Goal: Transaction & Acquisition: Purchase product/service

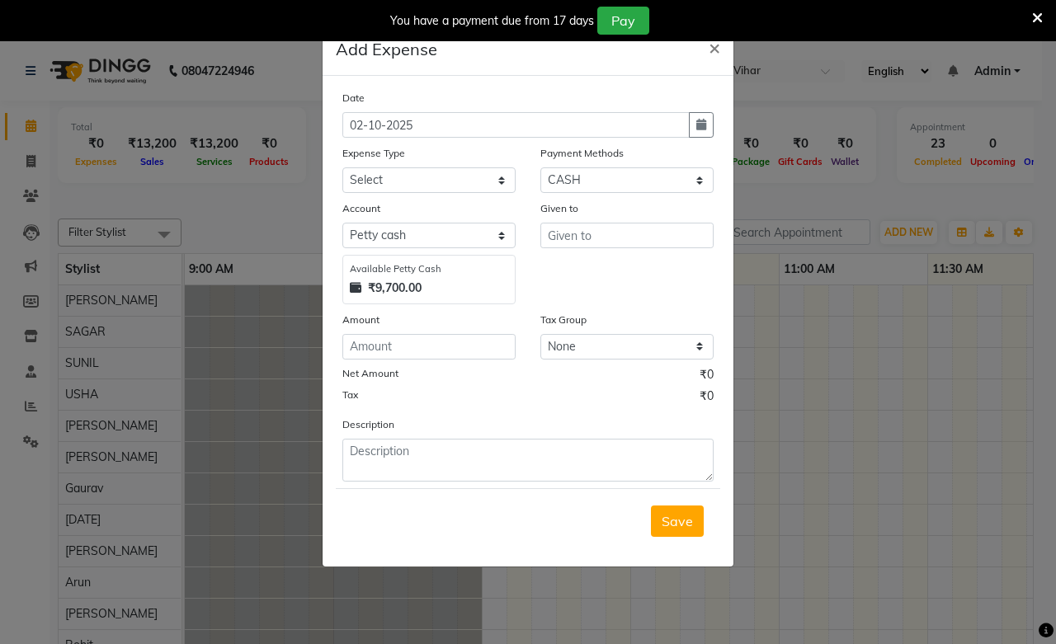
select select "1"
select select "2523"
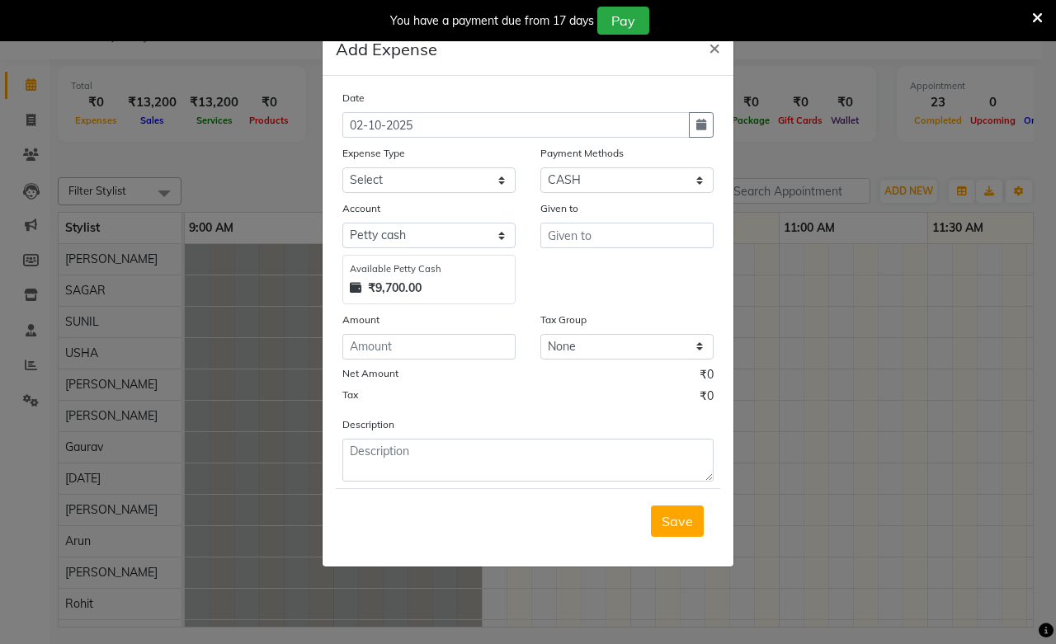
select select "100"
click at [342, 167] on select "Select Advance Salary Bank charges Cash transfer to bank Cash transfer to hub C…" at bounding box center [428, 180] width 173 height 26
click at [591, 236] on input "text" at bounding box center [626, 236] width 173 height 26
type input "gouransh"
click at [416, 351] on input "number" at bounding box center [428, 347] width 173 height 26
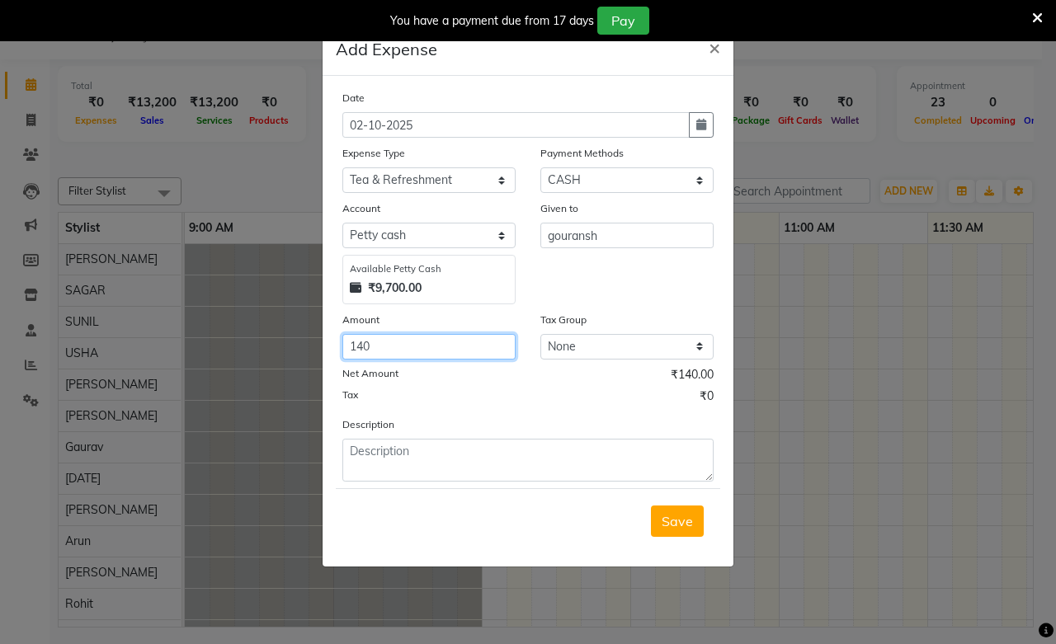
type input "140"
click at [670, 502] on div "Save" at bounding box center [528, 520] width 384 height 65
click at [670, 525] on span "Save" at bounding box center [677, 521] width 31 height 16
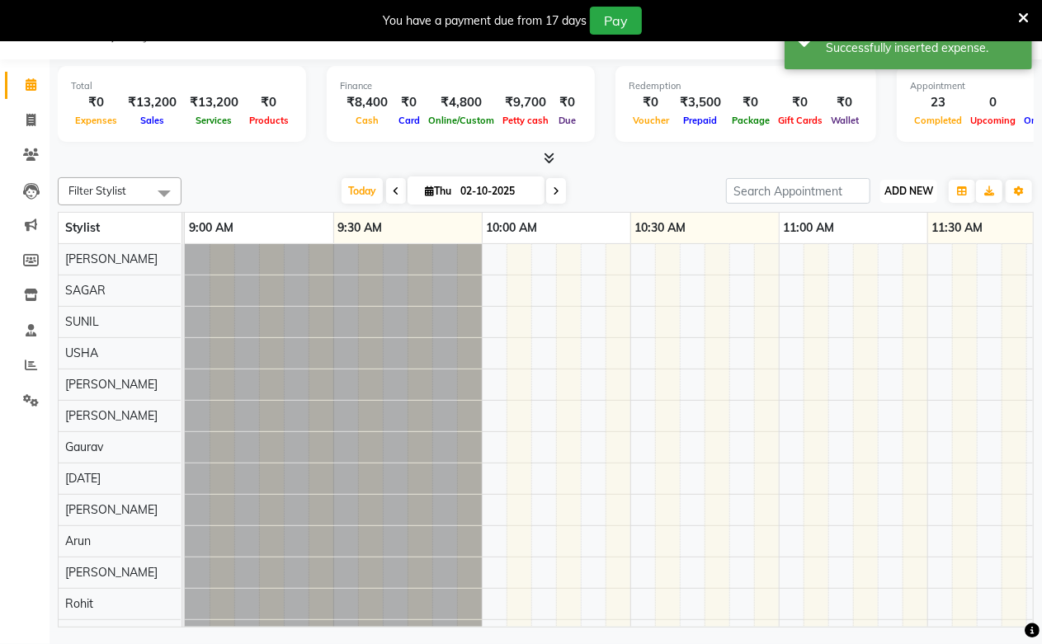
click at [896, 198] on button "ADD NEW Toggle Dropdown" at bounding box center [908, 191] width 57 height 23
click at [23, 120] on span at bounding box center [30, 120] width 29 height 19
select select "service"
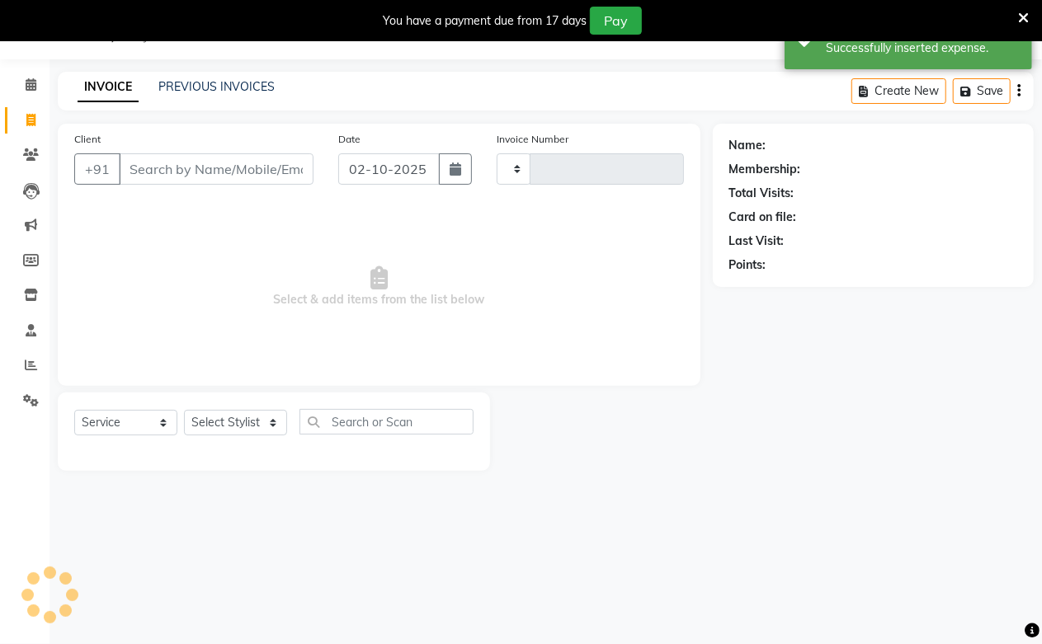
drag, startPoint x: 34, startPoint y: 125, endPoint x: 28, endPoint y: 115, distance: 11.5
click at [34, 125] on icon at bounding box center [30, 120] width 9 height 12
click at [28, 115] on icon at bounding box center [30, 120] width 9 height 12
select select "service"
type input "9729"
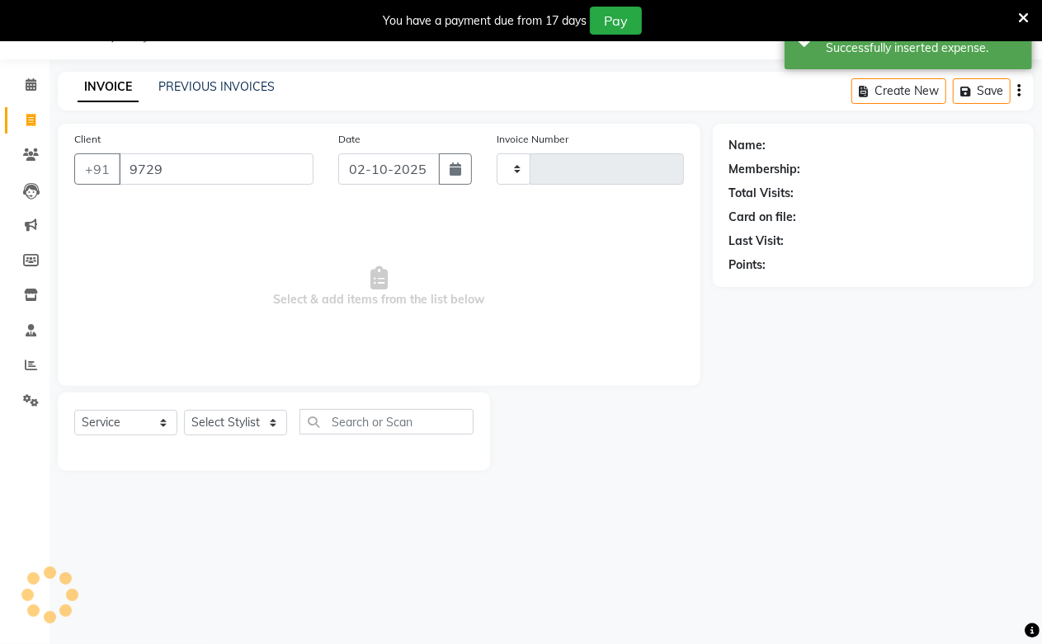
type input "3999"
select select "223"
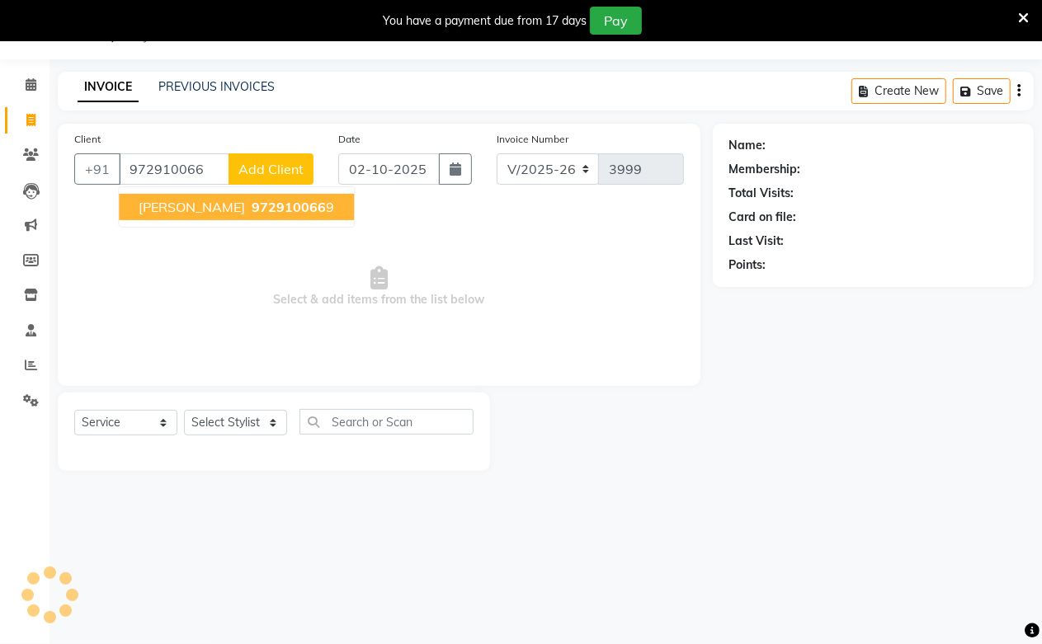
click at [253, 208] on span "972910066" at bounding box center [289, 207] width 74 height 16
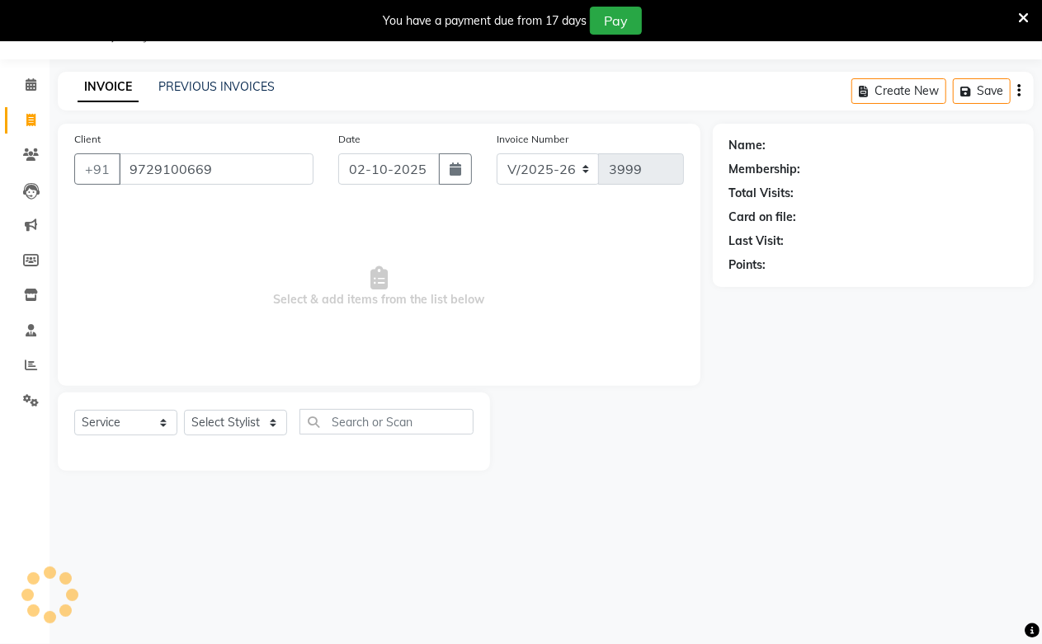
type input "9729100669"
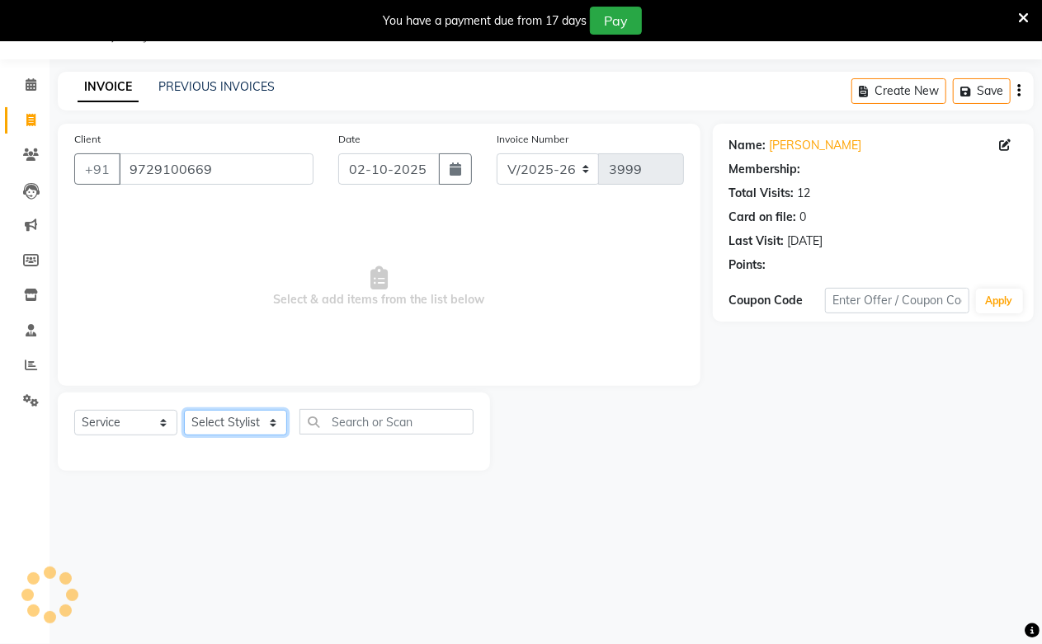
click at [245, 417] on select "Select Stylist Akash Amrita Anu Arun Gaurav [PERSON_NAME] KUNAL MANISH [PERSON_…" at bounding box center [235, 423] width 103 height 26
select select "25198"
click at [184, 411] on select "Select Stylist Akash Amrita Anu Arun Gaurav [PERSON_NAME] KUNAL MANISH [PERSON_…" at bounding box center [235, 423] width 103 height 26
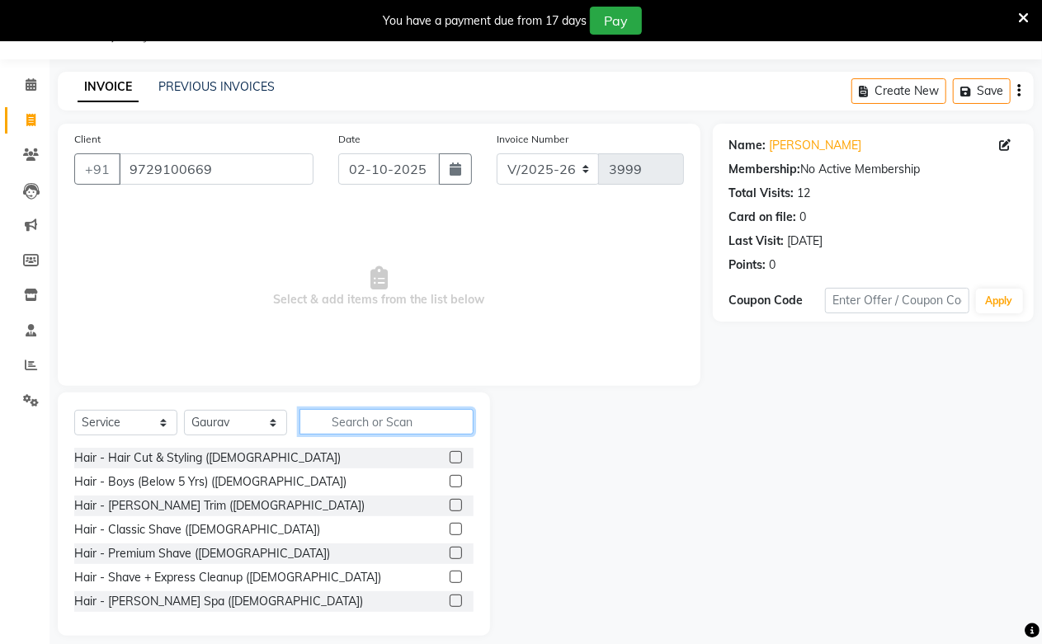
click at [342, 426] on input "text" at bounding box center [386, 422] width 174 height 26
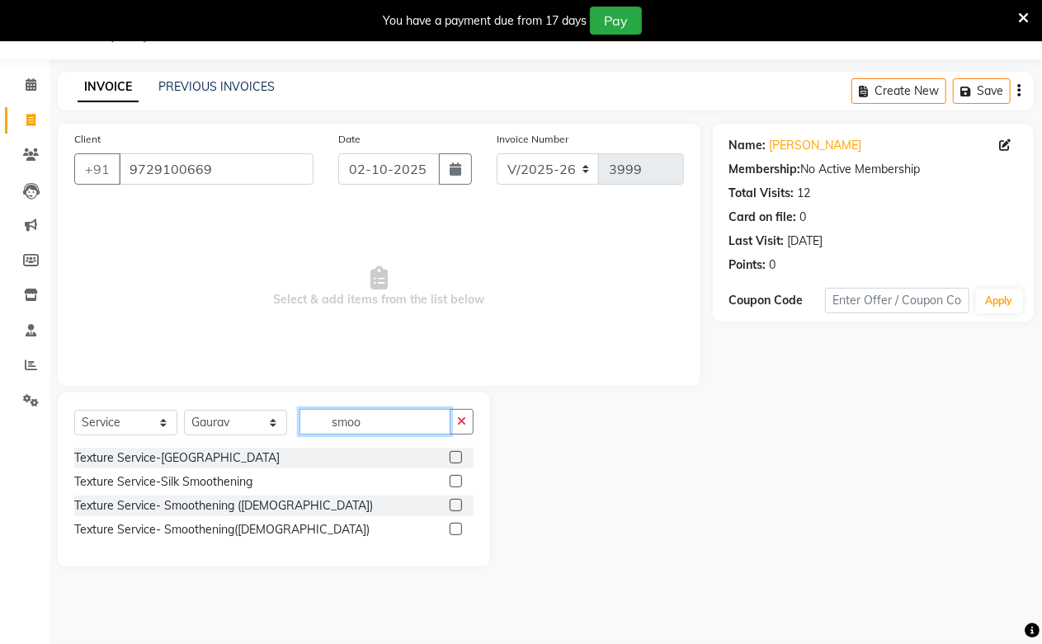
type input "smoo"
click at [455, 457] on label at bounding box center [456, 457] width 12 height 12
click at [455, 457] on input "checkbox" at bounding box center [455, 458] width 11 height 11
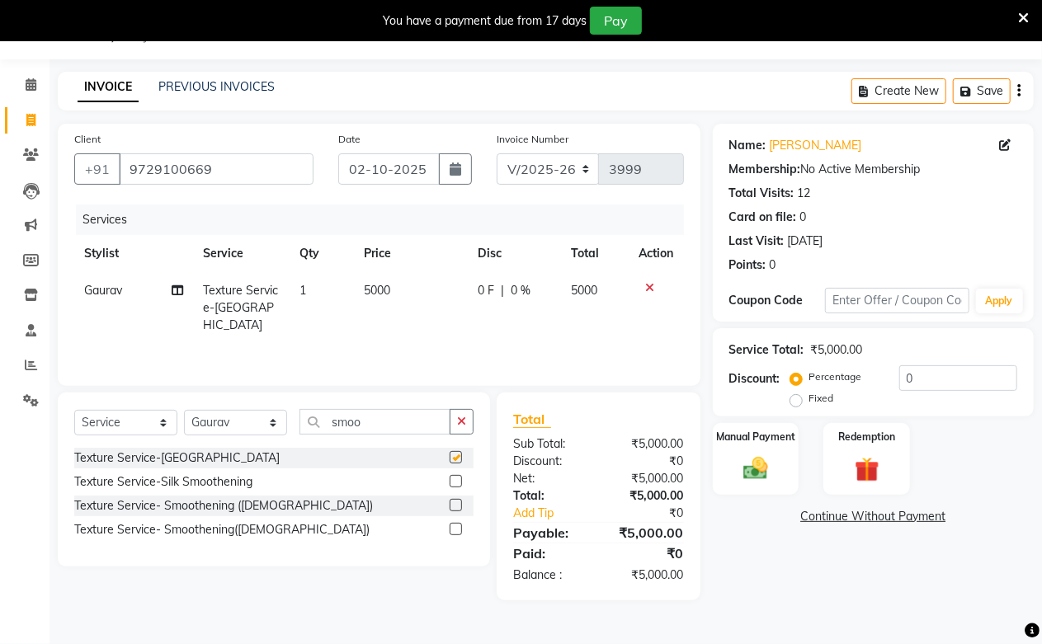
checkbox input "false"
click at [380, 274] on td "5000" at bounding box center [411, 308] width 115 height 72
select select "25198"
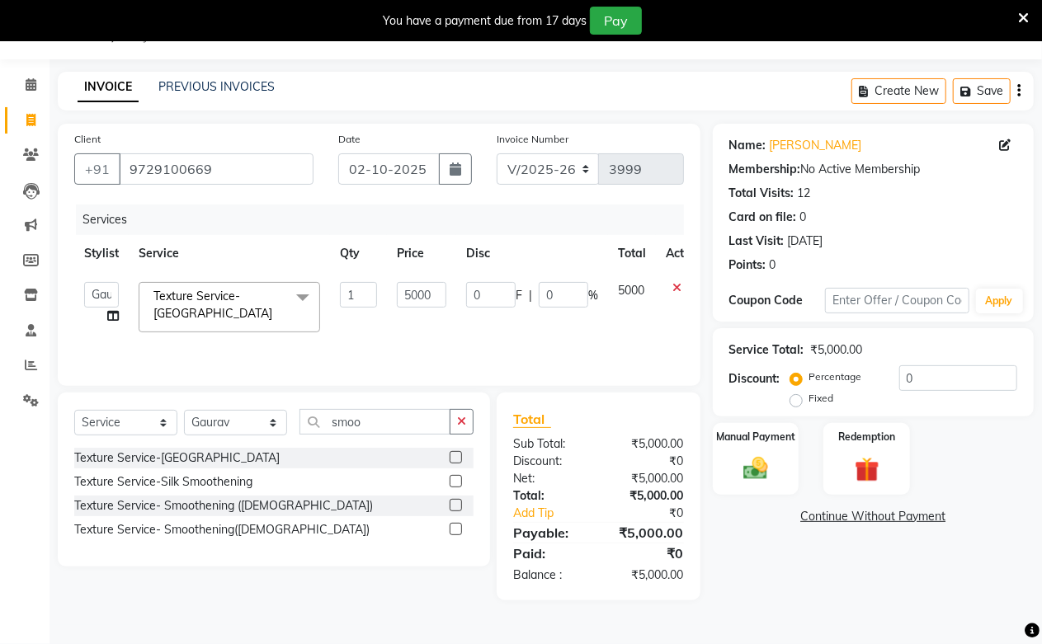
click at [451, 532] on label at bounding box center [456, 529] width 12 height 12
click at [451, 532] on input "checkbox" at bounding box center [455, 530] width 11 height 11
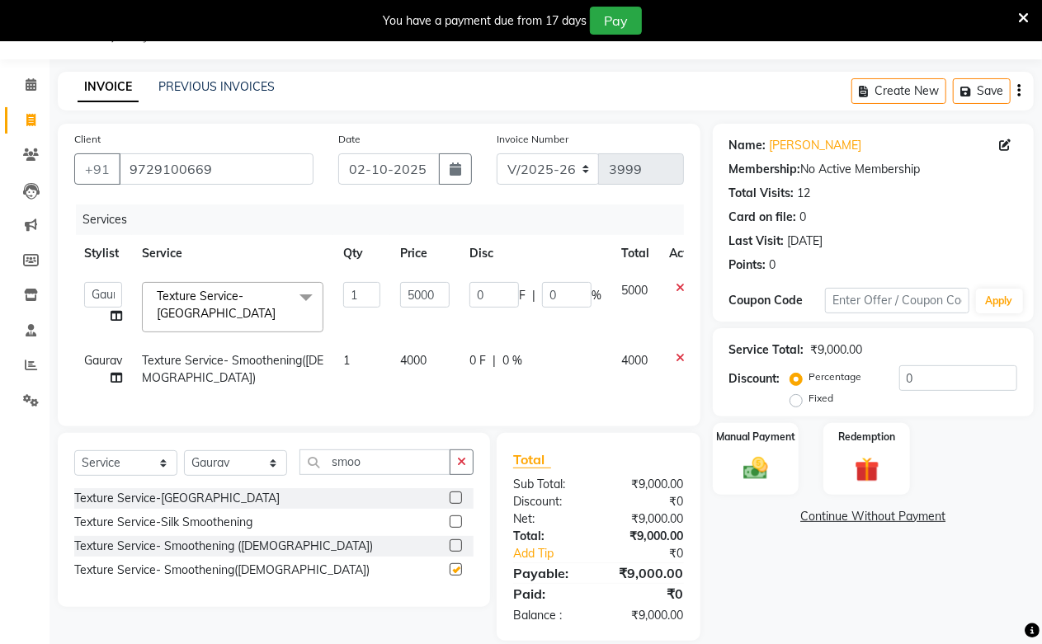
checkbox input "false"
click at [419, 305] on input "5000" at bounding box center [424, 295] width 49 height 26
type input "3000"
click at [394, 330] on tbody "Akash Amrita Anu Arun Gaurav GULFAM jeeshan KUNAL MANISH NADEEM ALI Nitin Sajwa…" at bounding box center [393, 334] width 639 height 125
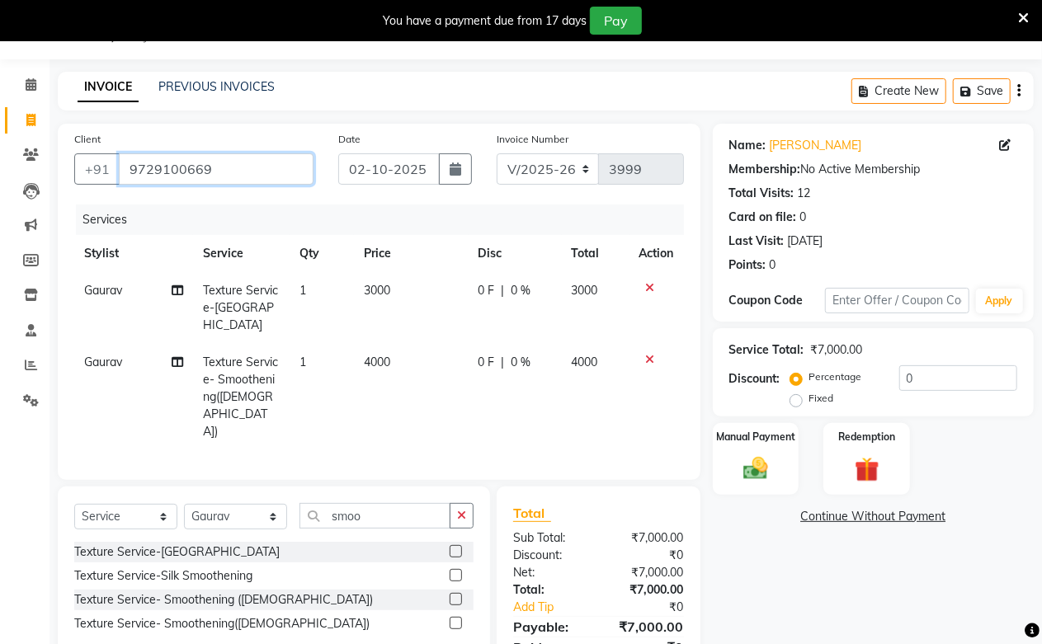
click at [246, 177] on input "9729100669" at bounding box center [216, 168] width 195 height 31
click at [383, 355] on span "4000" at bounding box center [377, 362] width 26 height 15
select select "25198"
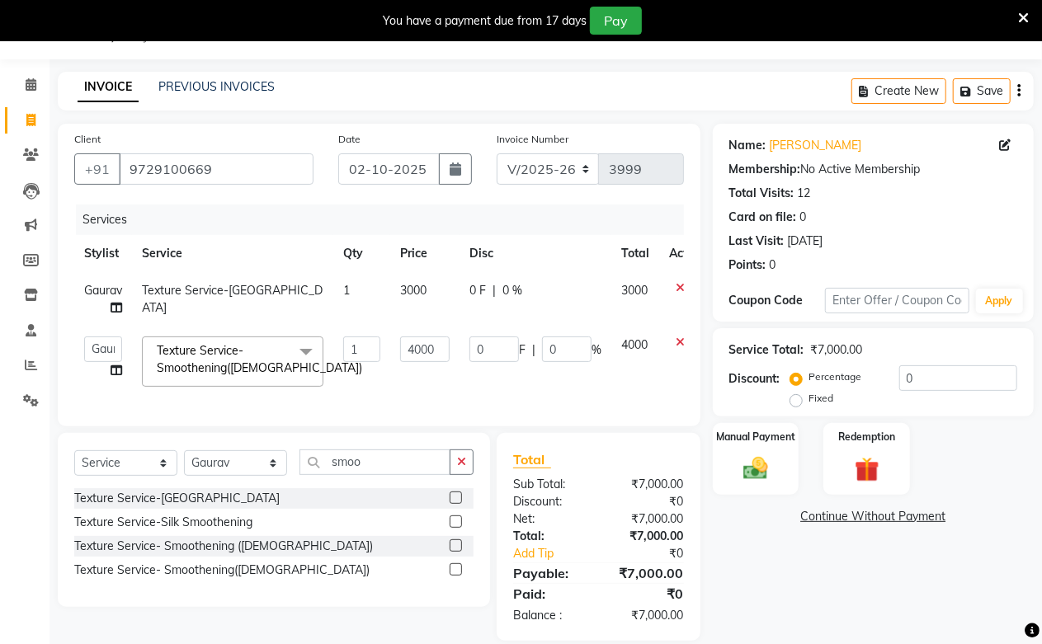
click at [383, 338] on td "1" at bounding box center [361, 362] width 57 height 70
click at [408, 348] on input "4000" at bounding box center [424, 350] width 49 height 26
type input "2500"
click at [408, 398] on div "Services Stylist Service Qty Price Disc Total Action Gaurav Texture Service-Ker…" at bounding box center [379, 307] width 610 height 205
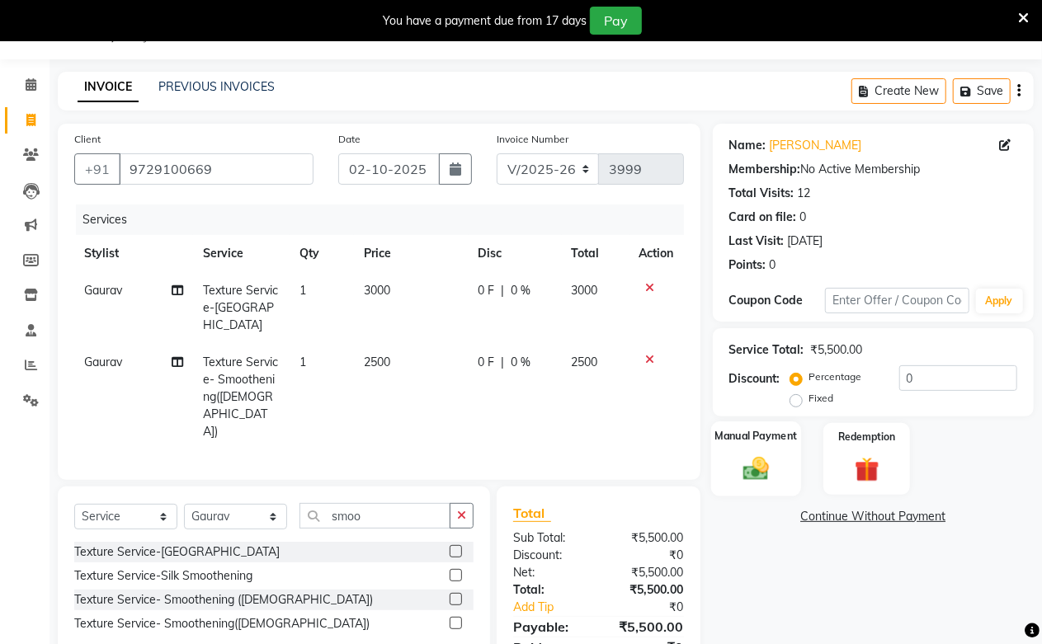
click at [746, 482] on img at bounding box center [756, 469] width 42 height 30
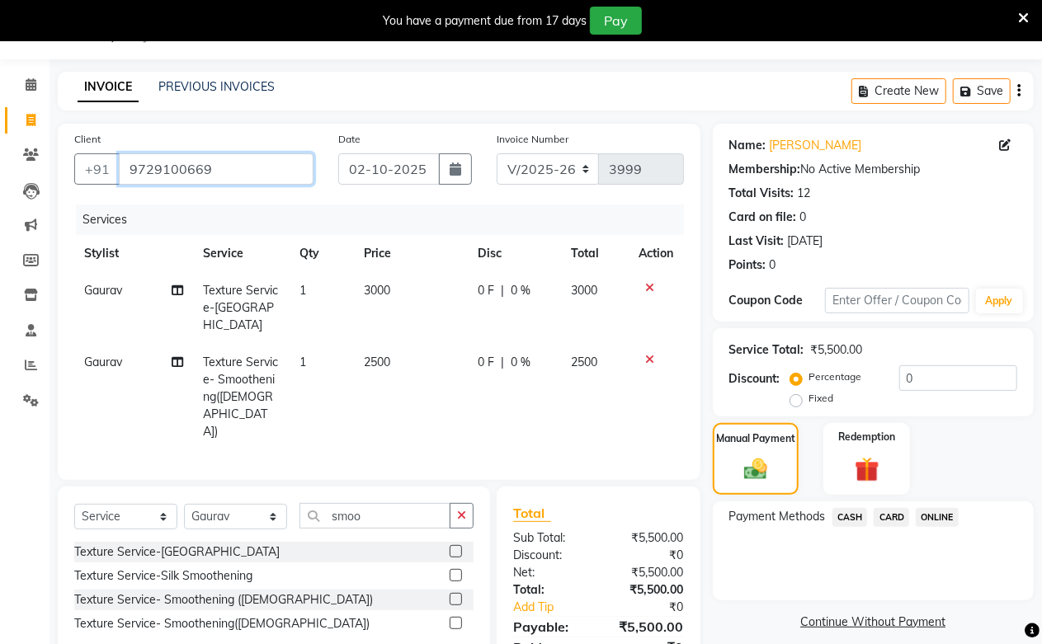
click at [241, 160] on input "9729100669" at bounding box center [216, 168] width 195 height 31
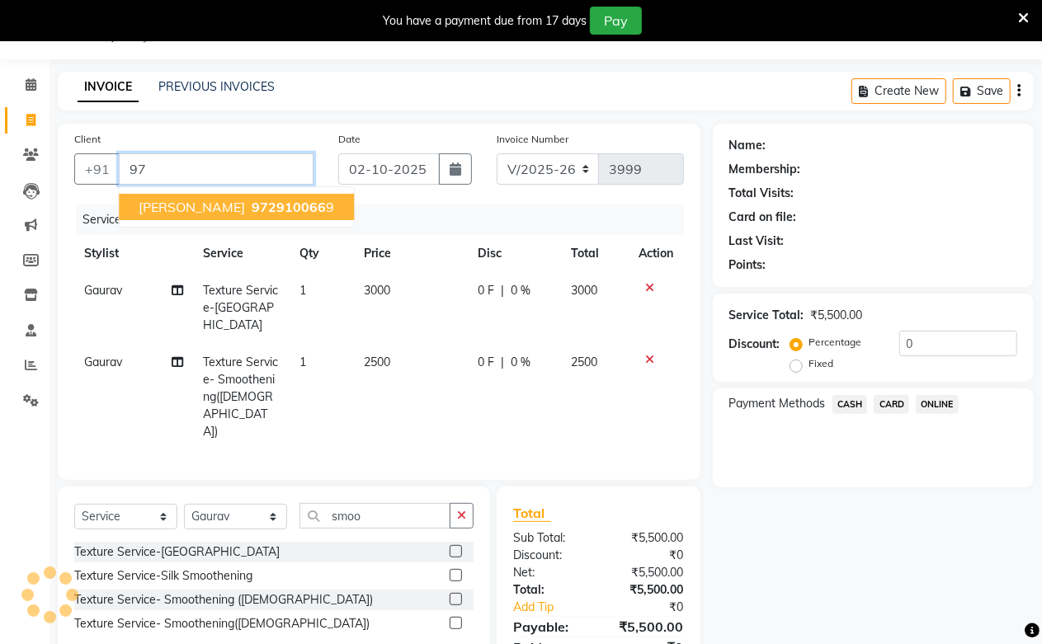
type input "9"
click at [252, 202] on span "9015895" at bounding box center [281, 207] width 58 height 16
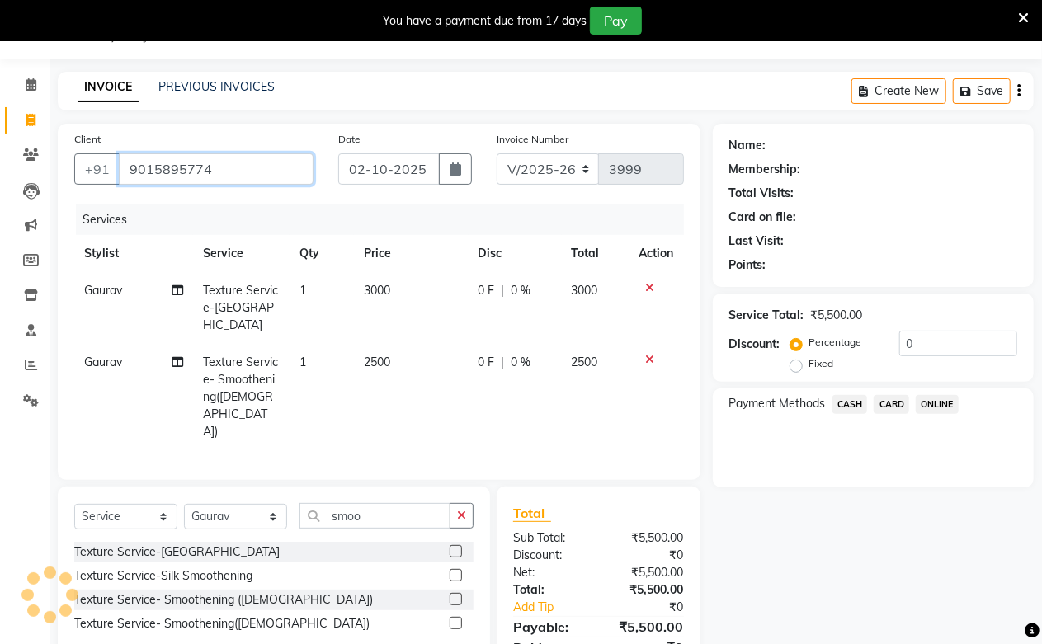
type input "9015895774"
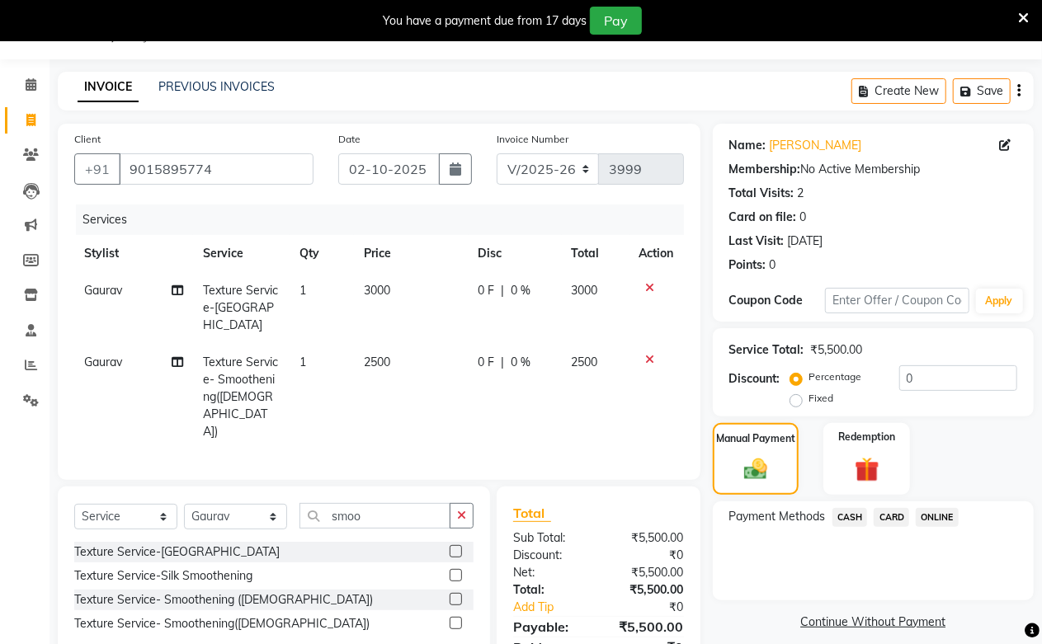
click at [843, 520] on span "CASH" at bounding box center [849, 517] width 35 height 19
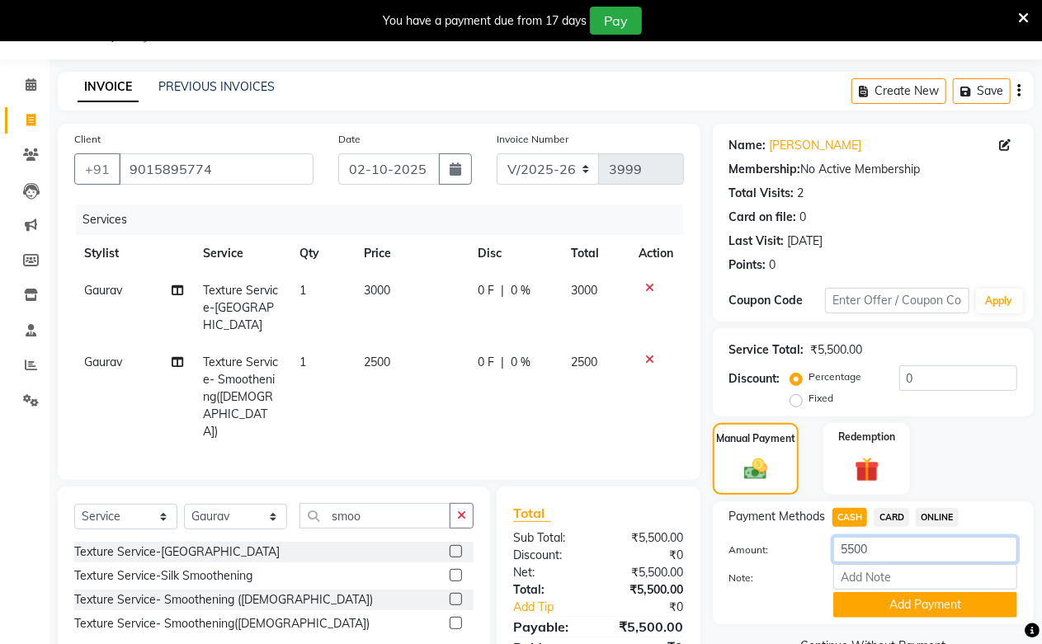
click at [859, 539] on input "5500" at bounding box center [925, 550] width 184 height 26
type input "3500"
click at [893, 613] on button "Add Payment" at bounding box center [925, 605] width 184 height 26
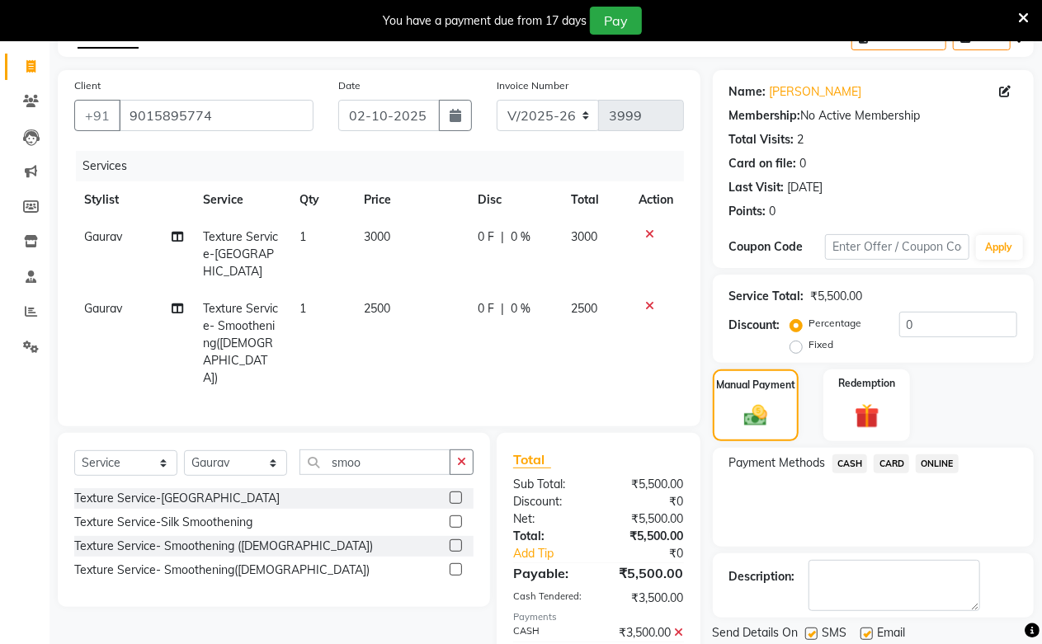
scroll to position [149, 0]
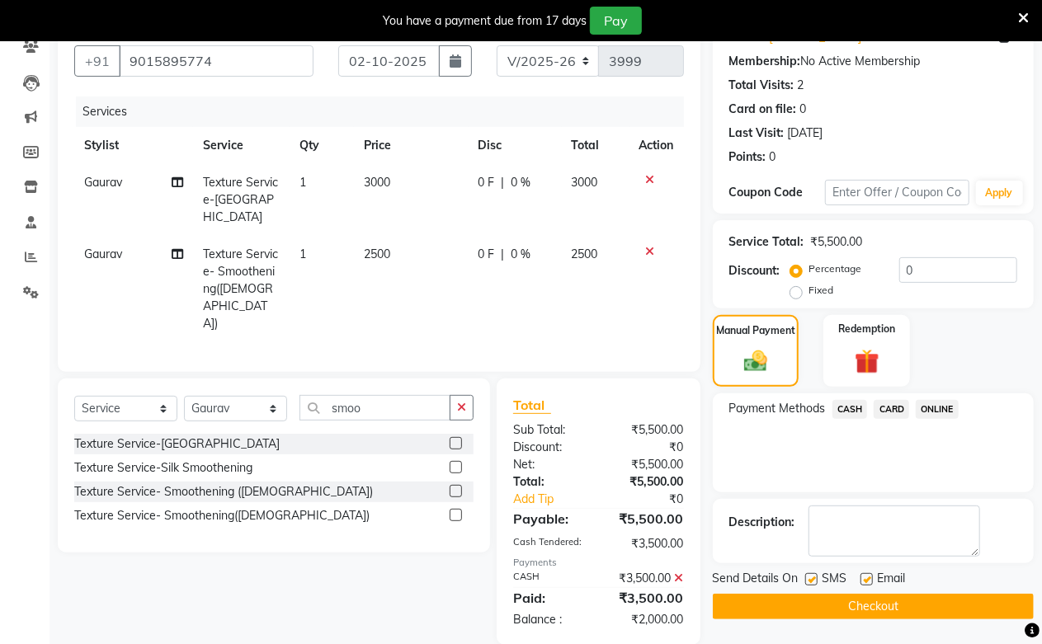
click at [889, 611] on button "Checkout" at bounding box center [873, 607] width 321 height 26
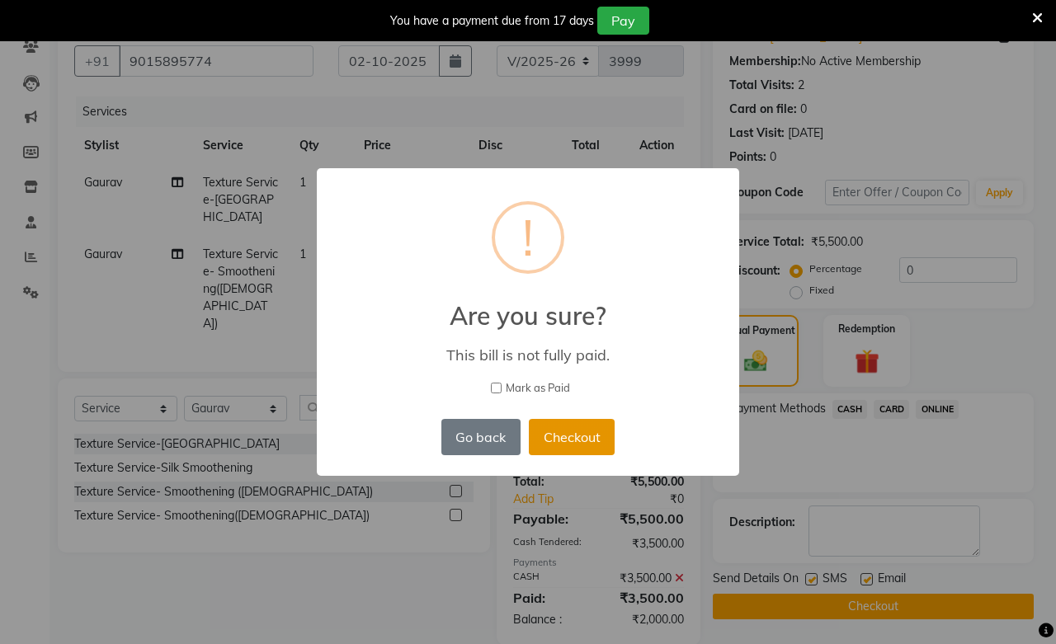
click at [554, 439] on button "Checkout" at bounding box center [572, 437] width 86 height 36
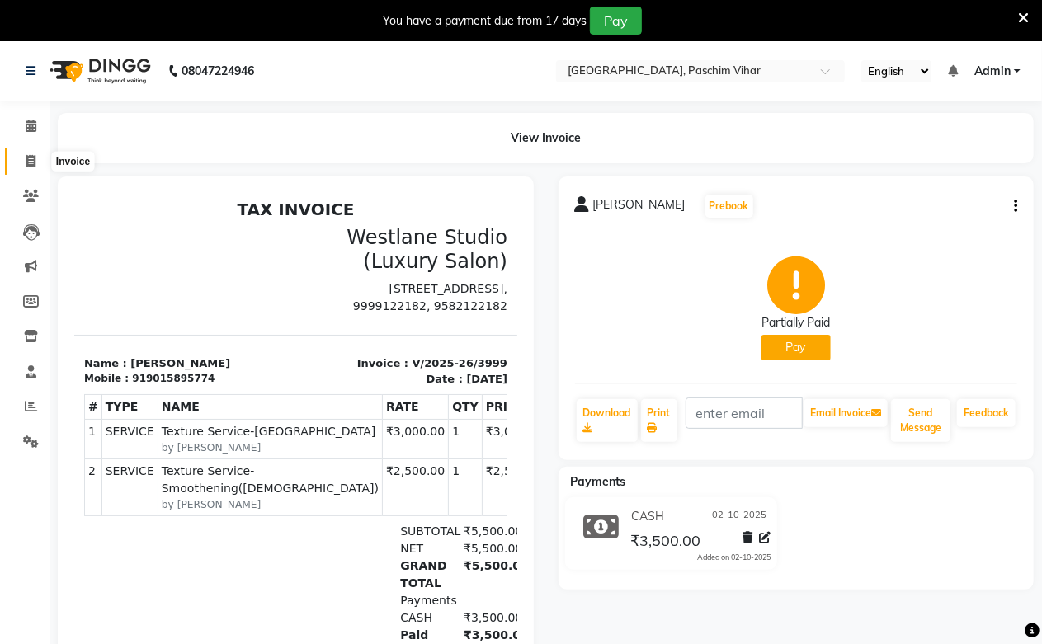
click at [31, 166] on icon at bounding box center [30, 161] width 9 height 12
select select "service"
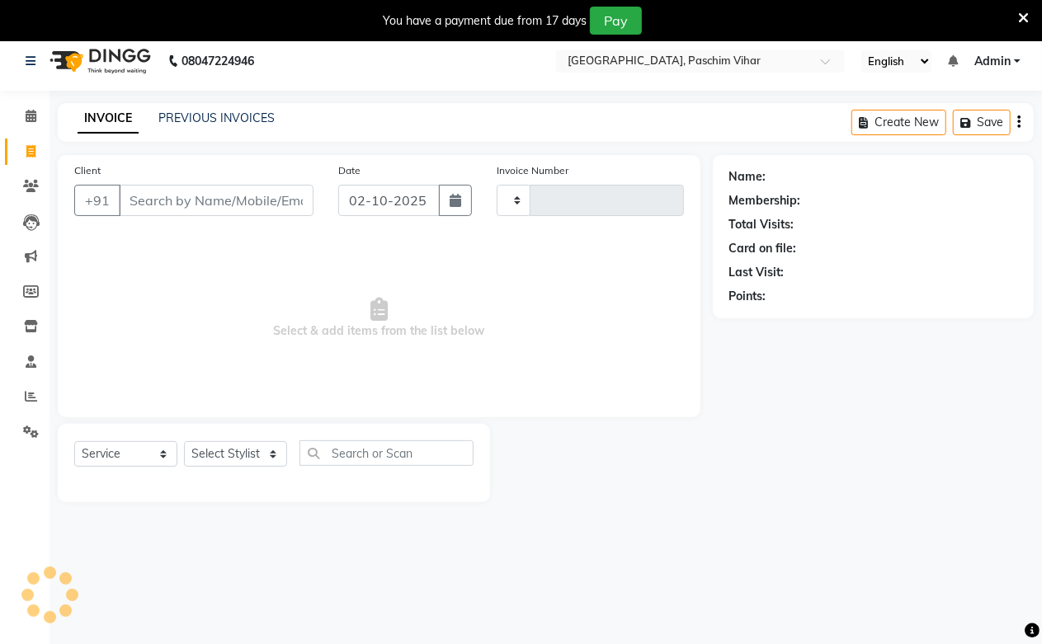
scroll to position [41, 0]
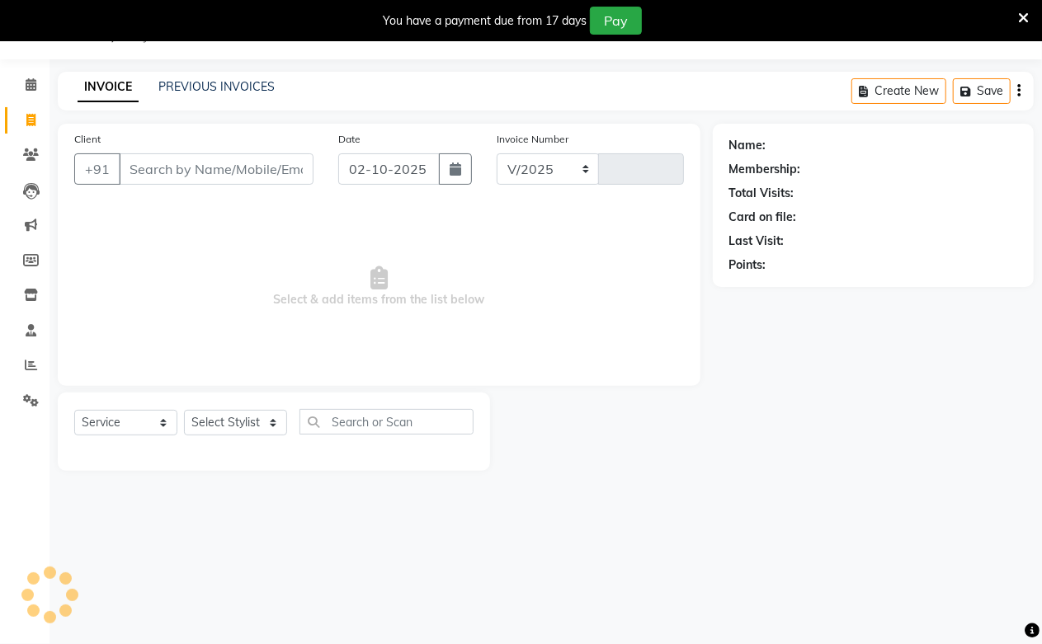
select select "223"
type input "4000"
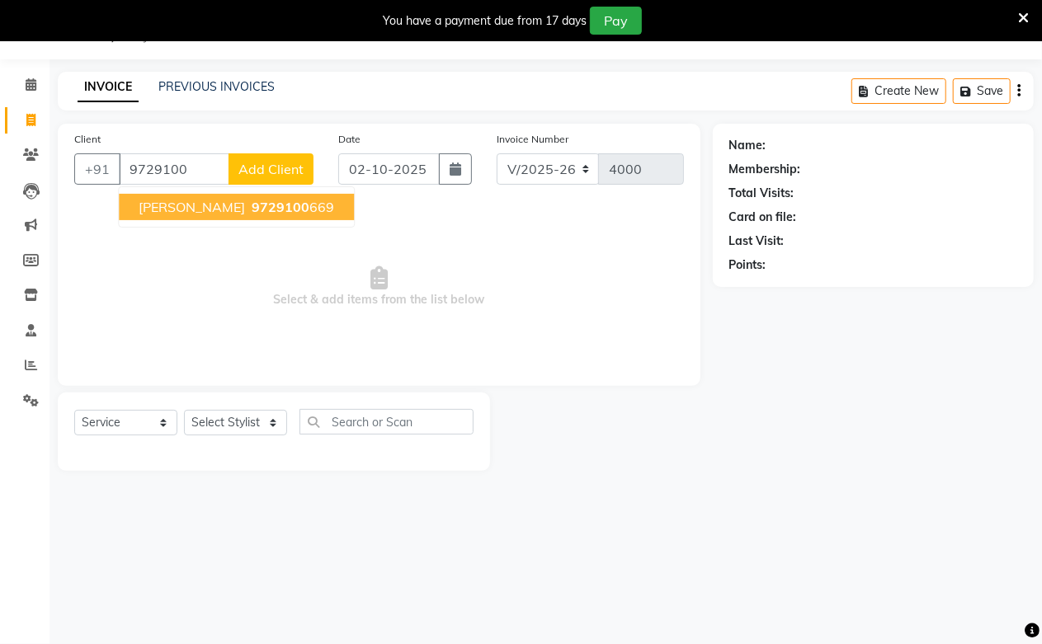
click at [157, 210] on span "[PERSON_NAME]" at bounding box center [192, 207] width 106 height 16
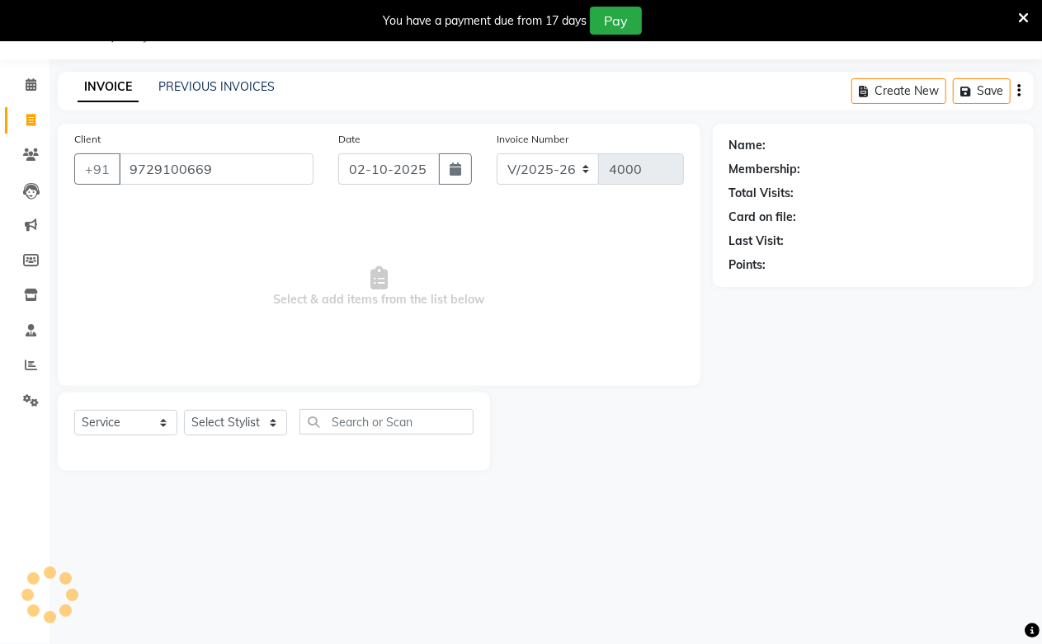
type input "9729100669"
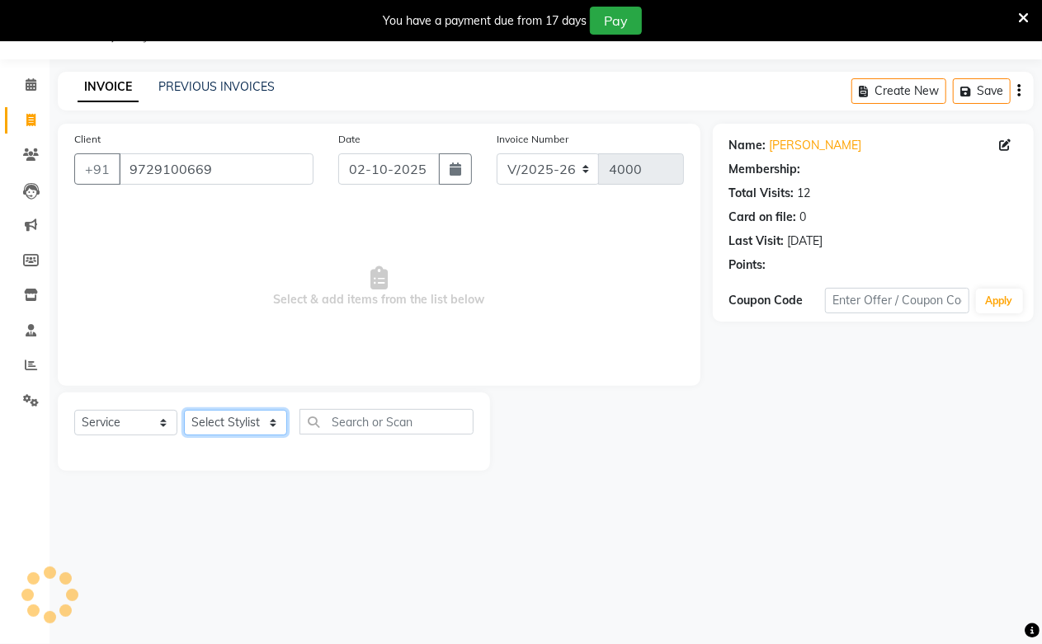
click at [252, 419] on select "Select Stylist Akash Amrita Anu Arun Gaurav [PERSON_NAME] KUNAL MANISH [PERSON_…" at bounding box center [235, 423] width 103 height 26
click at [92, 282] on span "Select & add items from the list below" at bounding box center [379, 287] width 610 height 165
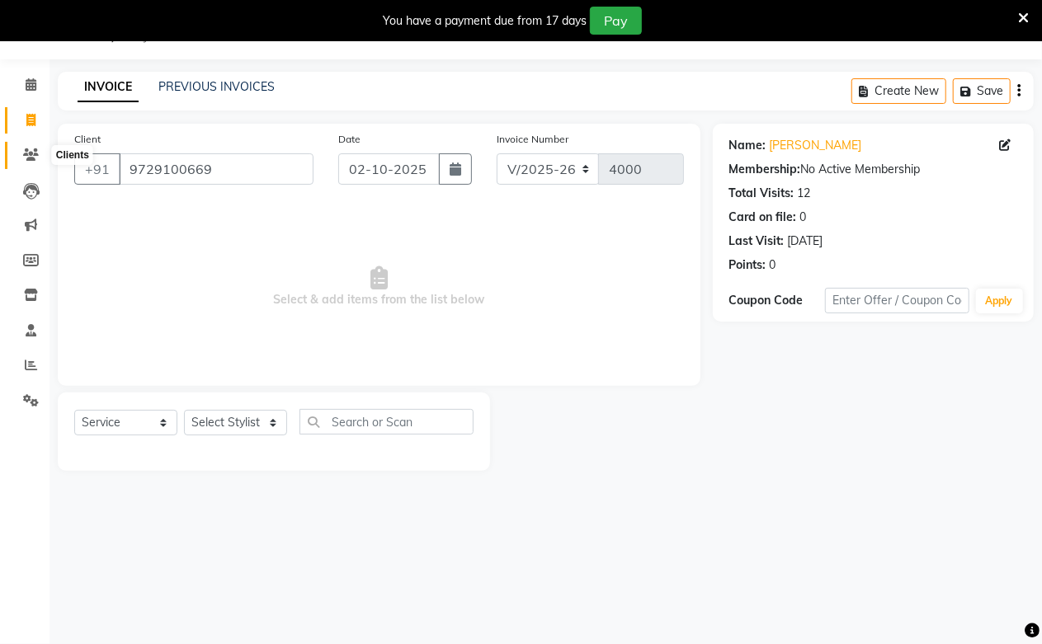
click at [30, 150] on icon at bounding box center [31, 154] width 16 height 12
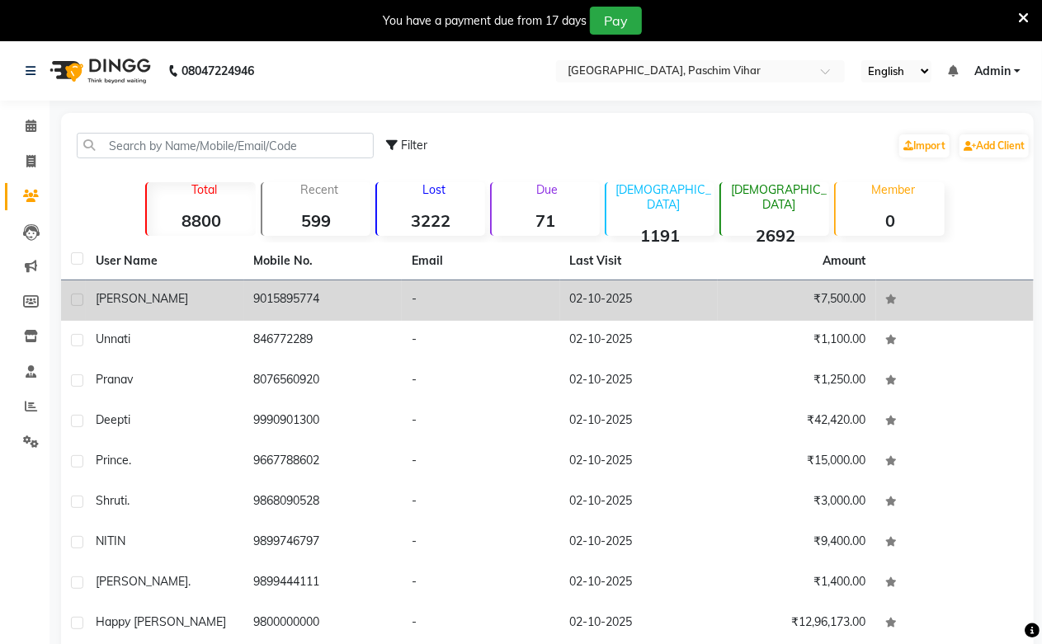
click at [141, 294] on div "[PERSON_NAME]" at bounding box center [165, 298] width 139 height 17
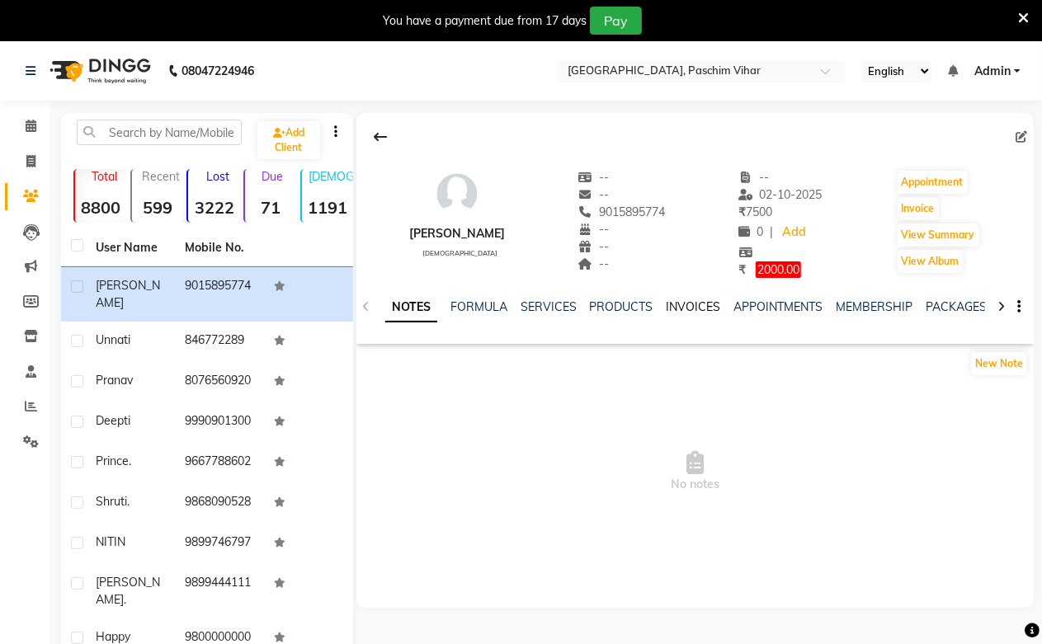
click at [690, 301] on link "INVOICES" at bounding box center [694, 306] width 54 height 15
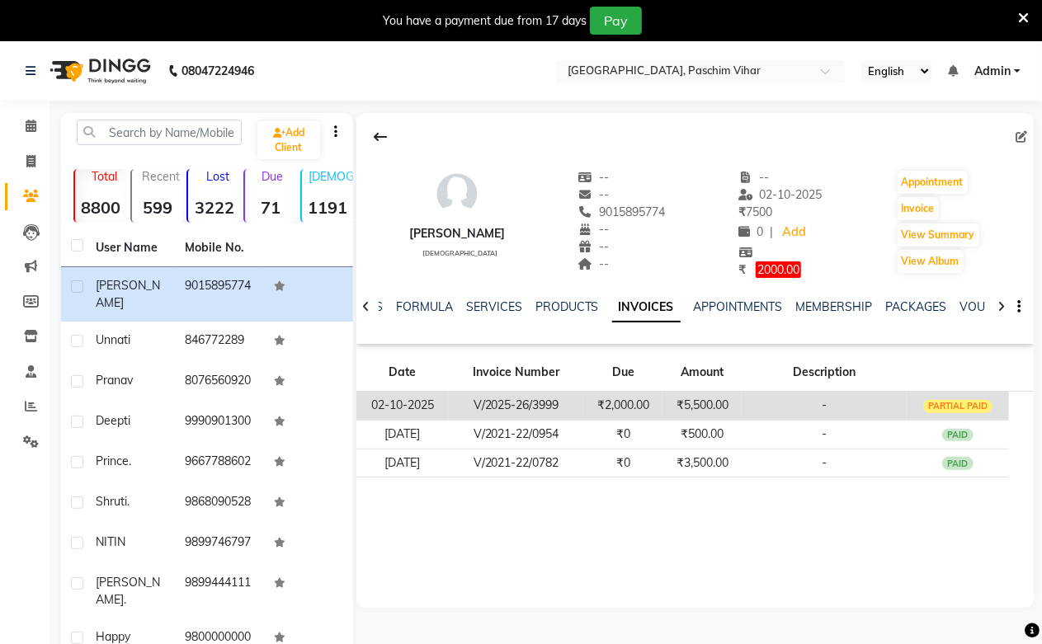
click at [631, 407] on td "₹2,000.00" at bounding box center [622, 405] width 79 height 29
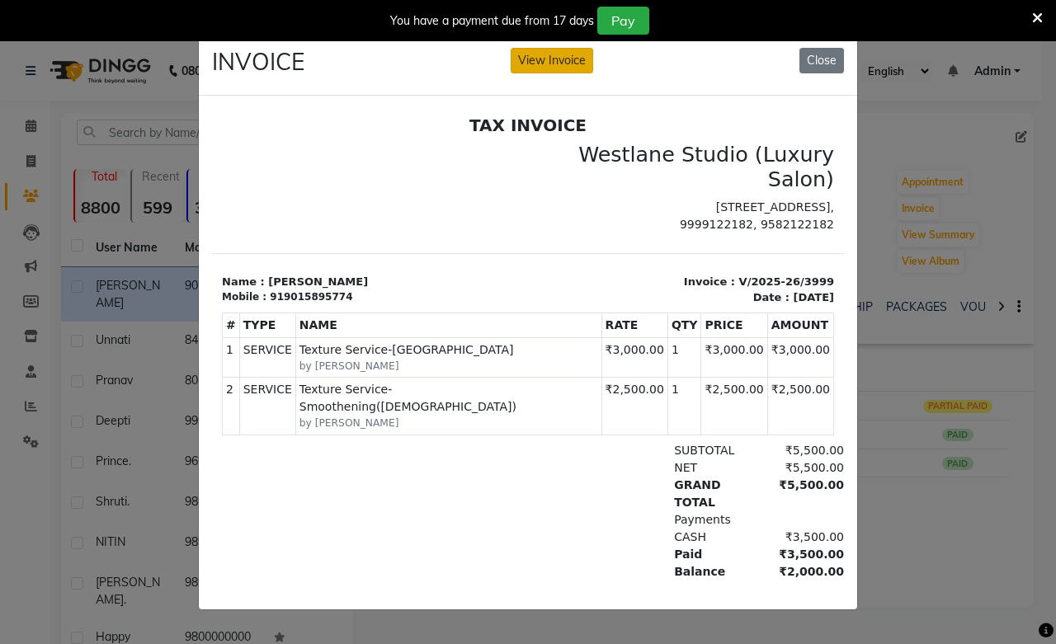
click at [549, 55] on button "View Invoice" at bounding box center [552, 61] width 82 height 26
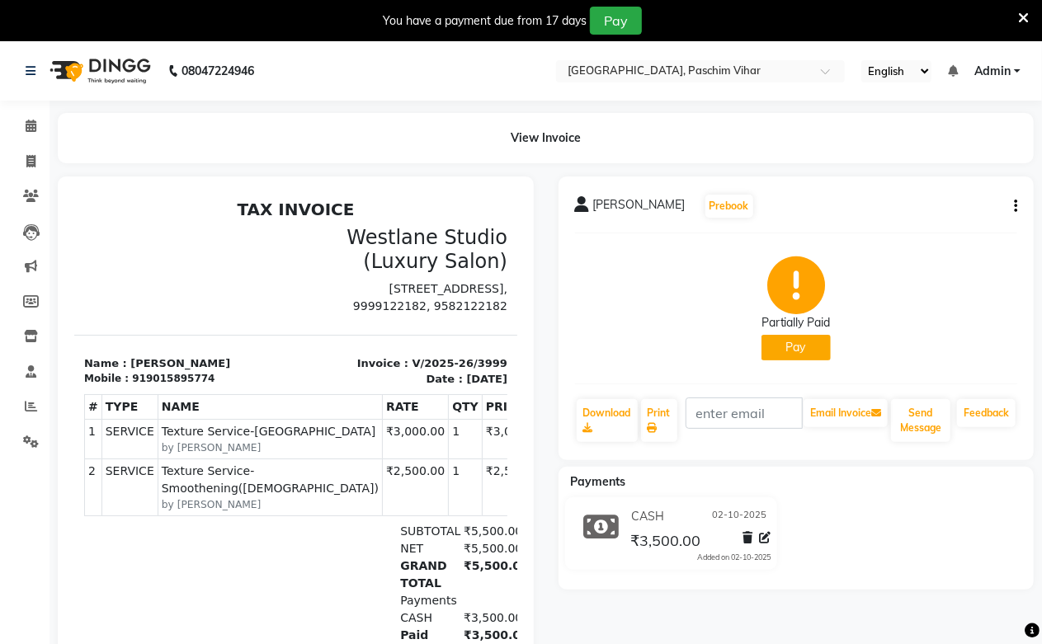
click at [1015, 213] on button "button" at bounding box center [1012, 206] width 10 height 17
click at [934, 229] on div "Edit Invoice" at bounding box center [933, 227] width 113 height 21
select select "service"
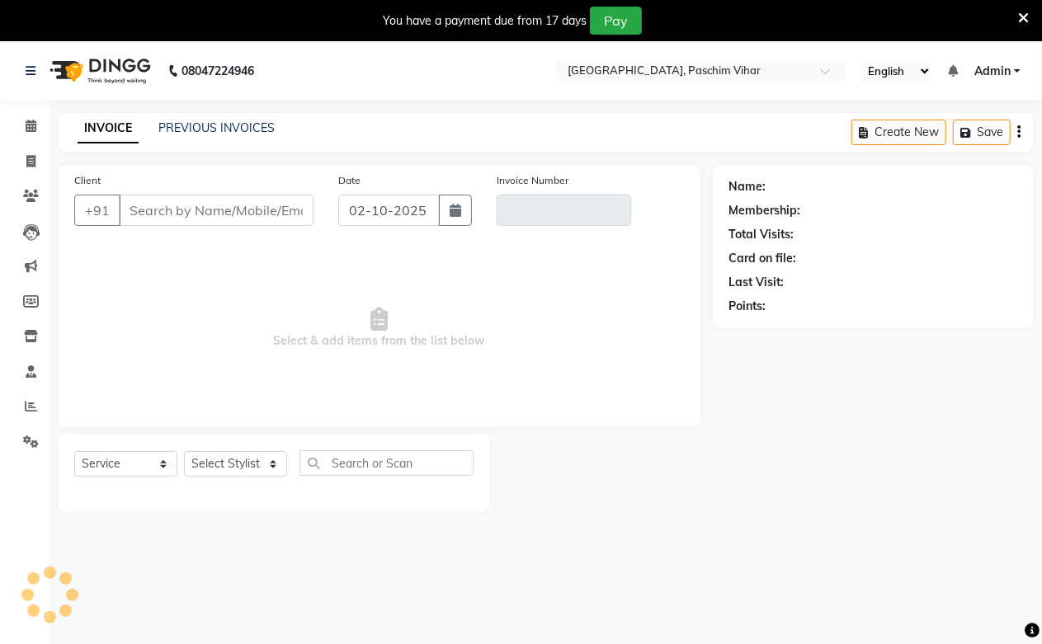
scroll to position [41, 0]
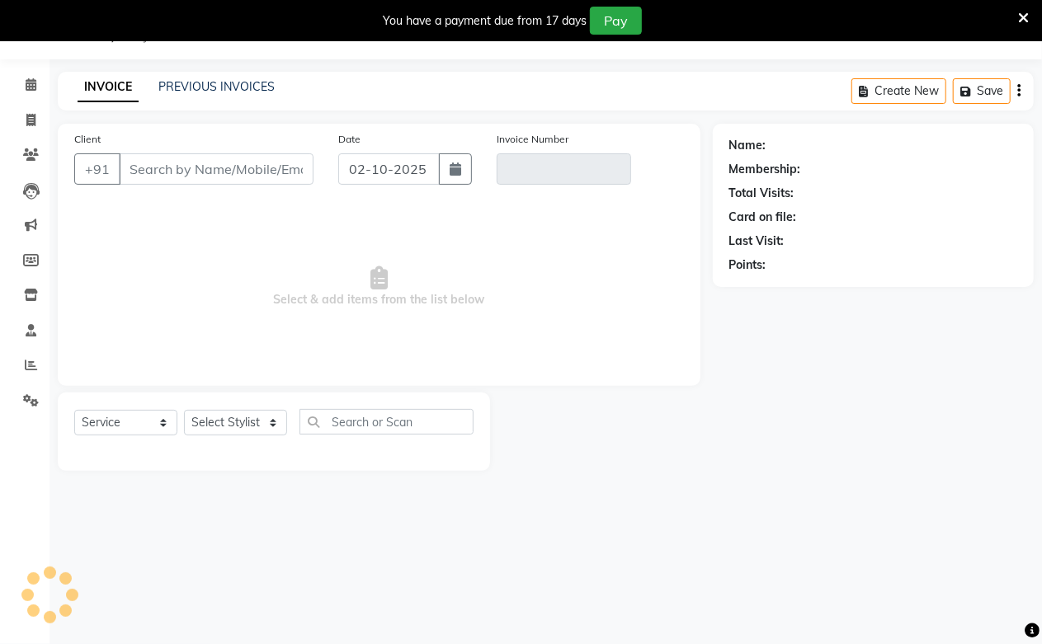
type input "9015895774"
type input "V/2025-26/3999"
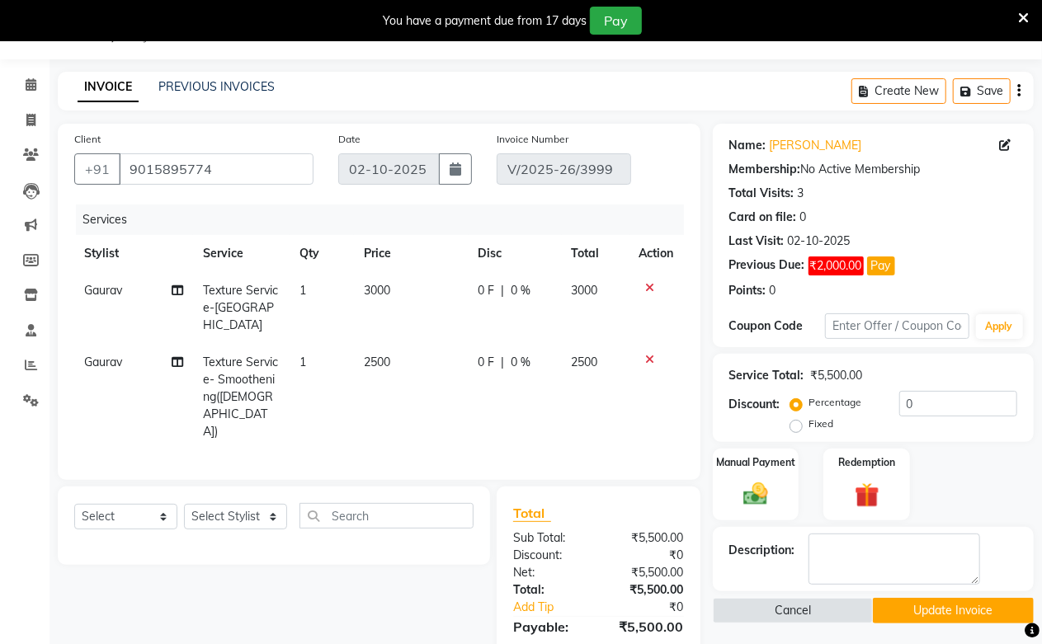
click at [652, 354] on icon at bounding box center [650, 360] width 9 height 12
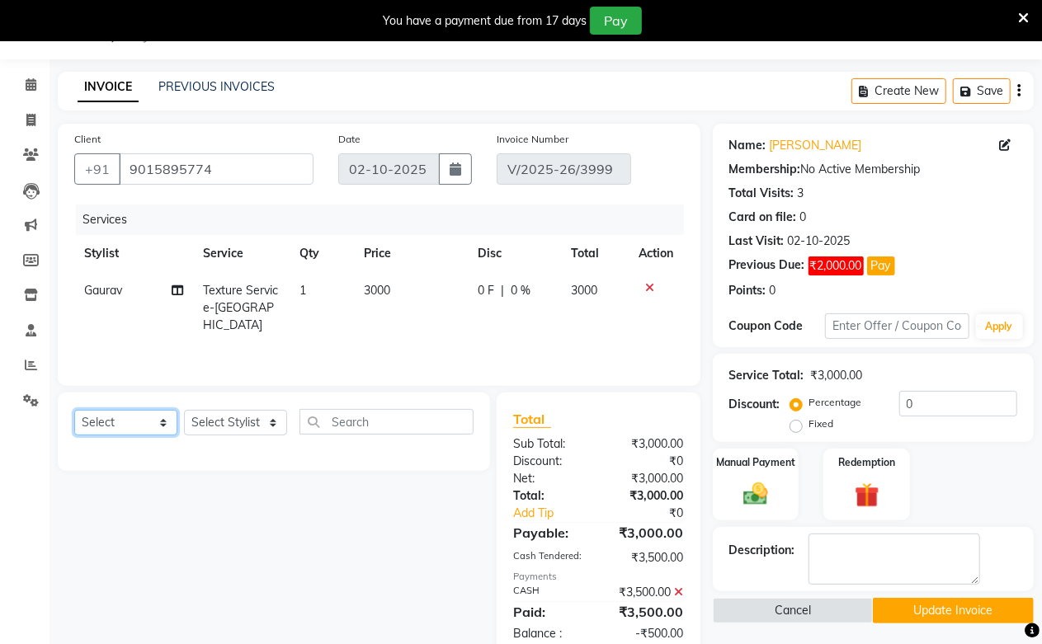
click at [105, 419] on select "Select Service Product Membership Package Voucher Prepaid Gift Card" at bounding box center [125, 423] width 103 height 26
select select "service"
click at [74, 411] on select "Select Service Product Membership Package Voucher Prepaid Gift Card" at bounding box center [125, 423] width 103 height 26
click at [206, 426] on select "Select Stylist Akash Amrita Anu Arun Gaurav [PERSON_NAME] KUNAL MANISH [PERSON_…" at bounding box center [235, 423] width 103 height 26
select select "25198"
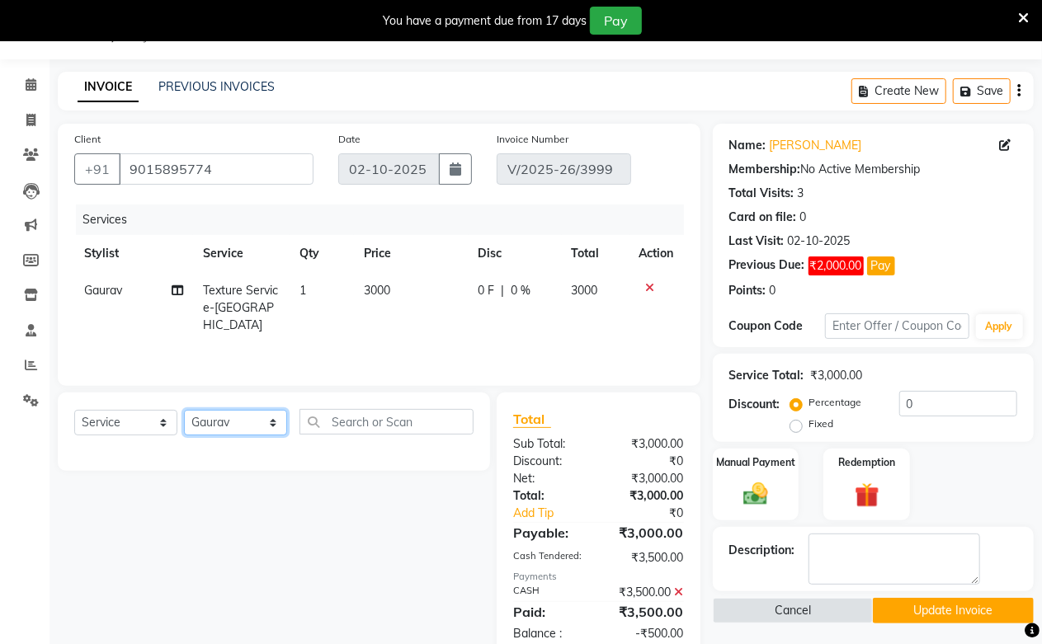
click at [184, 411] on select "Select Stylist Akash Amrita Anu Arun Gaurav [PERSON_NAME] KUNAL MANISH [PERSON_…" at bounding box center [235, 423] width 103 height 26
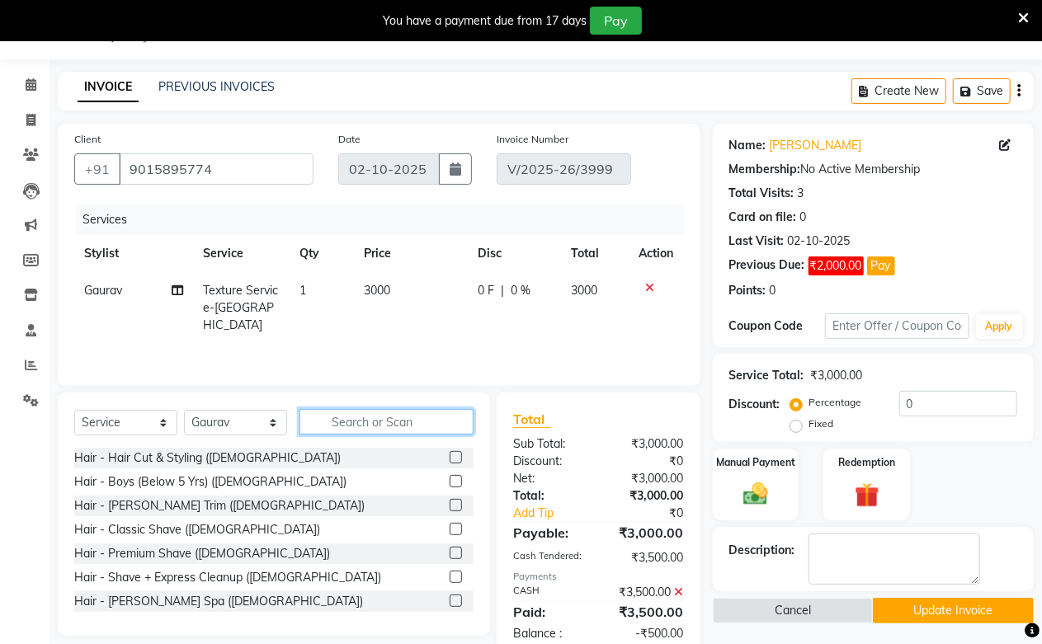
click at [356, 426] on input "text" at bounding box center [386, 422] width 174 height 26
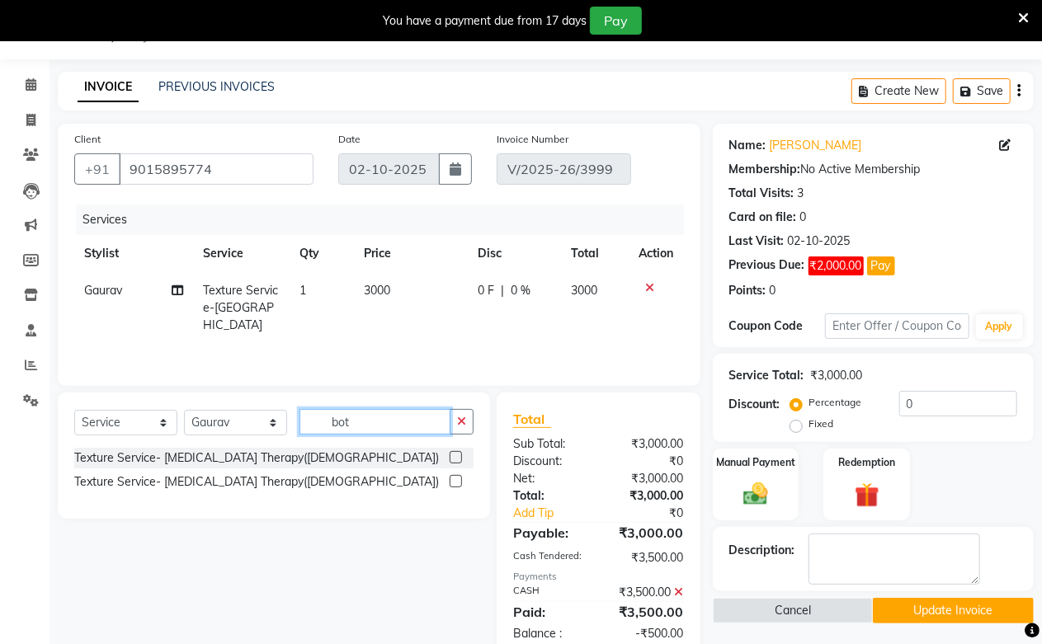
type input "bot"
click at [448, 475] on div "Texture Service- [MEDICAL_DATA] Therapy([DEMOGRAPHIC_DATA])" at bounding box center [273, 482] width 399 height 21
click at [457, 482] on label at bounding box center [456, 481] width 12 height 12
click at [457, 482] on input "checkbox" at bounding box center [455, 482] width 11 height 11
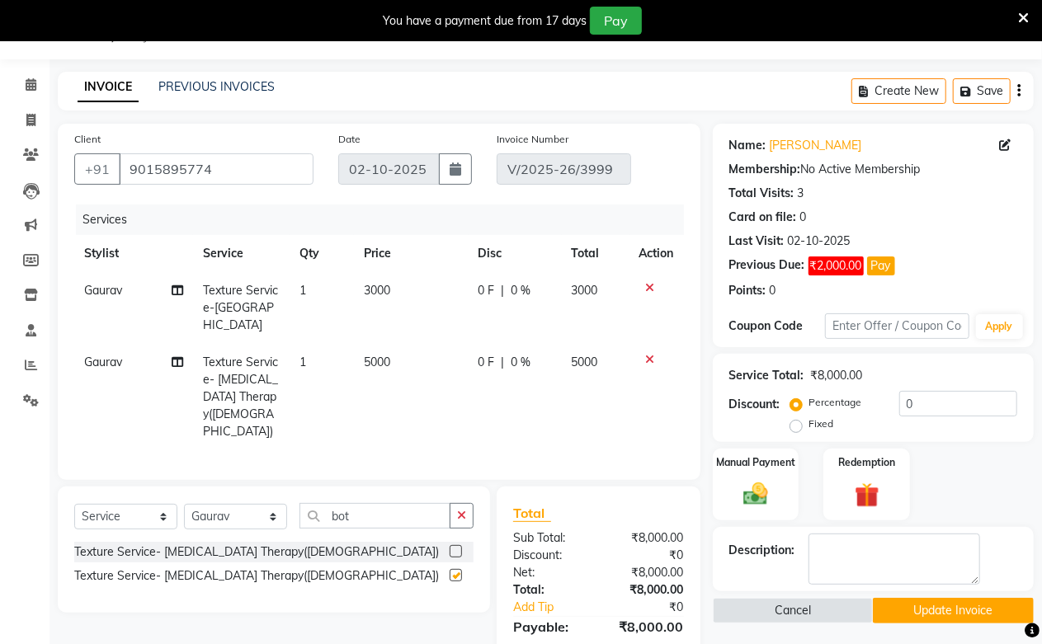
checkbox input "false"
click at [391, 344] on td "5000" at bounding box center [411, 397] width 115 height 106
select select "25198"
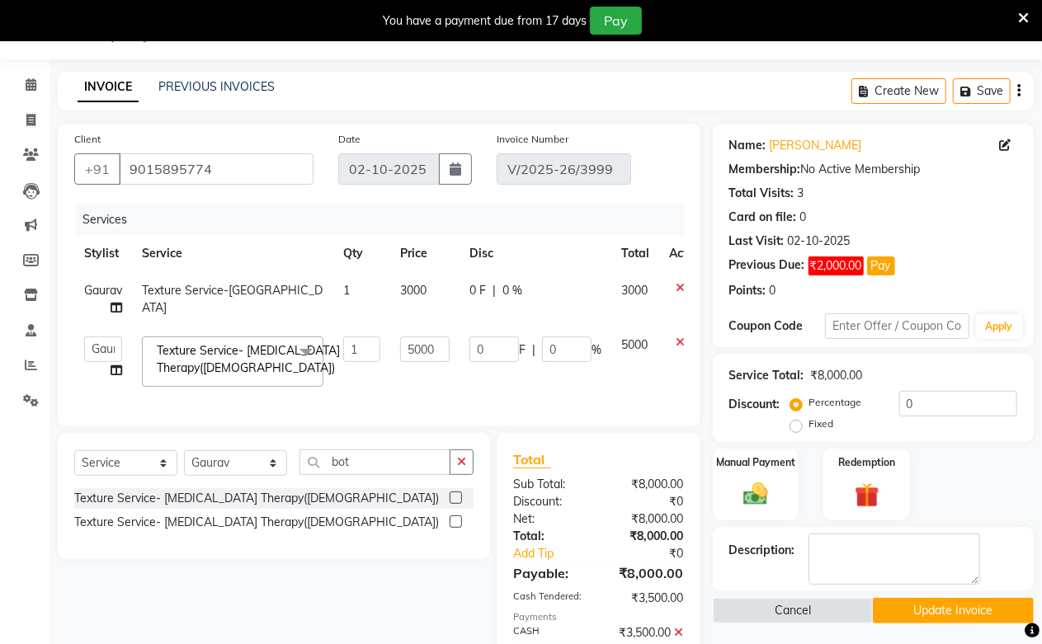
click at [391, 342] on td "5000" at bounding box center [424, 362] width 69 height 70
click at [403, 343] on input "5000" at bounding box center [424, 350] width 49 height 26
type input "2500"
click at [401, 375] on td "2500" at bounding box center [424, 362] width 69 height 70
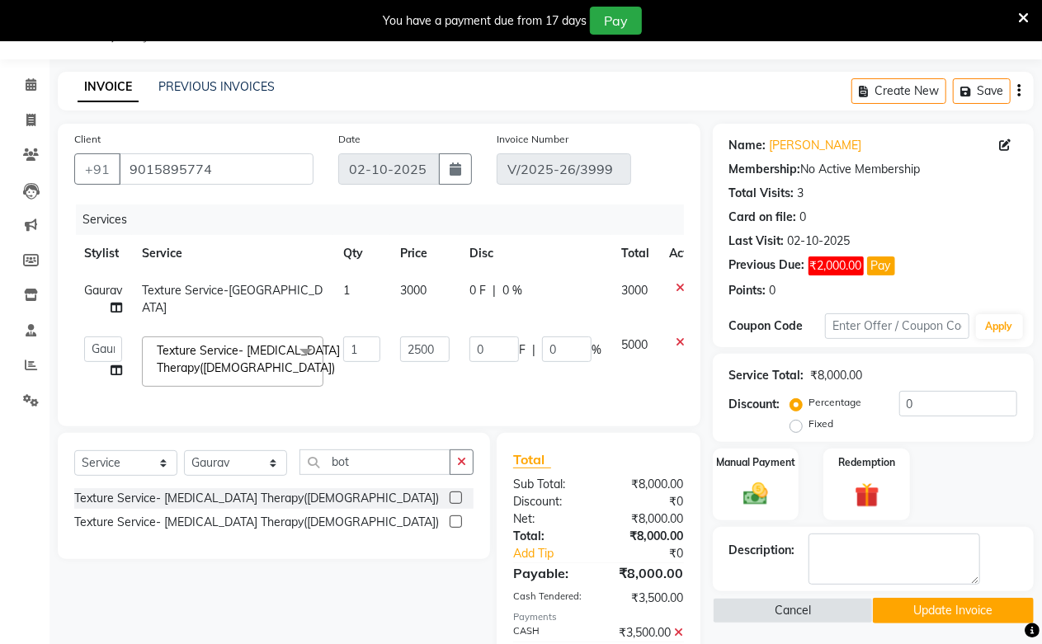
select select "25198"
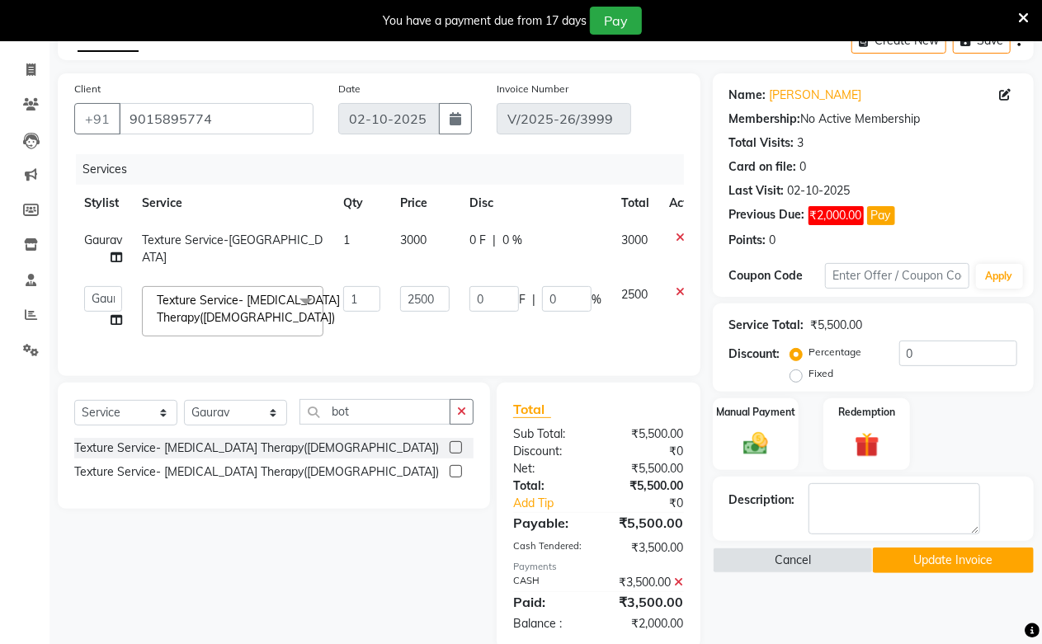
scroll to position [134, 0]
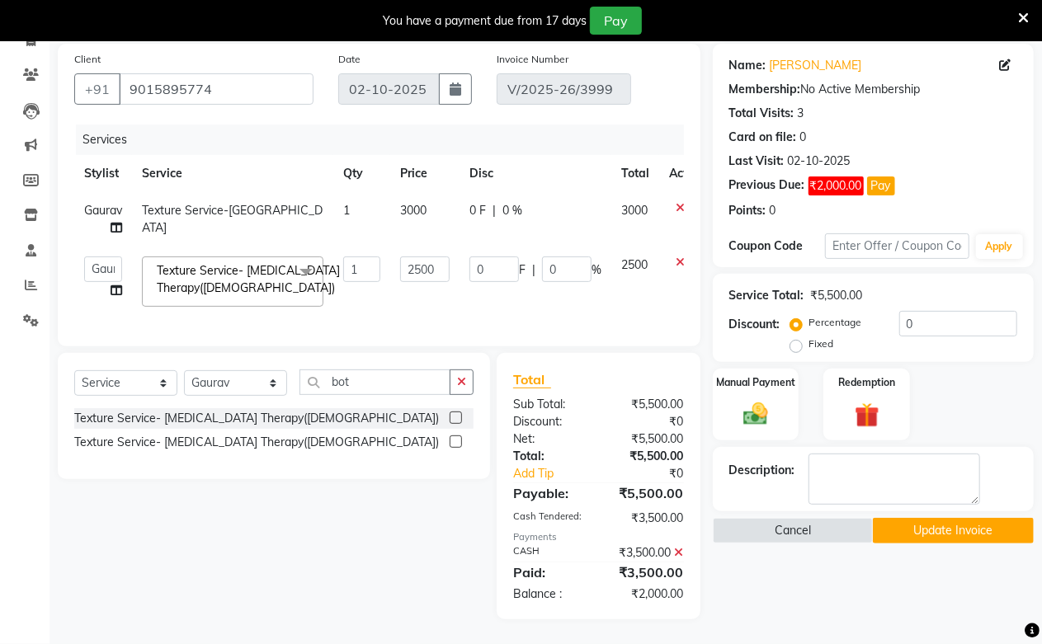
click at [912, 528] on button "Update Invoice" at bounding box center [953, 531] width 161 height 26
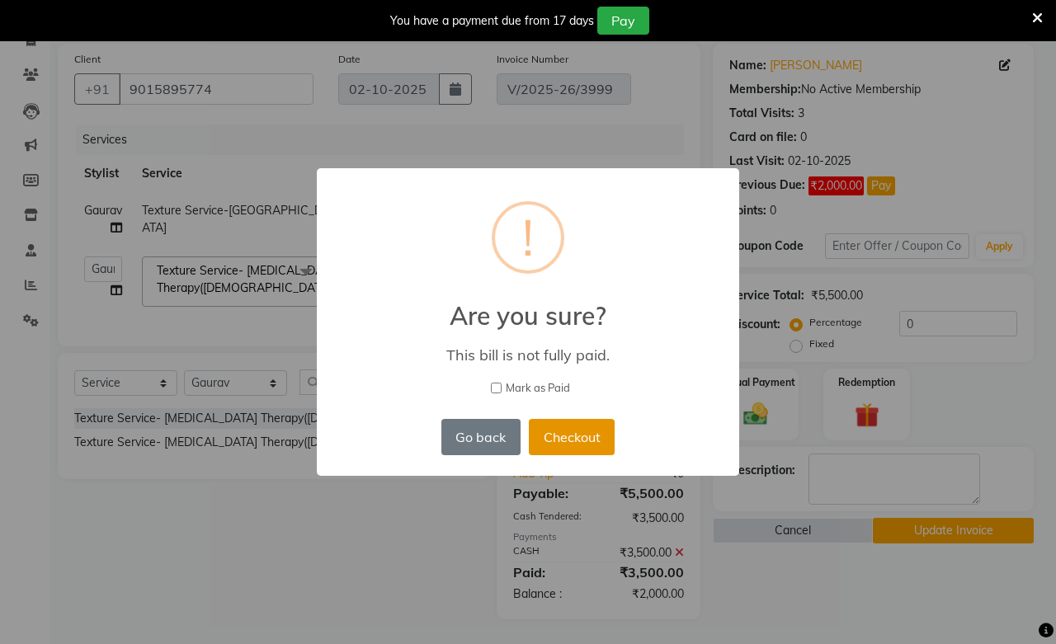
click at [571, 445] on button "Checkout" at bounding box center [572, 437] width 86 height 36
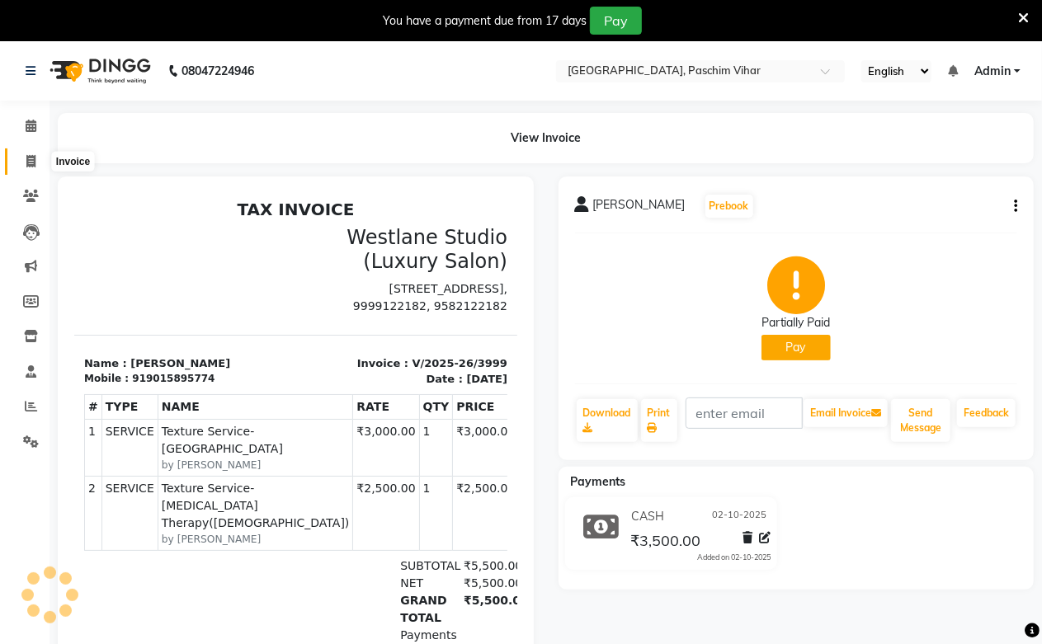
click at [30, 159] on icon at bounding box center [30, 161] width 9 height 12
select select "service"
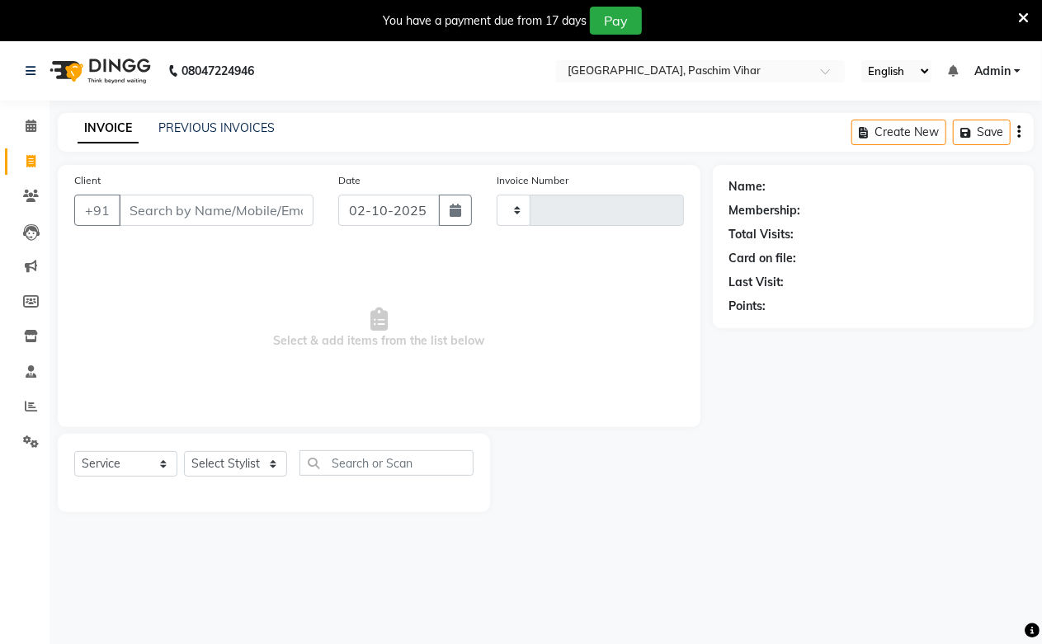
scroll to position [41, 0]
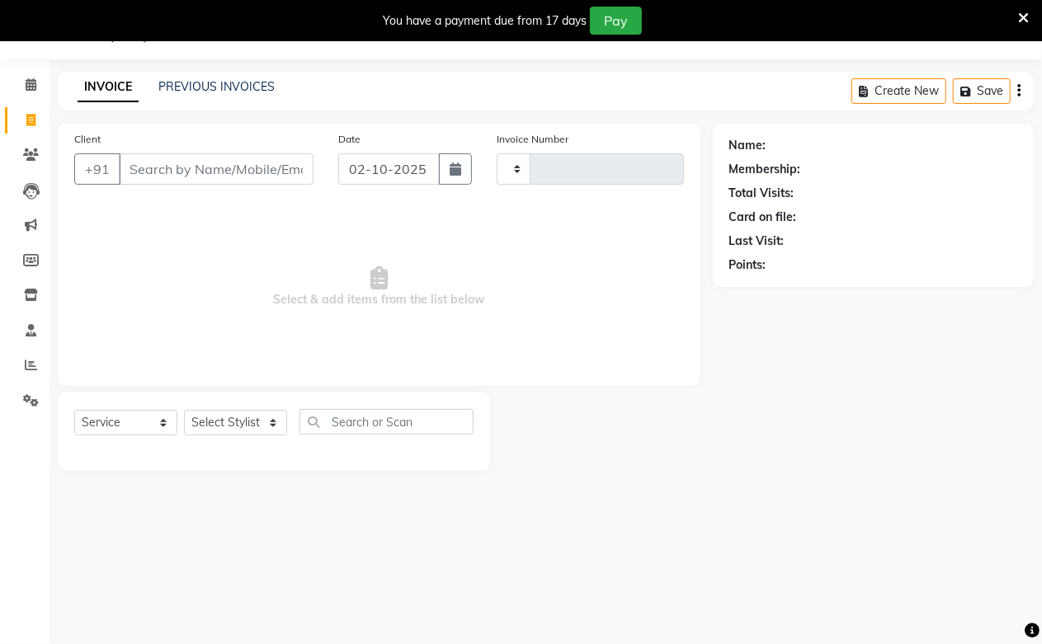
type input "4000"
select select "223"
click at [210, 92] on link "PREVIOUS INVOICES" at bounding box center [216, 86] width 116 height 15
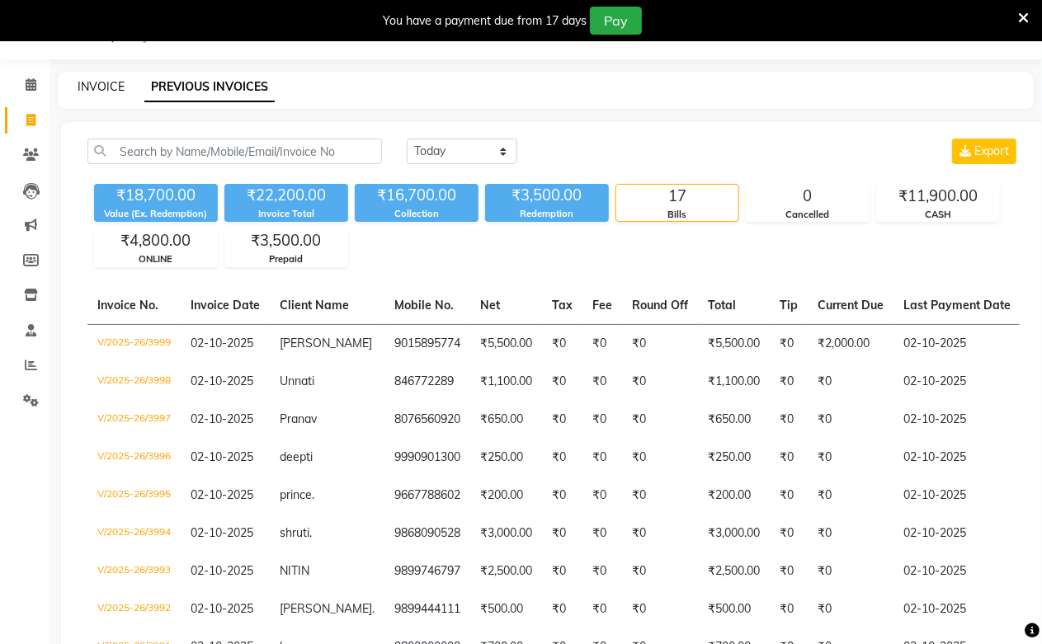
click at [99, 84] on link "INVOICE" at bounding box center [101, 86] width 47 height 15
select select "service"
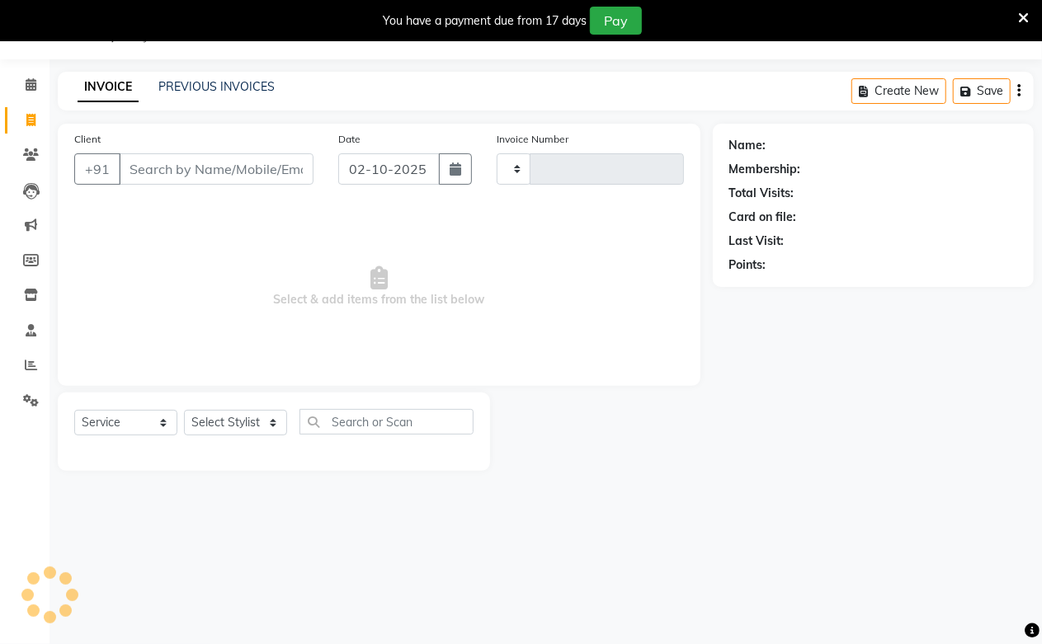
type input "4000"
select select "223"
type input "6"
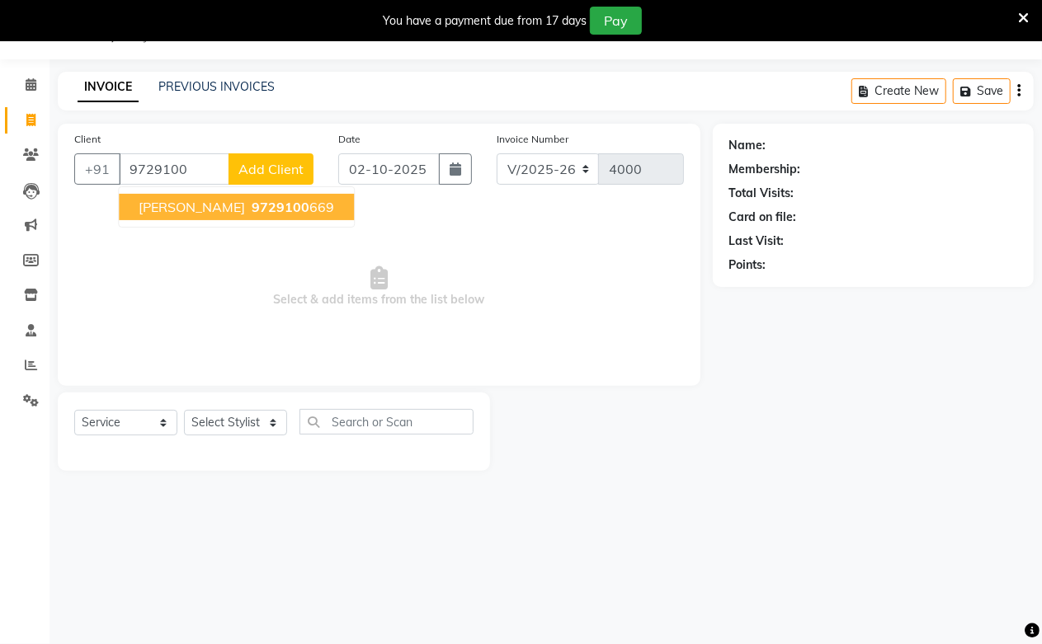
click at [252, 205] on span "9729100" at bounding box center [281, 207] width 58 height 16
type input "9729100669"
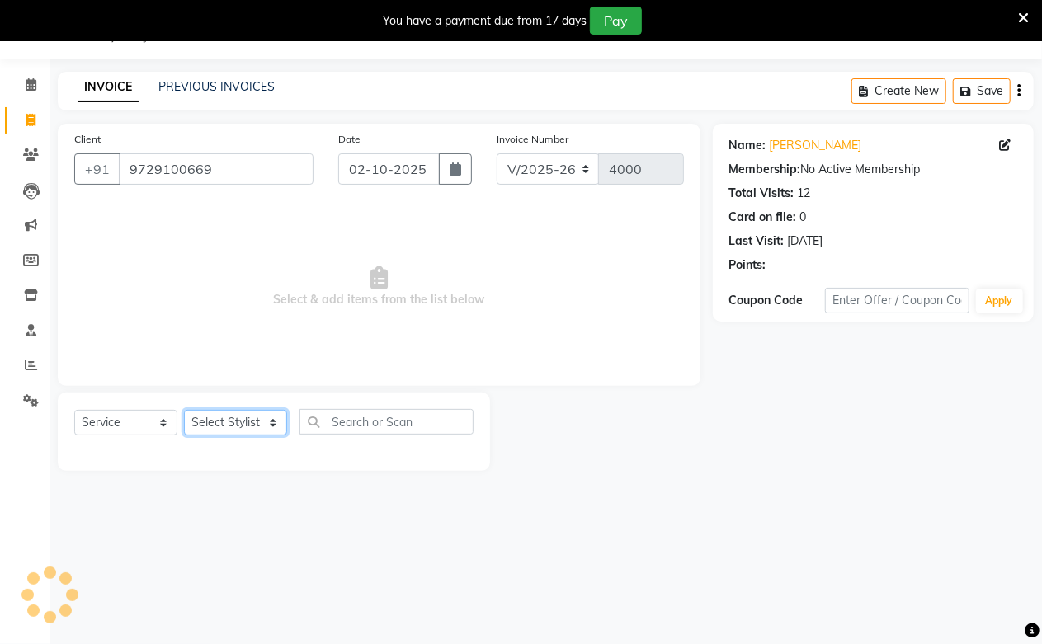
click at [224, 426] on select "Select Stylist Akash Amrita Anu Arun Gaurav [PERSON_NAME] KUNAL MANISH [PERSON_…" at bounding box center [235, 423] width 103 height 26
select select "6559"
click at [184, 411] on select "Select Stylist Akash Amrita Anu Arun Gaurav [PERSON_NAME] KUNAL MANISH [PERSON_…" at bounding box center [235, 423] width 103 height 26
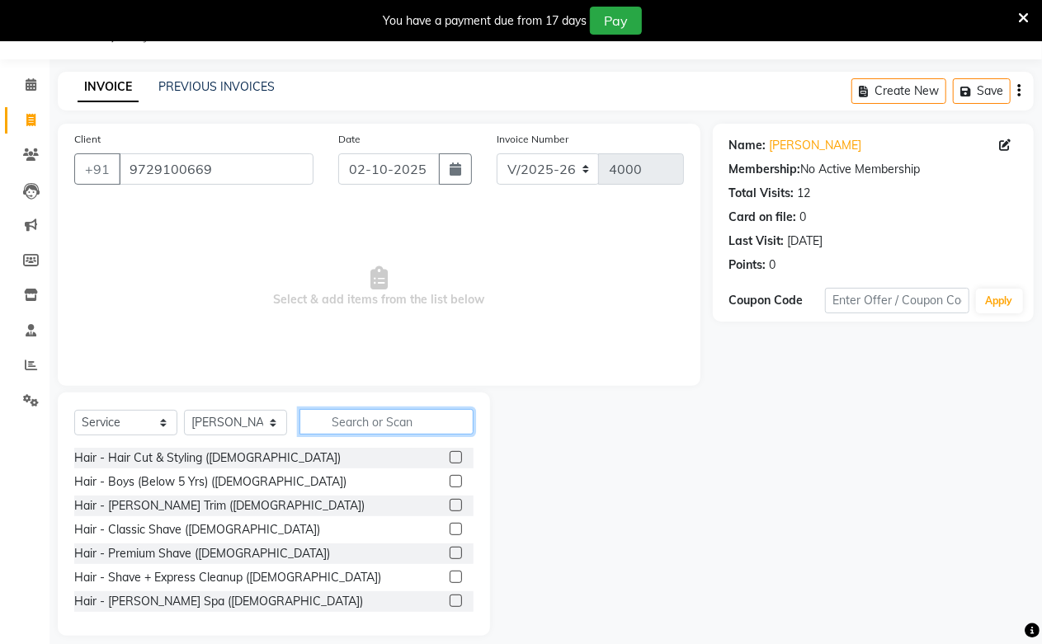
click at [361, 422] on input "text" at bounding box center [386, 422] width 174 height 26
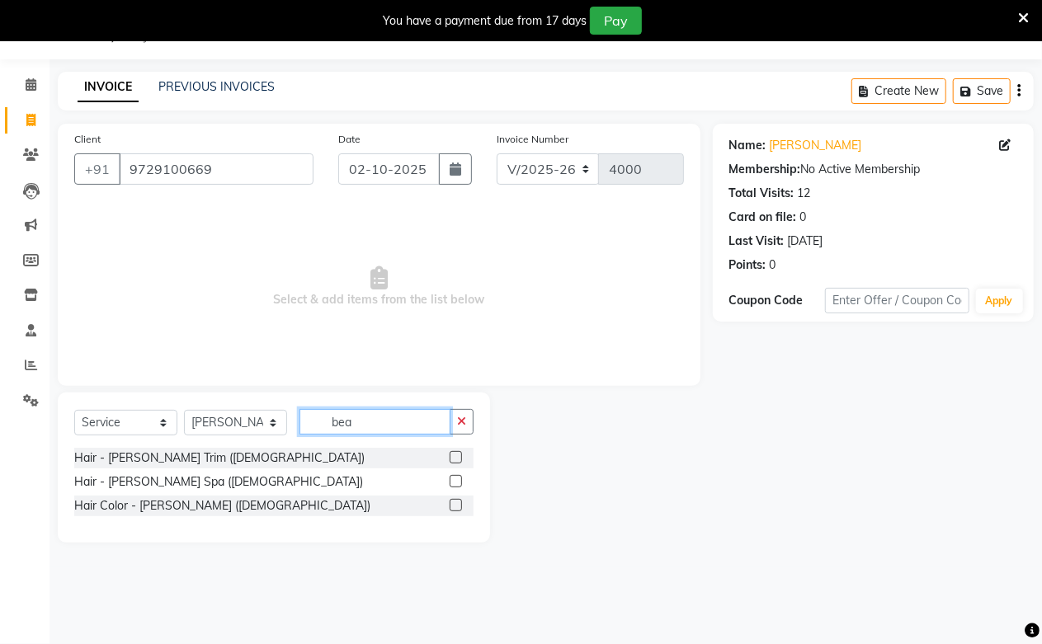
type input "bea"
click at [450, 457] on label at bounding box center [456, 457] width 12 height 12
click at [450, 457] on input "checkbox" at bounding box center [455, 458] width 11 height 11
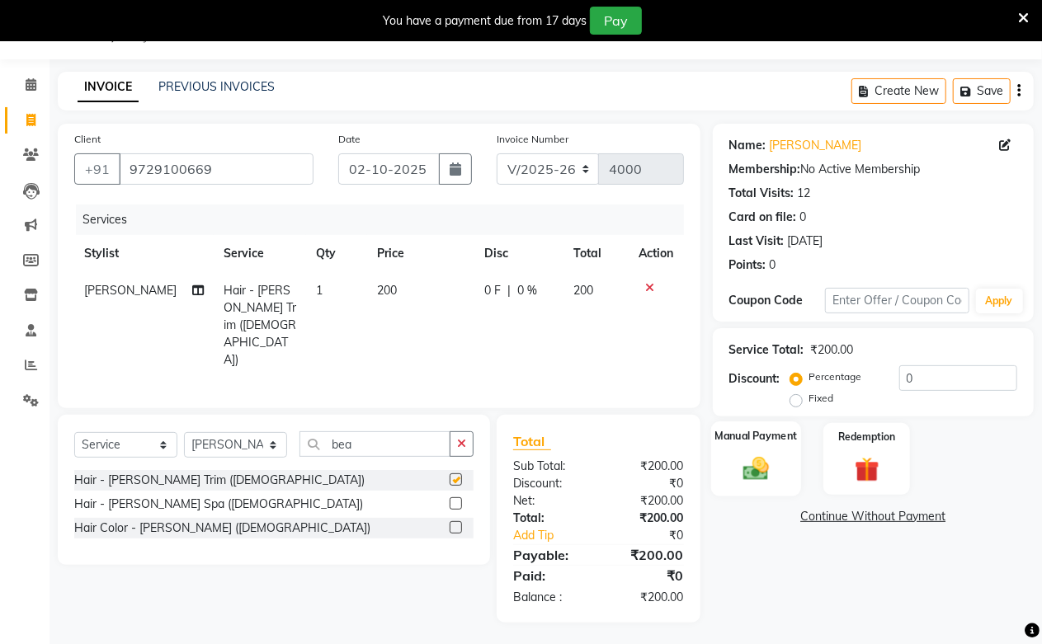
checkbox input "false"
drag, startPoint x: 757, startPoint y: 464, endPoint x: 775, endPoint y: 455, distance: 20.3
click at [756, 464] on img at bounding box center [756, 469] width 42 height 30
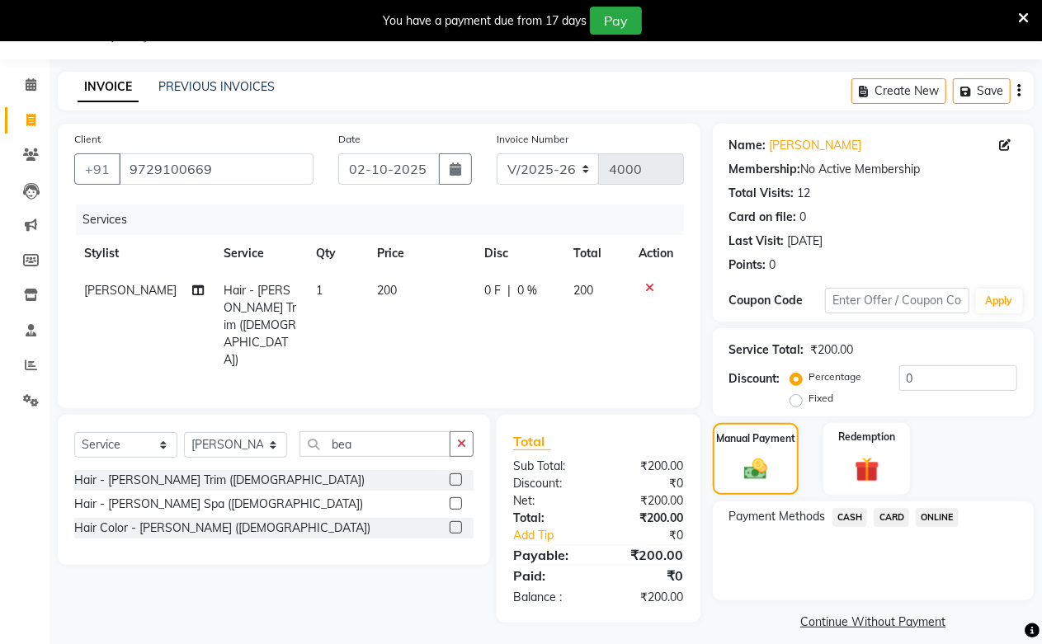
click at [951, 524] on span "ONLINE" at bounding box center [937, 517] width 43 height 19
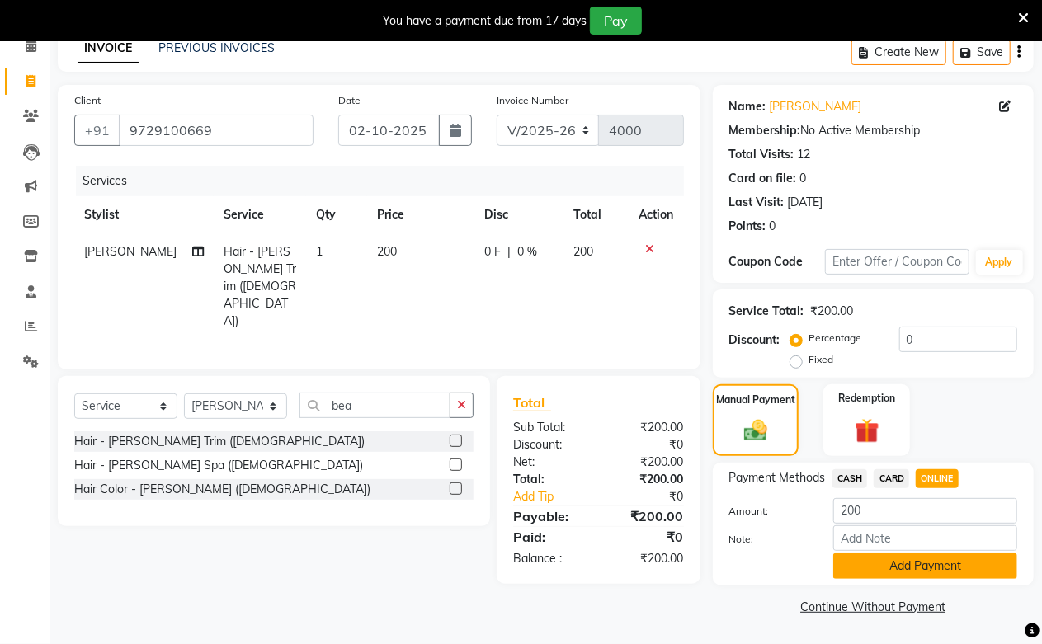
click at [919, 568] on button "Add Payment" at bounding box center [925, 567] width 184 height 26
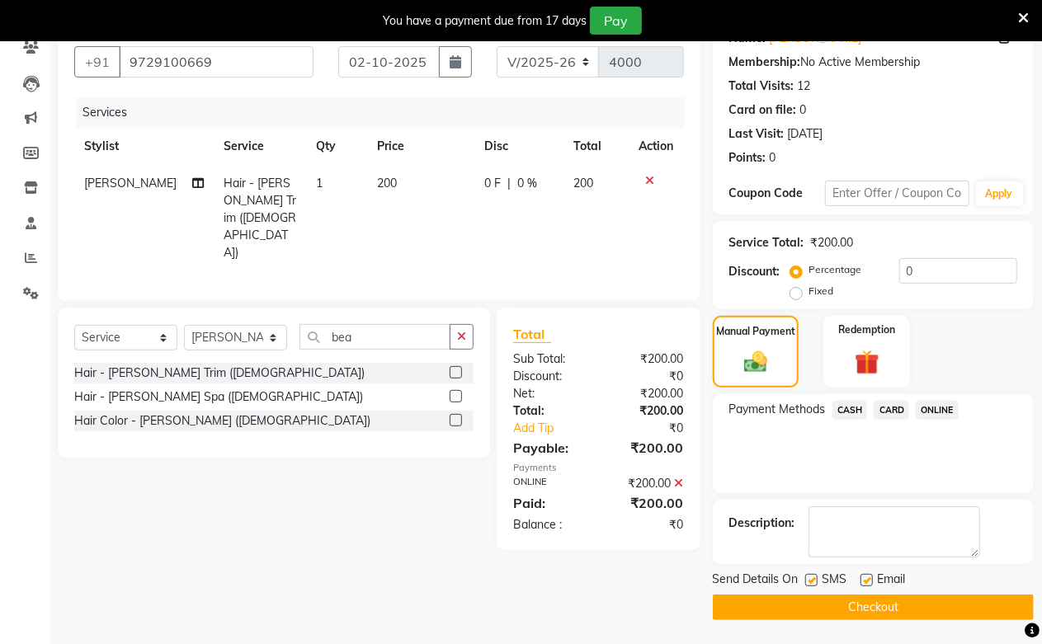
scroll to position [149, 0]
click at [905, 603] on button "Checkout" at bounding box center [873, 607] width 321 height 26
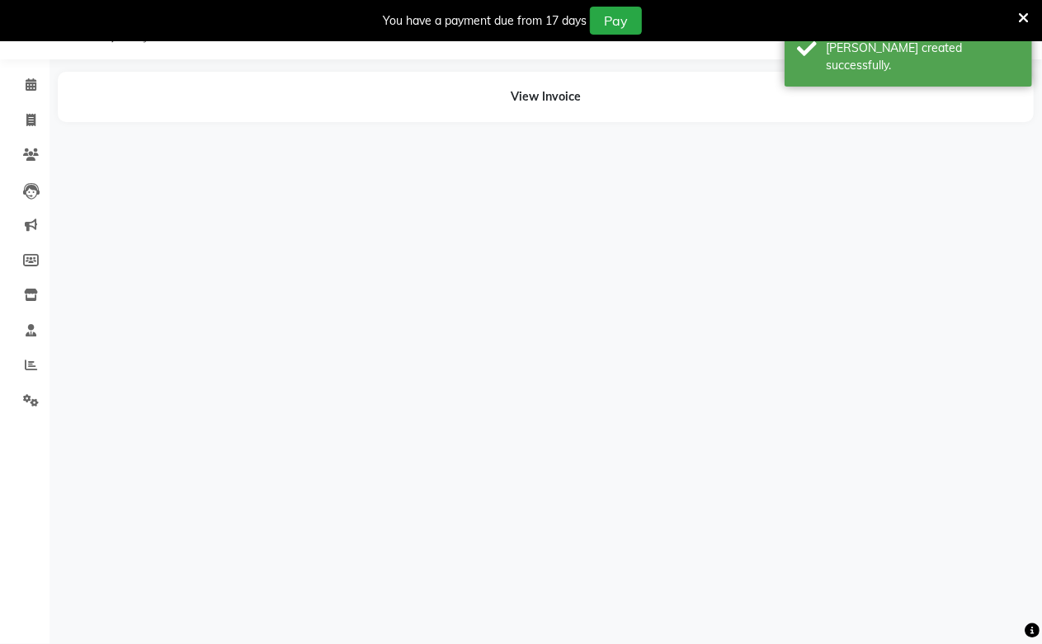
scroll to position [41, 0]
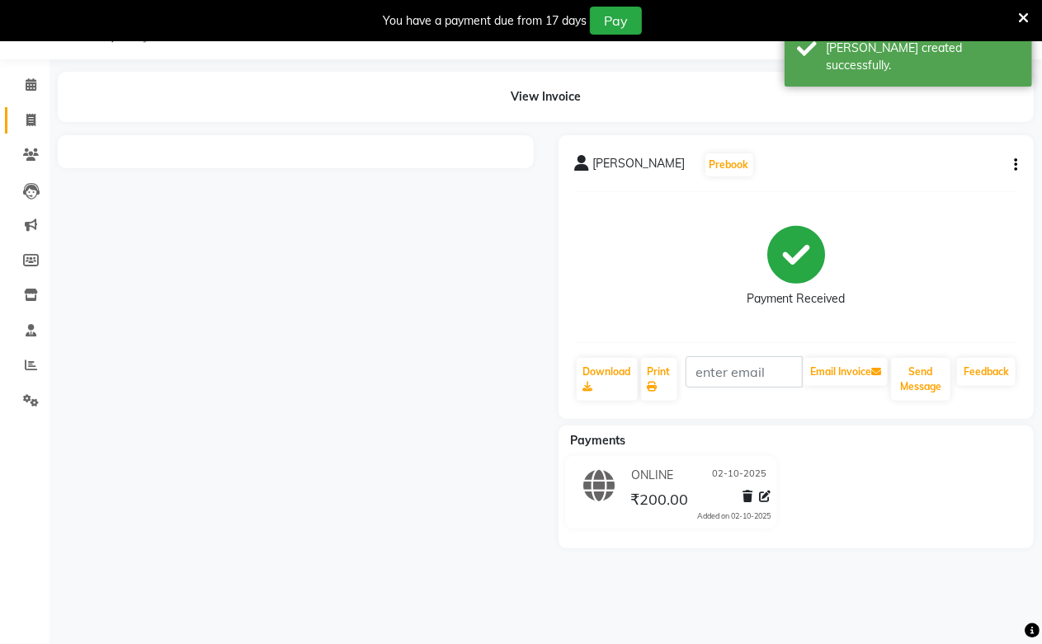
click at [27, 118] on icon at bounding box center [30, 120] width 9 height 12
select select "service"
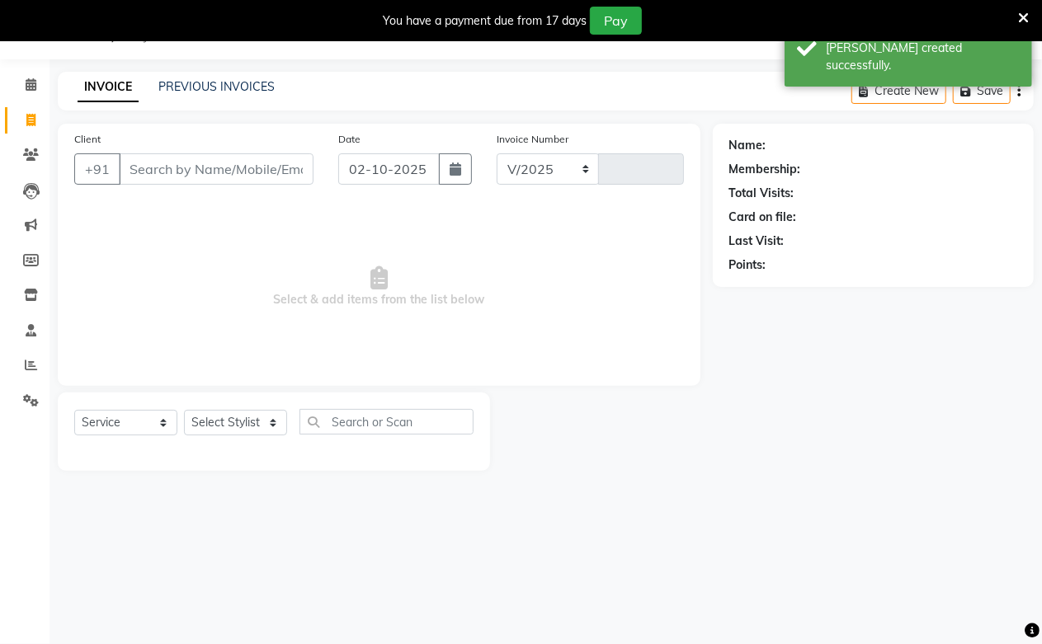
select select "223"
type input "4001"
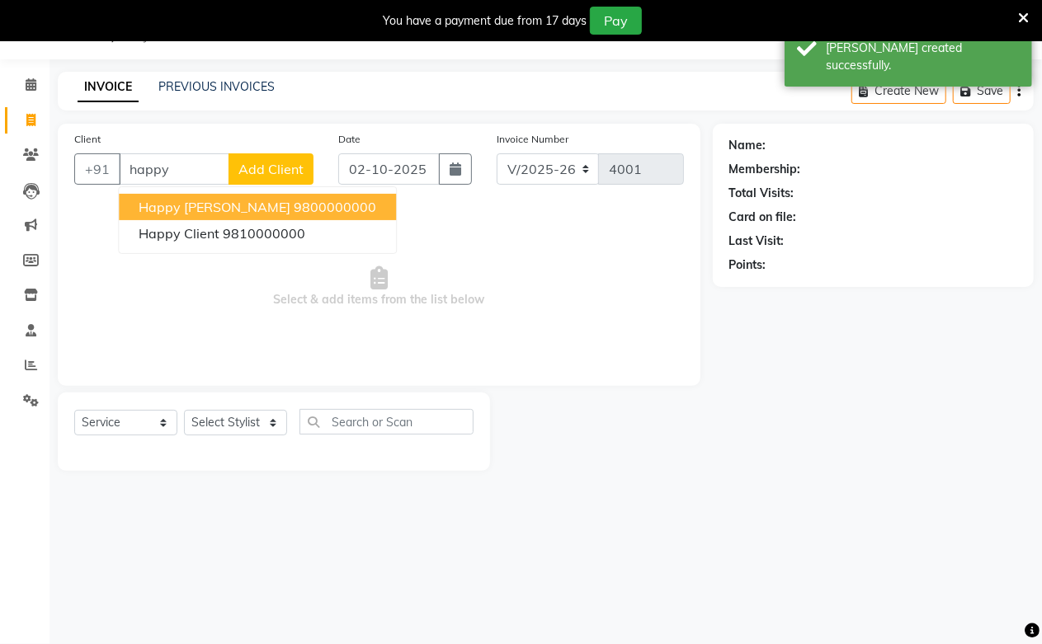
click at [191, 211] on span "happy [PERSON_NAME]" at bounding box center [215, 207] width 152 height 16
type input "9800000000"
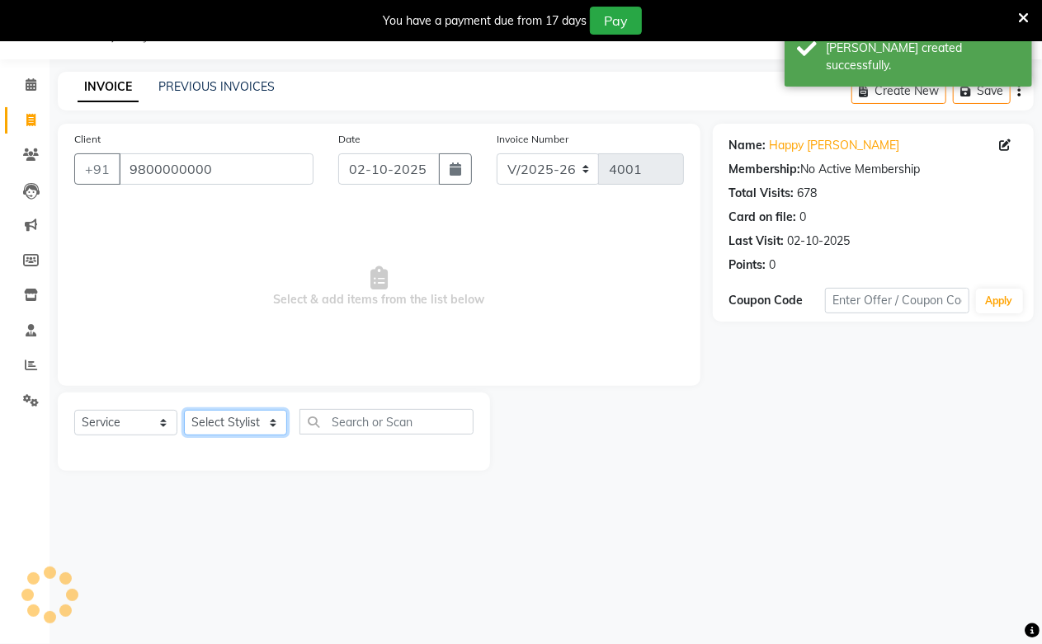
click at [210, 422] on select "Select Stylist Akash Amrita Anu Arun Gaurav [PERSON_NAME] KUNAL MANISH [PERSON_…" at bounding box center [235, 423] width 103 height 26
select select "92380"
click at [184, 411] on select "Select Stylist Akash Amrita Anu Arun Gaurav [PERSON_NAME] KUNAL MANISH [PERSON_…" at bounding box center [235, 423] width 103 height 26
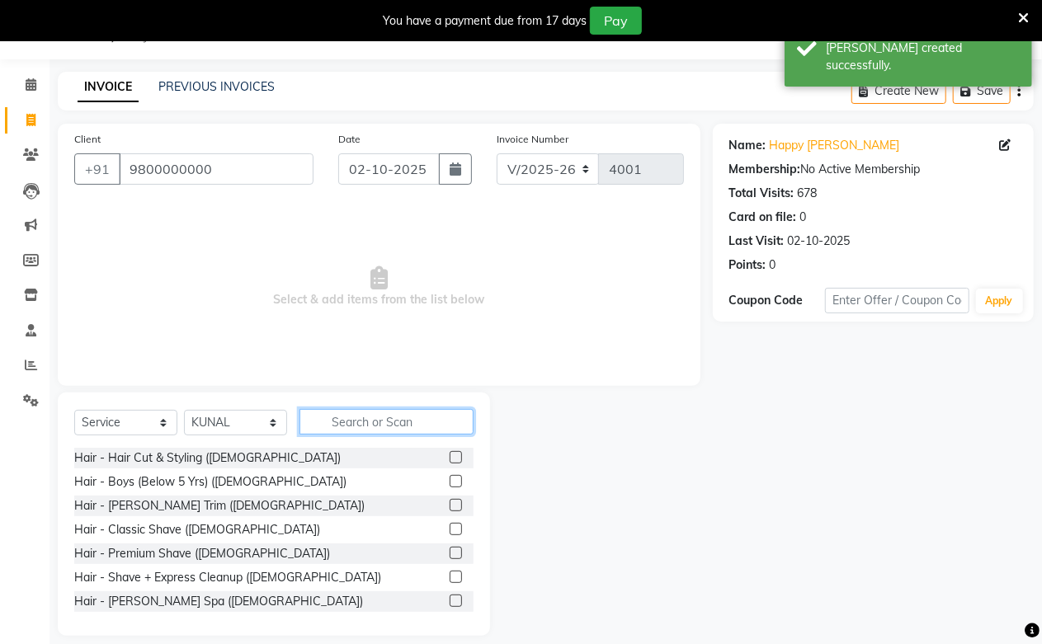
click at [380, 426] on input "text" at bounding box center [386, 422] width 174 height 26
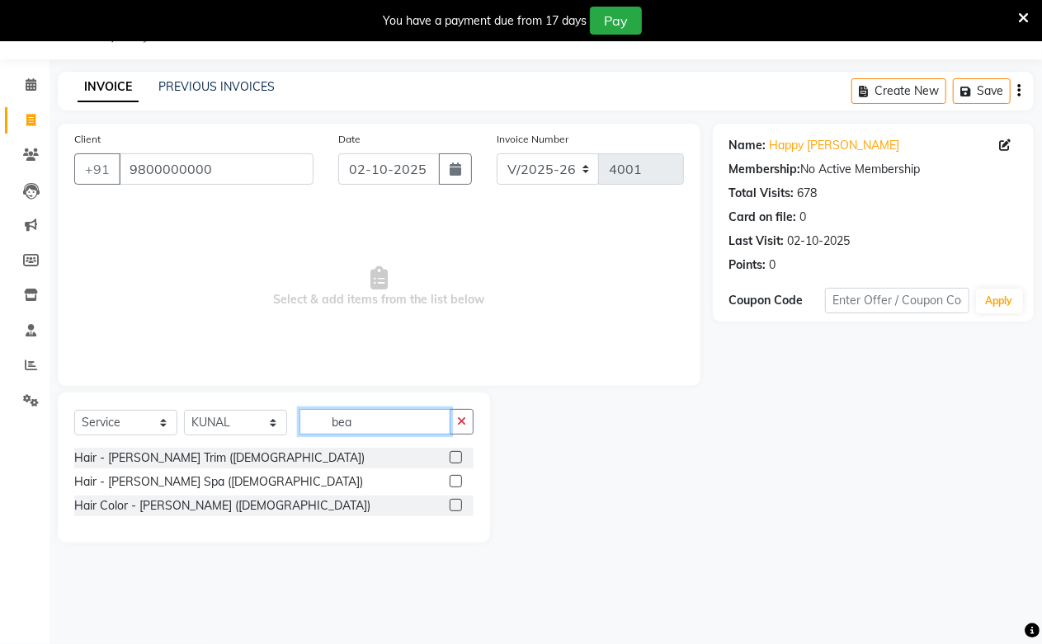
type input "bea"
click at [459, 456] on label at bounding box center [456, 457] width 12 height 12
click at [459, 456] on input "checkbox" at bounding box center [455, 458] width 11 height 11
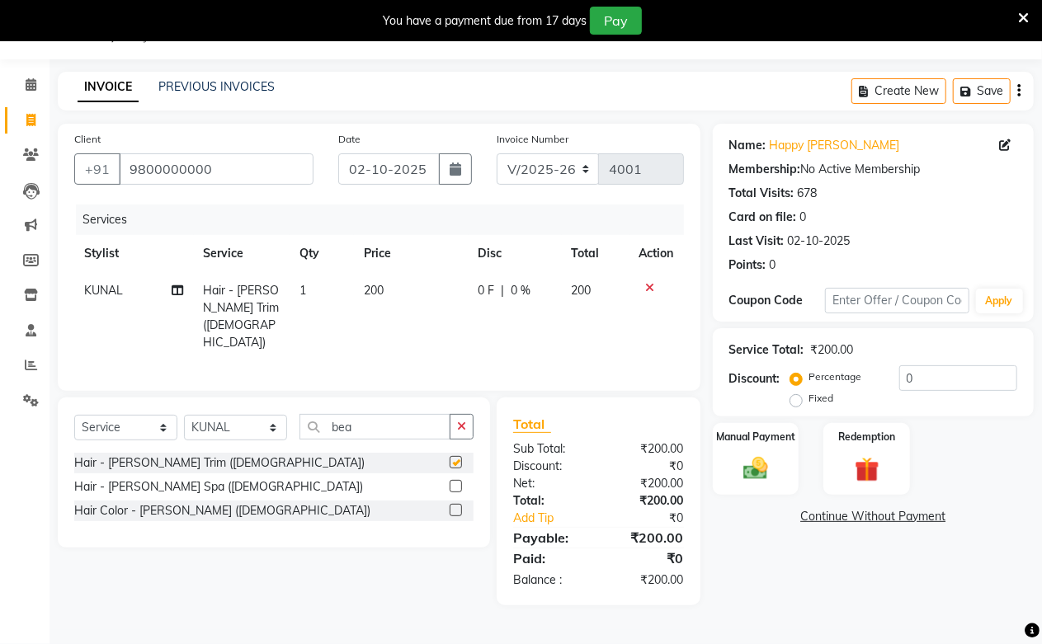
checkbox input "false"
click at [772, 476] on img at bounding box center [756, 469] width 42 height 30
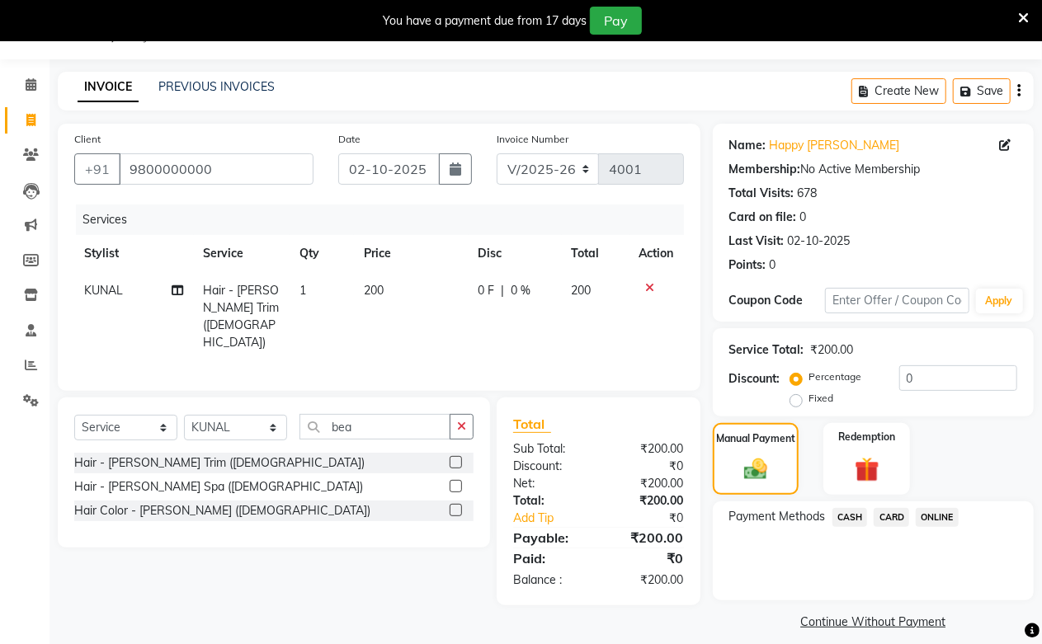
click at [850, 515] on span "CASH" at bounding box center [849, 517] width 35 height 19
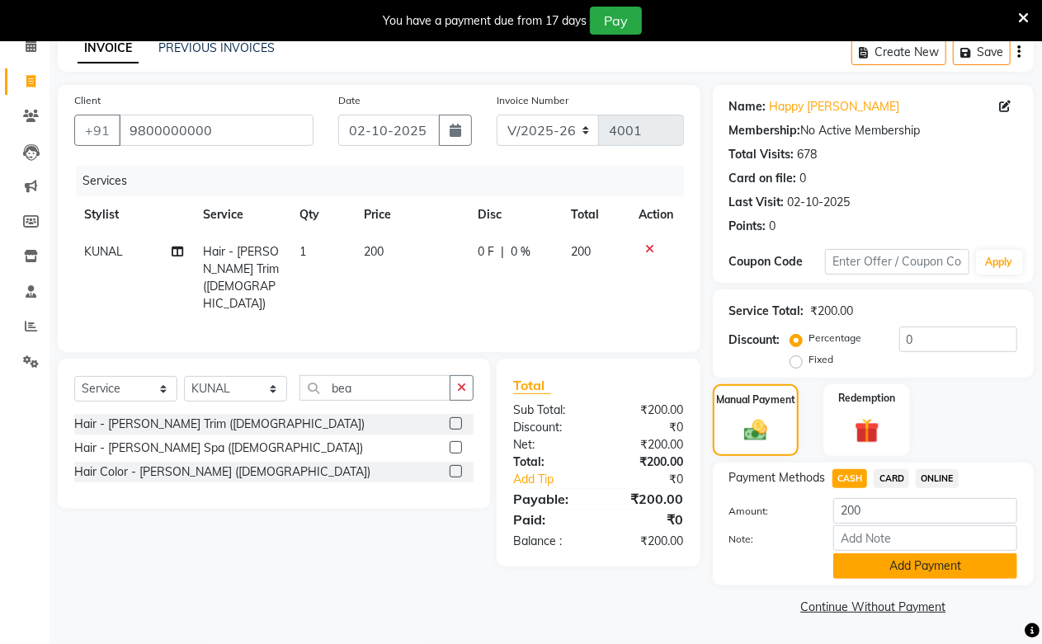
click at [872, 559] on button "Add Payment" at bounding box center [925, 567] width 184 height 26
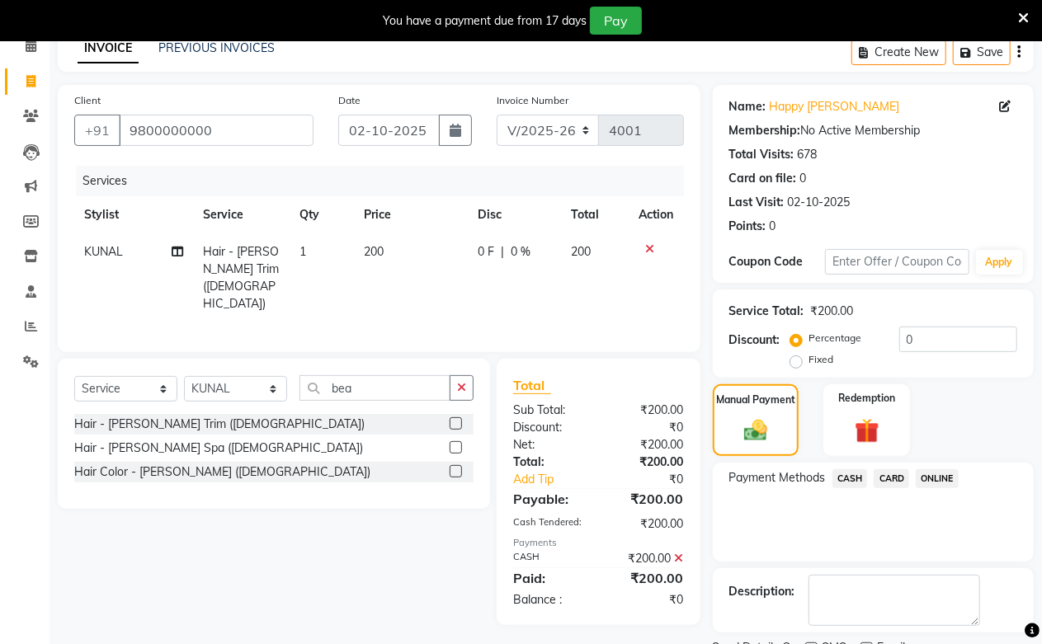
scroll to position [149, 0]
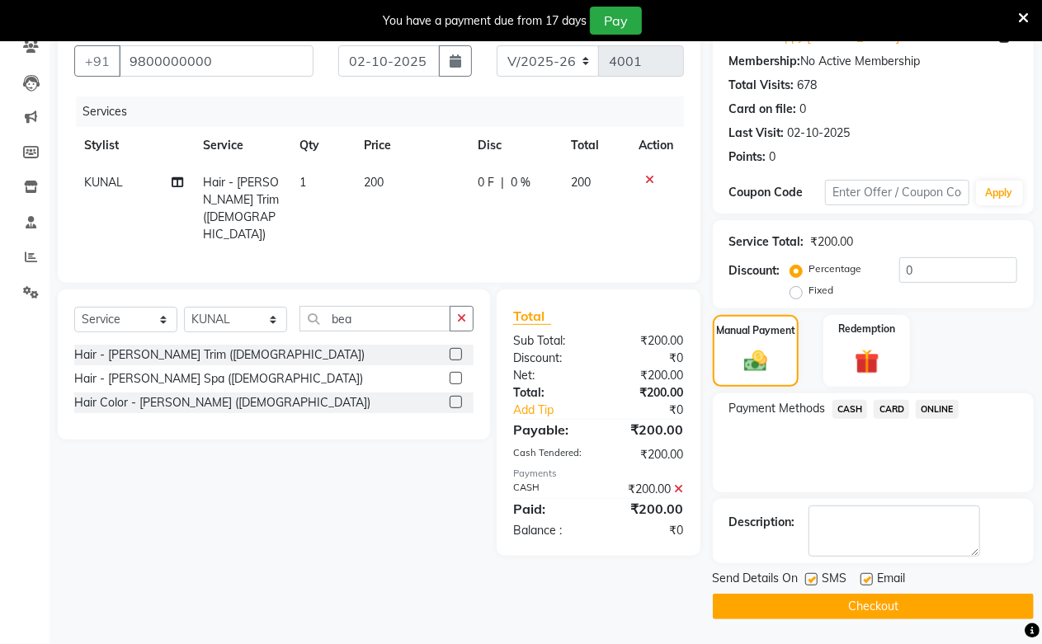
click at [852, 605] on button "Checkout" at bounding box center [873, 607] width 321 height 26
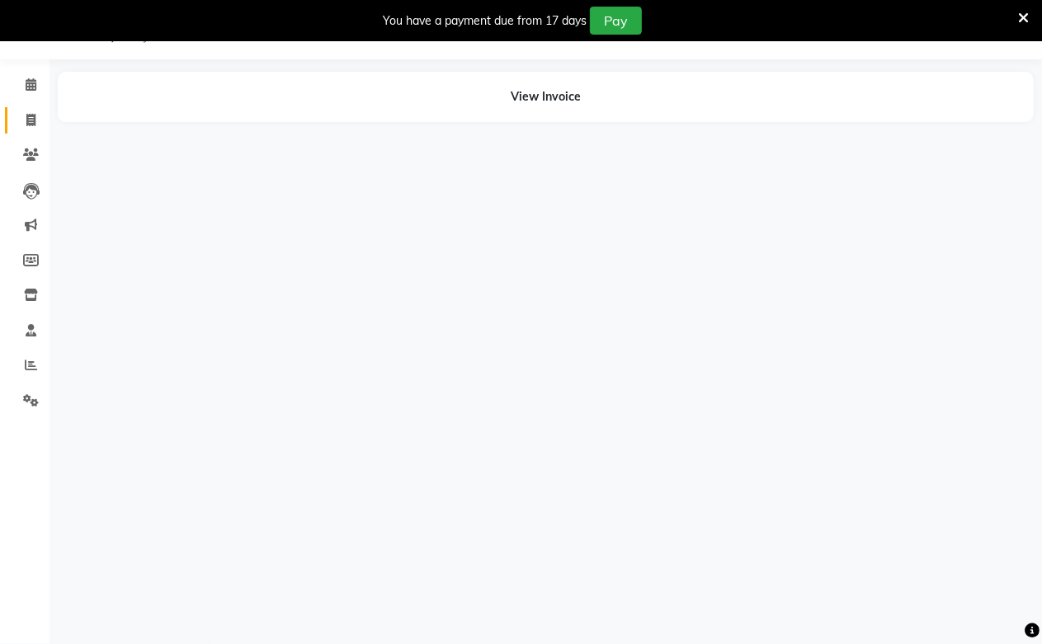
scroll to position [41, 0]
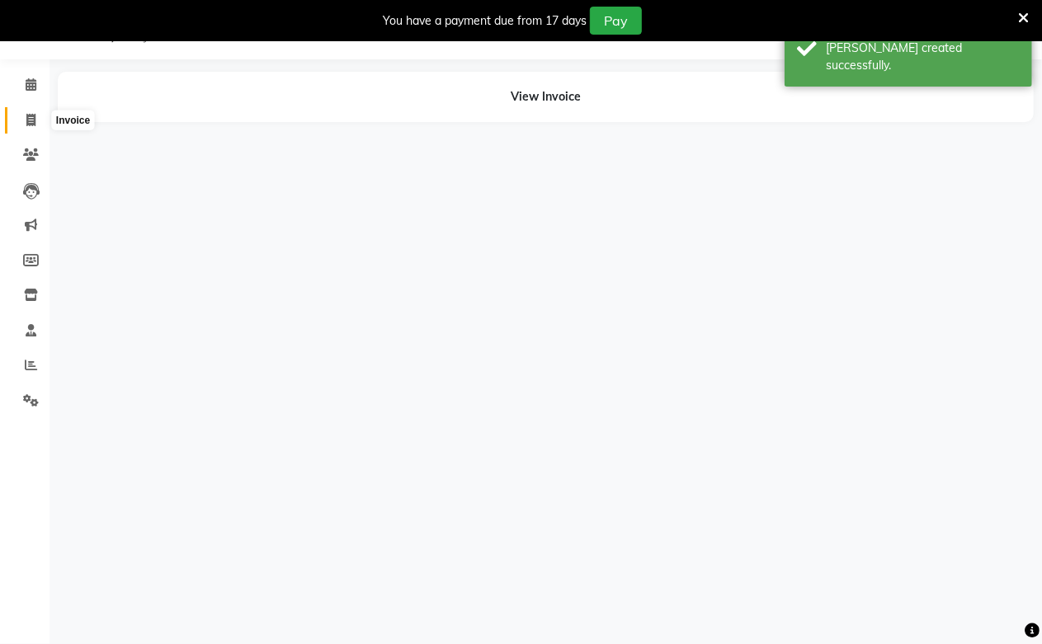
click at [26, 120] on icon at bounding box center [30, 120] width 9 height 12
select select "service"
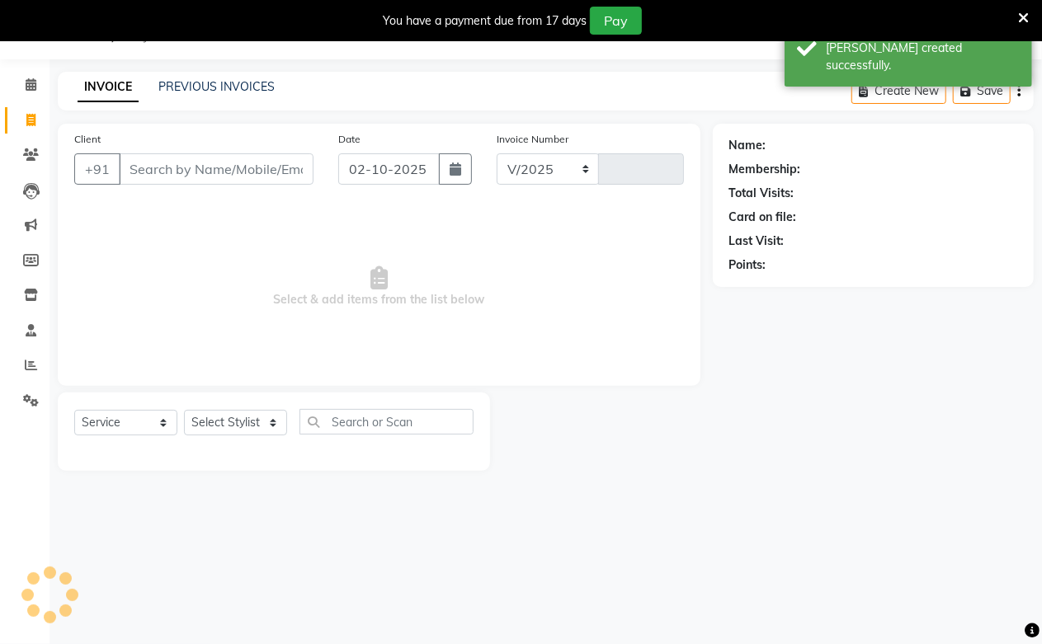
click at [180, 76] on div "INVOICE PREVIOUS INVOICES Create New Save" at bounding box center [546, 91] width 976 height 39
select select "223"
type input "4002"
click at [181, 84] on link "PREVIOUS INVOICES" at bounding box center [216, 86] width 116 height 15
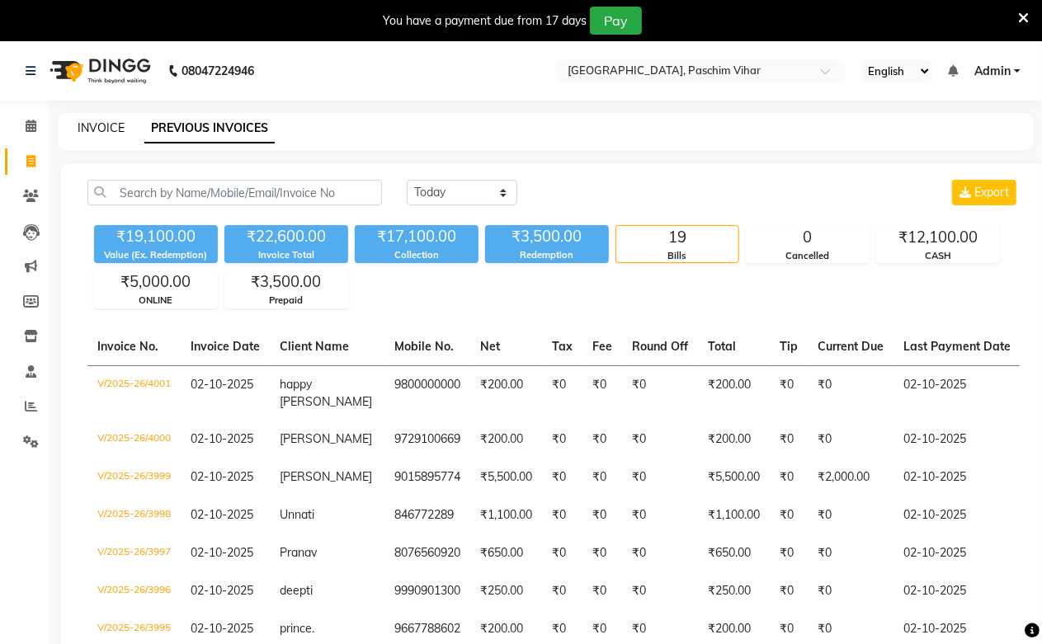
click at [99, 130] on link "INVOICE" at bounding box center [101, 127] width 47 height 15
select select "service"
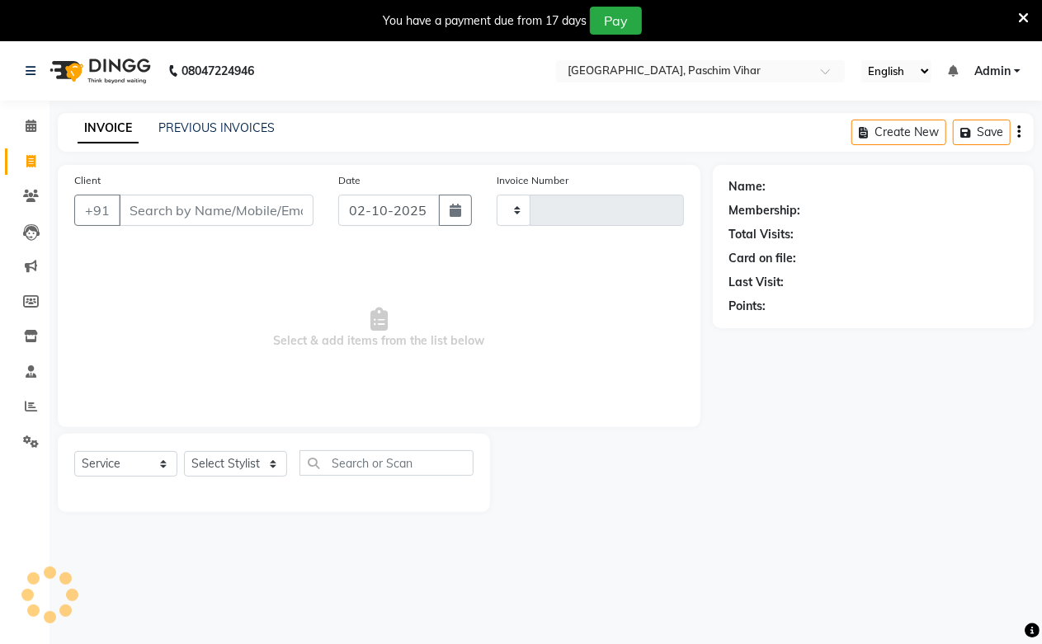
scroll to position [41, 0]
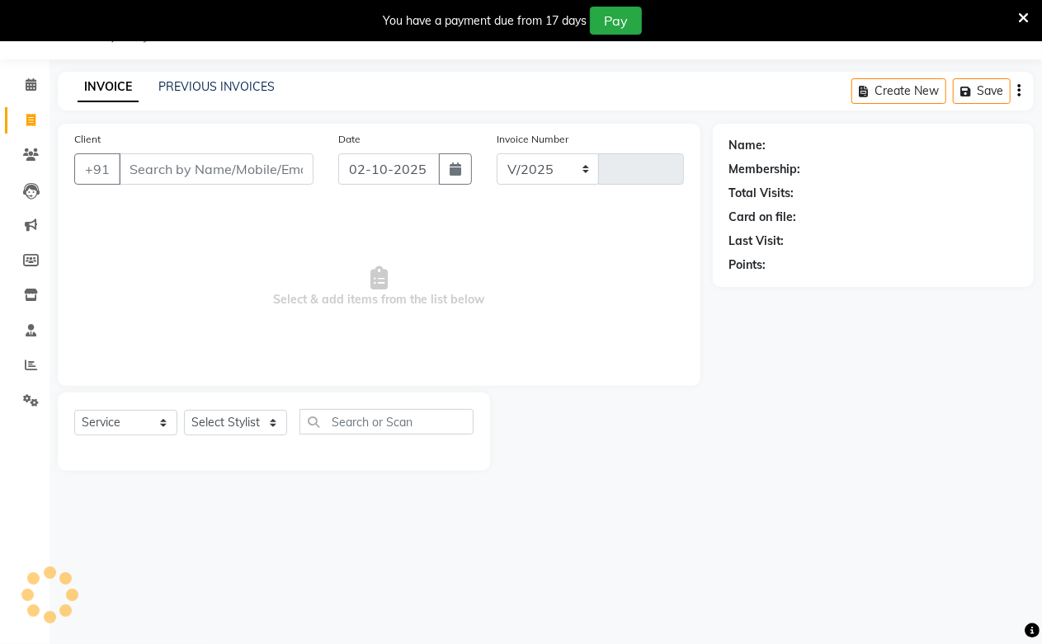
select select "223"
type input "4002"
click at [213, 84] on link "PREVIOUS INVOICES" at bounding box center [216, 86] width 116 height 15
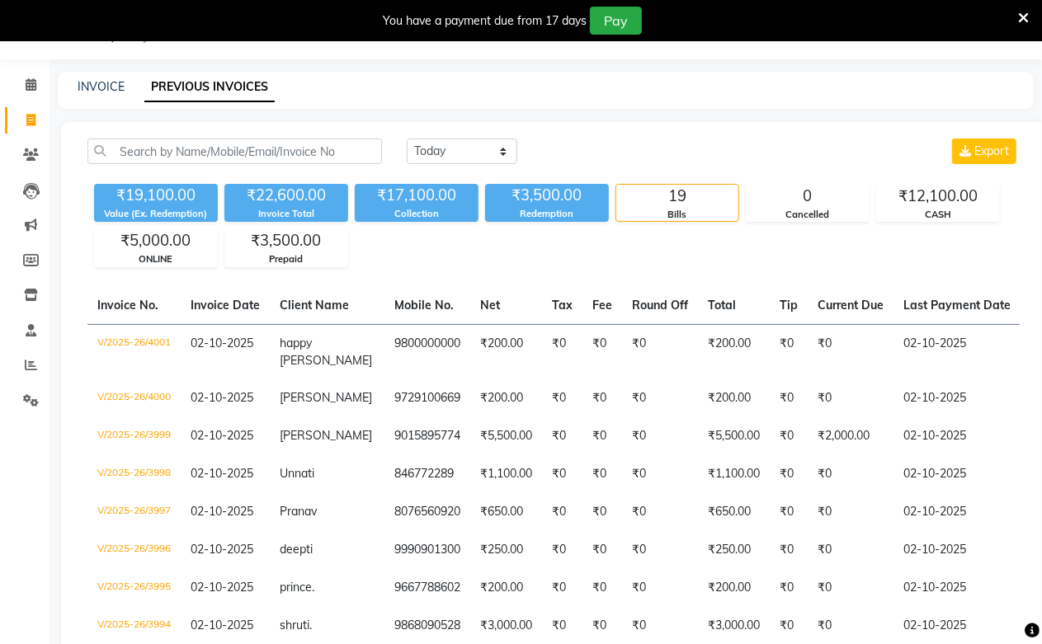
scroll to position [558, 0]
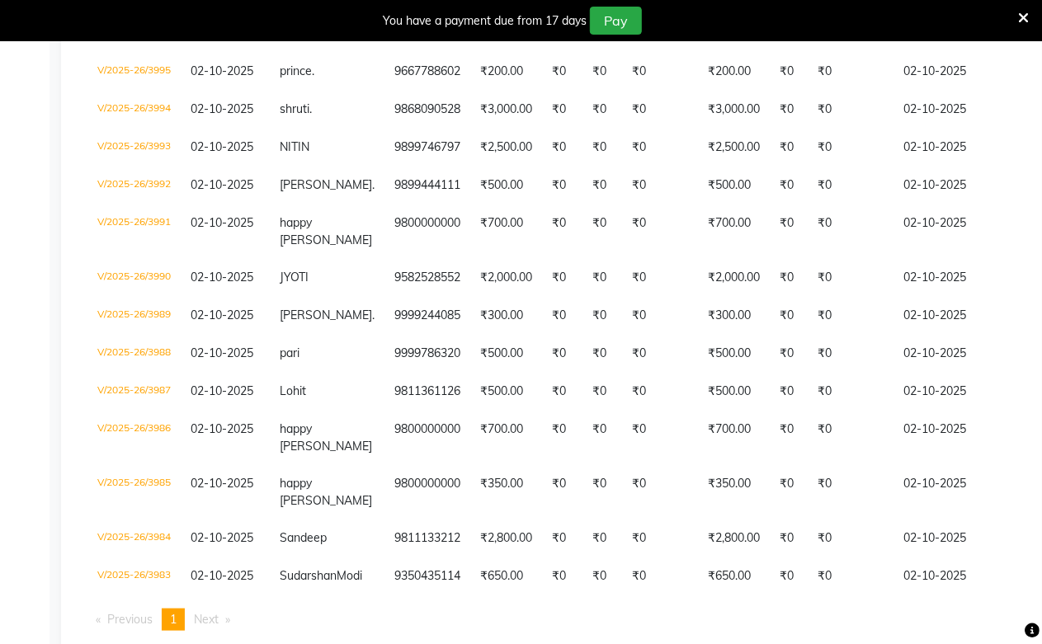
click at [210, 101] on span "02-10-2025" at bounding box center [222, 108] width 63 height 15
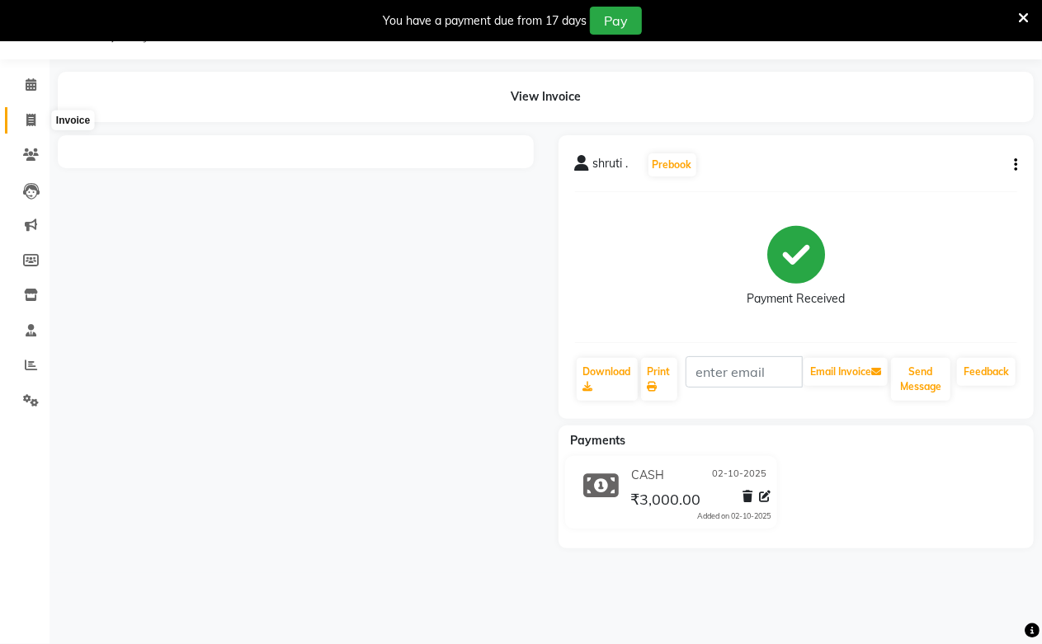
click at [34, 111] on span at bounding box center [30, 120] width 29 height 19
select select "service"
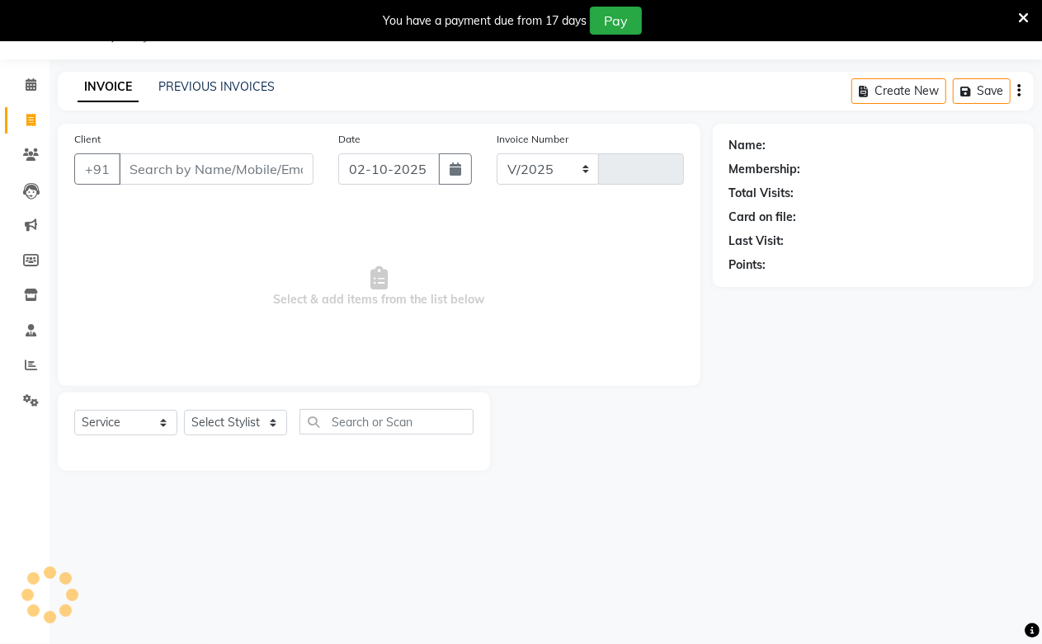
select select "223"
type input "4002"
click at [26, 86] on icon at bounding box center [31, 84] width 11 height 12
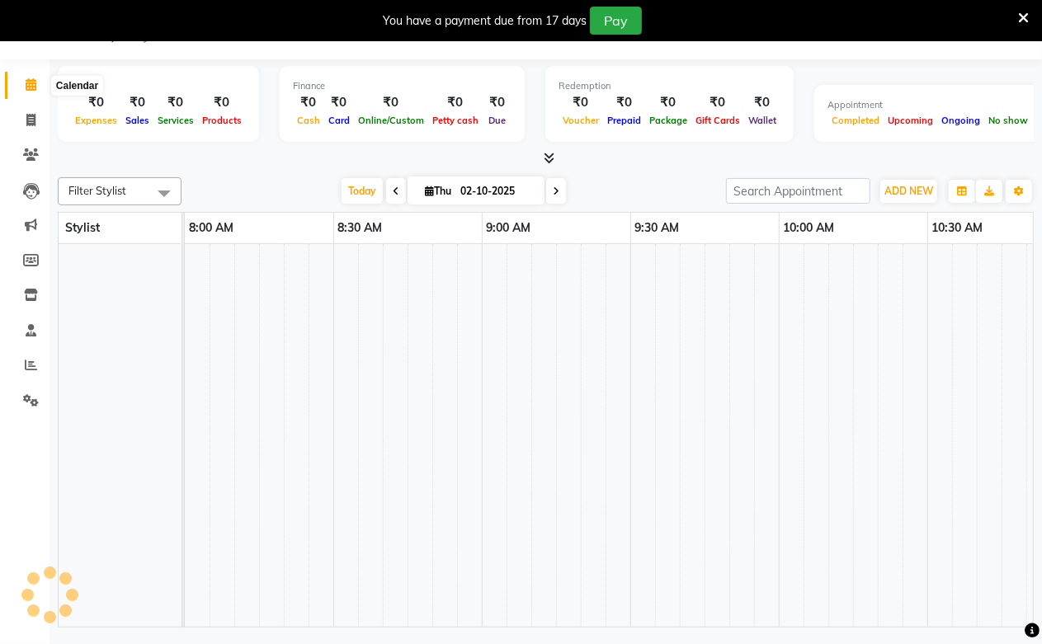
click at [31, 87] on icon at bounding box center [31, 84] width 11 height 12
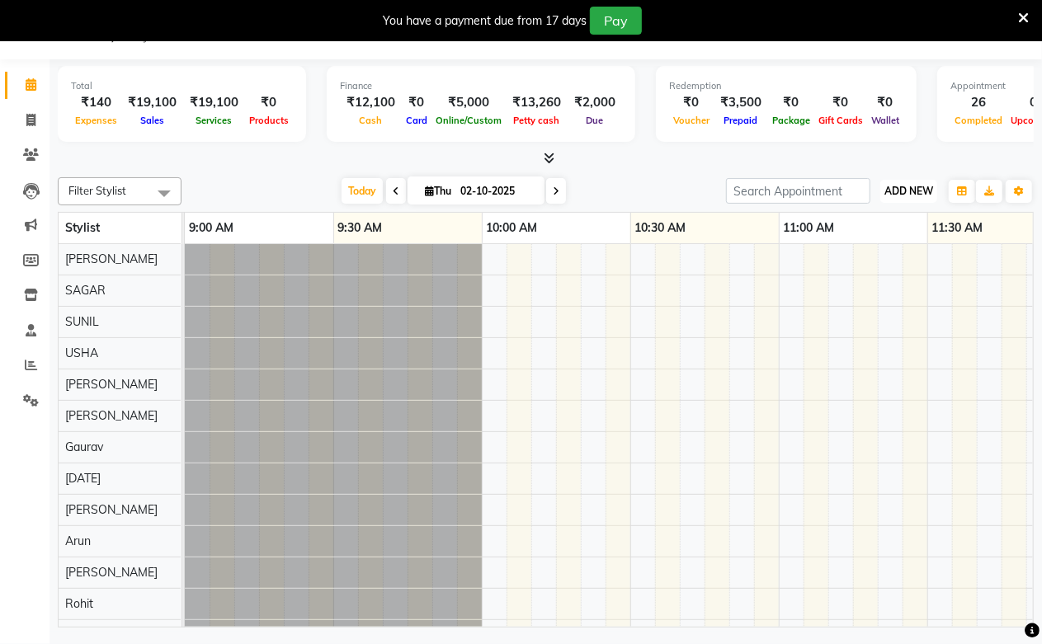
click at [902, 191] on span "ADD NEW" at bounding box center [908, 191] width 49 height 12
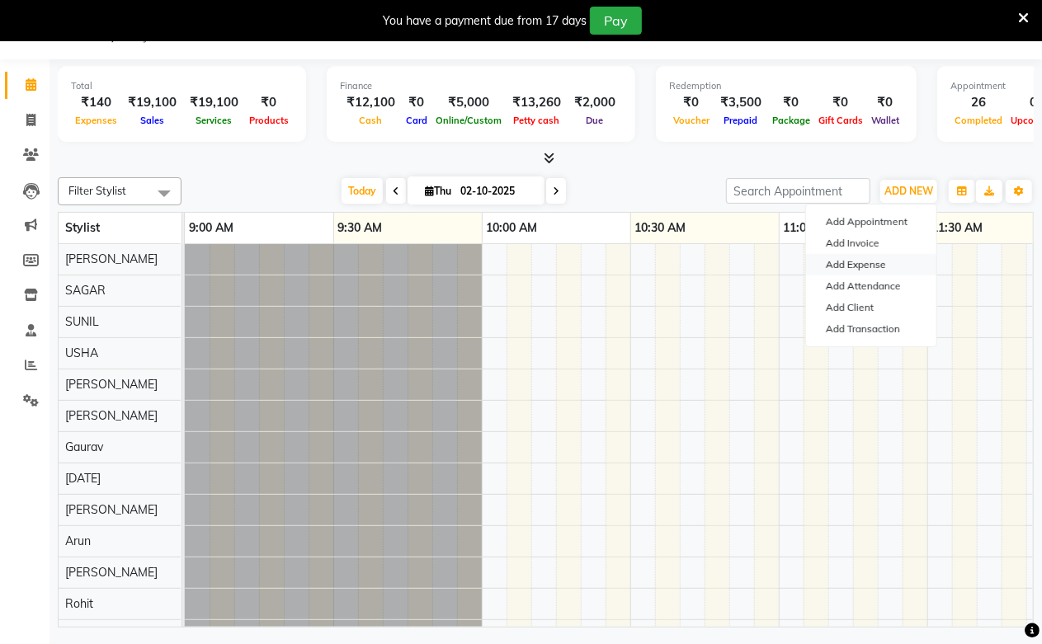
click at [864, 265] on link "Add Expense" at bounding box center [871, 264] width 130 height 21
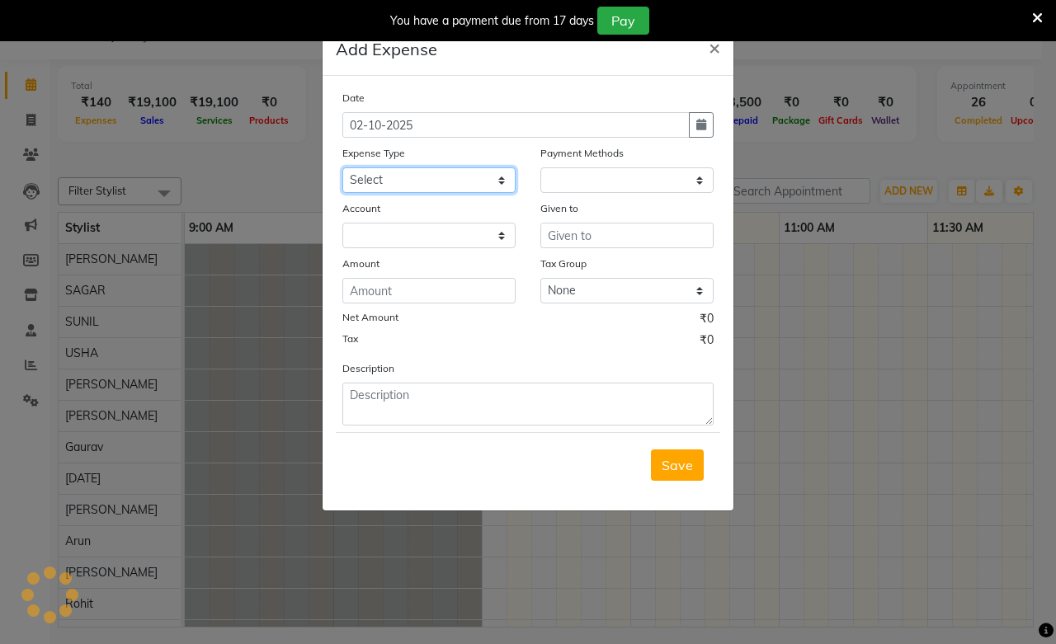
click at [396, 173] on select "Select Advance Salary Bank charges Cash transfer to bank Cash transfer to hub C…" at bounding box center [428, 180] width 173 height 26
select select "1"
select select "2523"
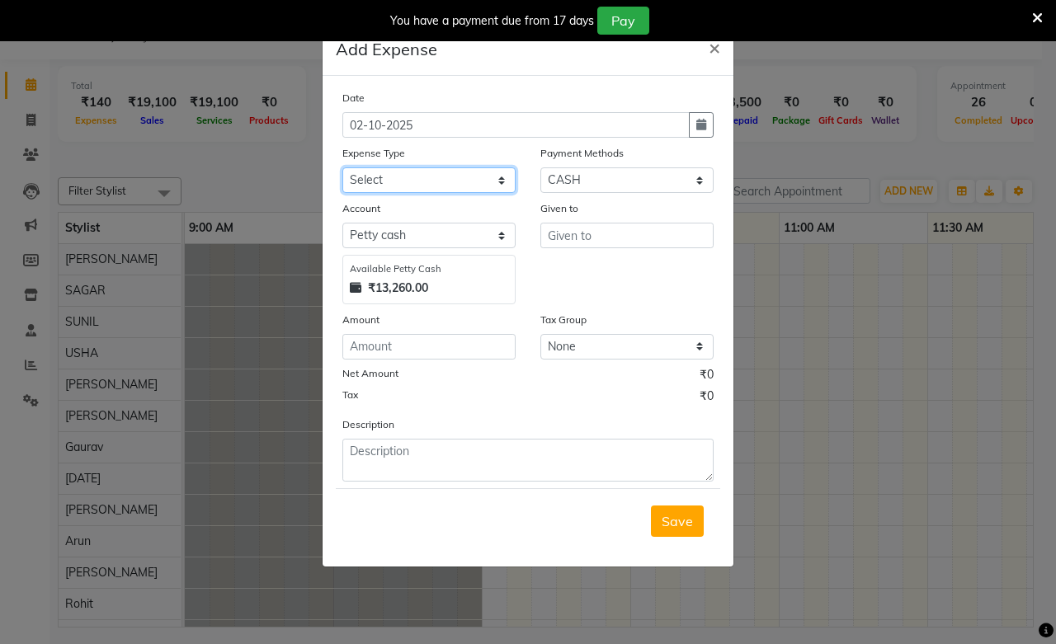
select select "98"
click at [342, 167] on select "Select Advance Salary Bank charges Cash transfer to bank Cash transfer to hub C…" at bounding box center [428, 180] width 173 height 26
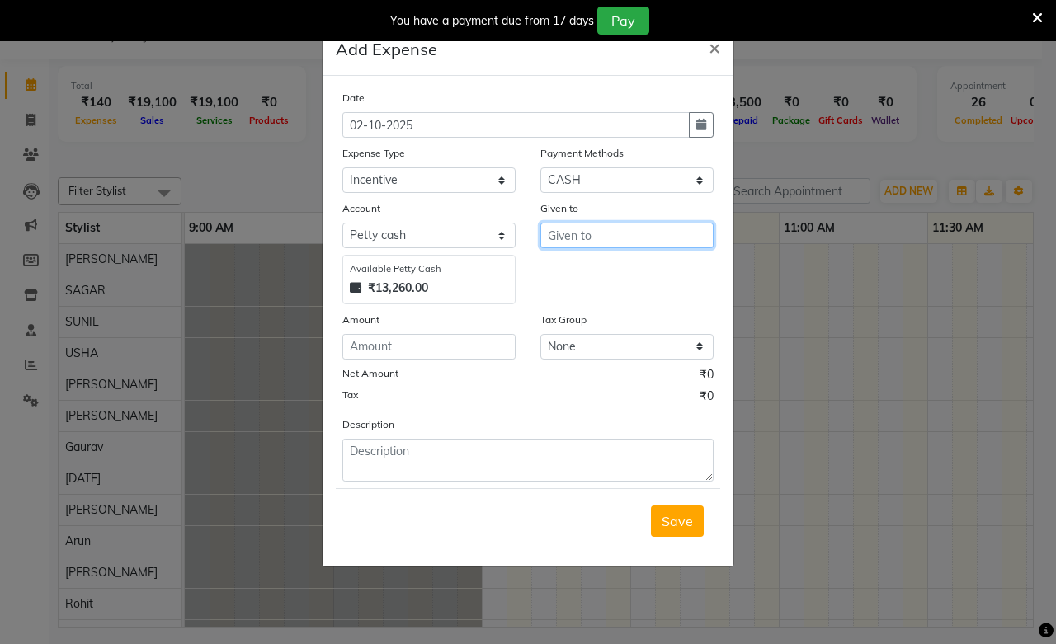
click at [629, 248] on input "text" at bounding box center [626, 236] width 173 height 26
click at [621, 266] on button "Gau rav" at bounding box center [607, 270] width 130 height 26
type input "Gaurav"
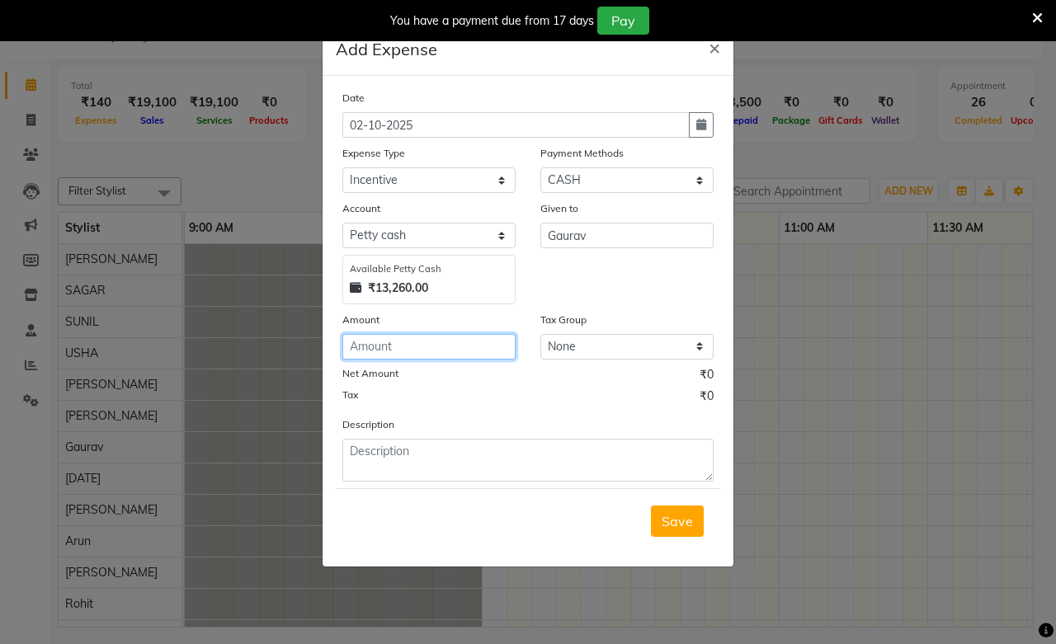
click at [499, 342] on input "number" at bounding box center [428, 347] width 173 height 26
type input "100"
click at [685, 531] on button "Save" at bounding box center [677, 521] width 53 height 31
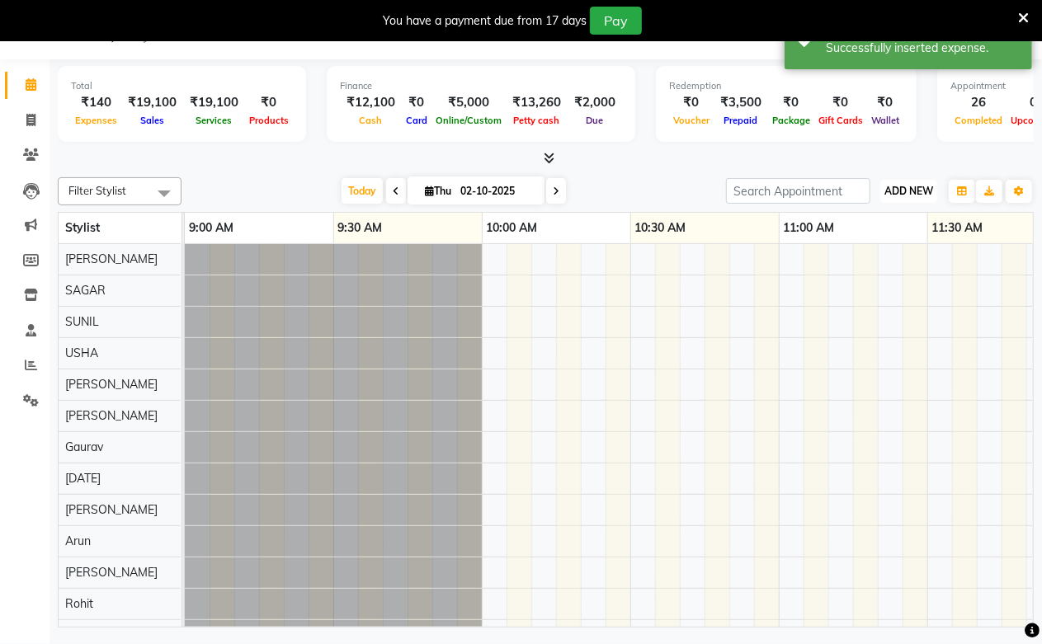
click at [922, 198] on button "ADD NEW Toggle Dropdown" at bounding box center [908, 191] width 57 height 23
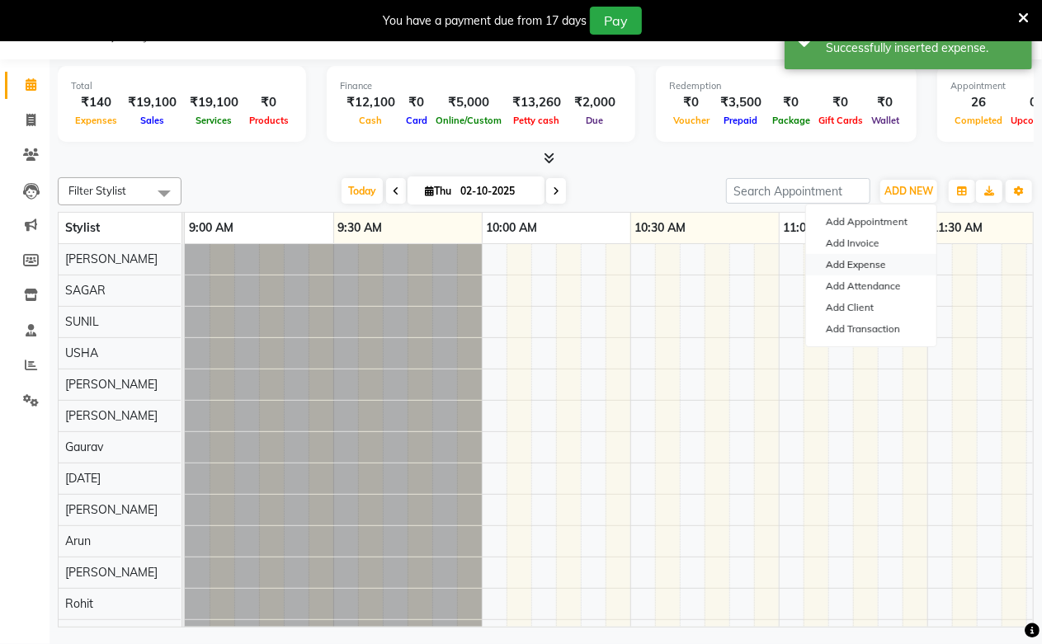
click at [865, 261] on link "Add Expense" at bounding box center [871, 264] width 130 height 21
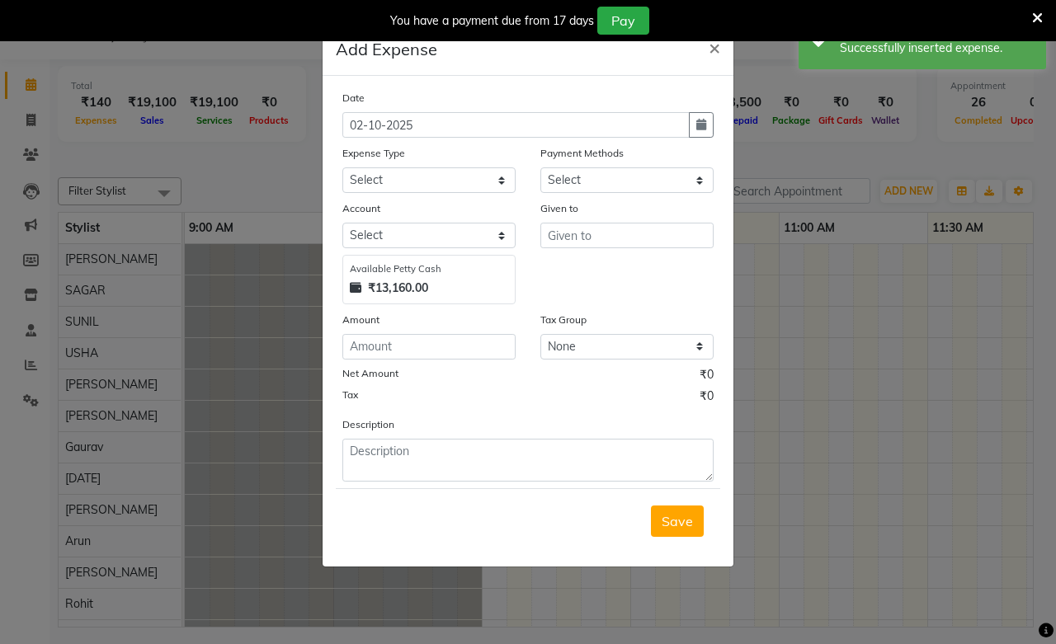
select select "1"
select select "2523"
click at [429, 191] on select "Select Advance Salary Bank charges Cash transfer to bank Cash transfer to hub C…" at bounding box center [428, 180] width 173 height 26
select select "98"
click at [342, 167] on select "Select Advance Salary Bank charges Cash transfer to bank Cash transfer to hub C…" at bounding box center [428, 180] width 173 height 26
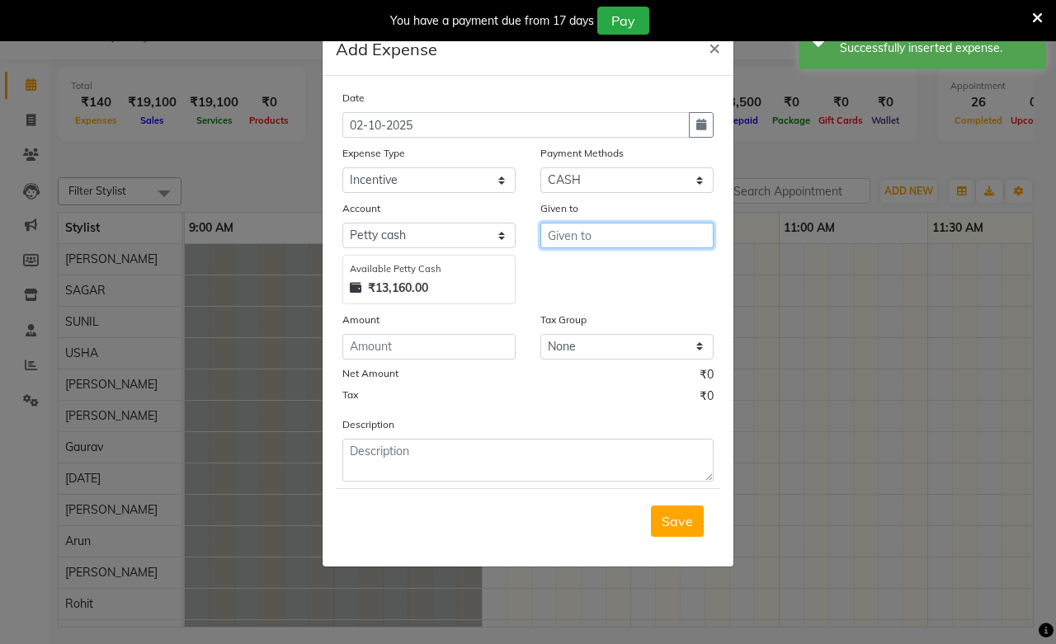
click at [592, 248] on input "text" at bounding box center [626, 236] width 173 height 26
click at [579, 266] on span "[DEMOGRAPHIC_DATA]" at bounding box center [639, 270] width 154 height 16
type input "SUNIL"
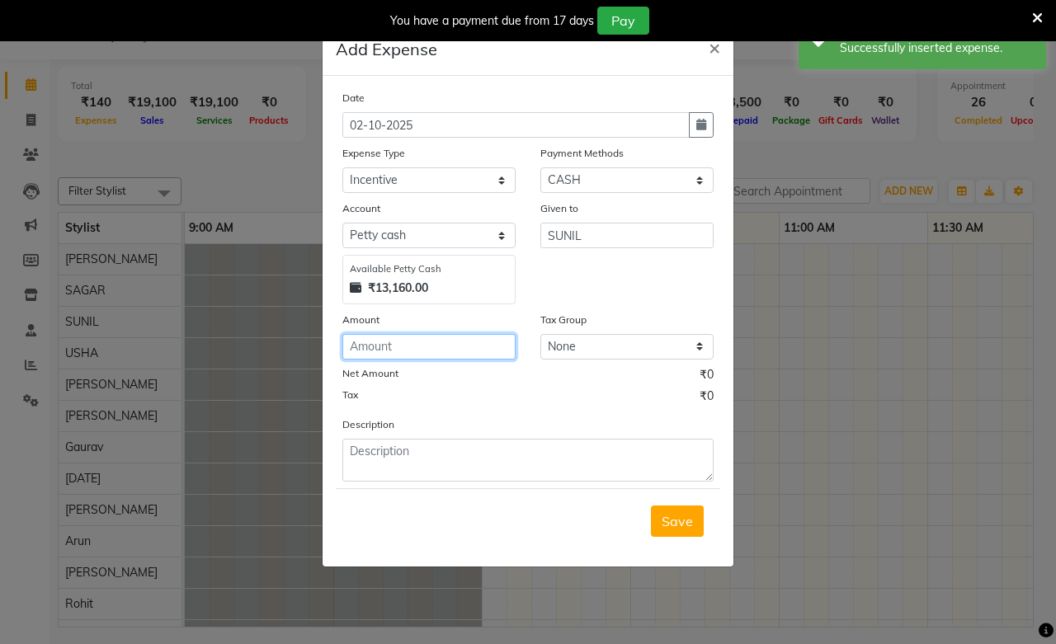
click at [480, 337] on input "number" at bounding box center [428, 347] width 173 height 26
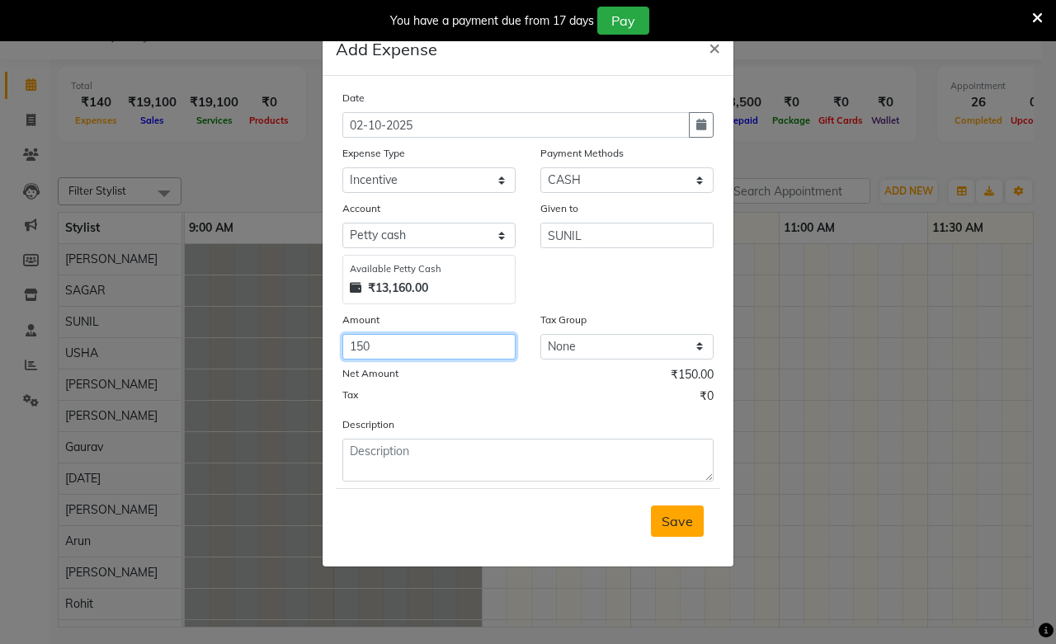
type input "150"
click at [683, 523] on span "Save" at bounding box center [677, 521] width 31 height 16
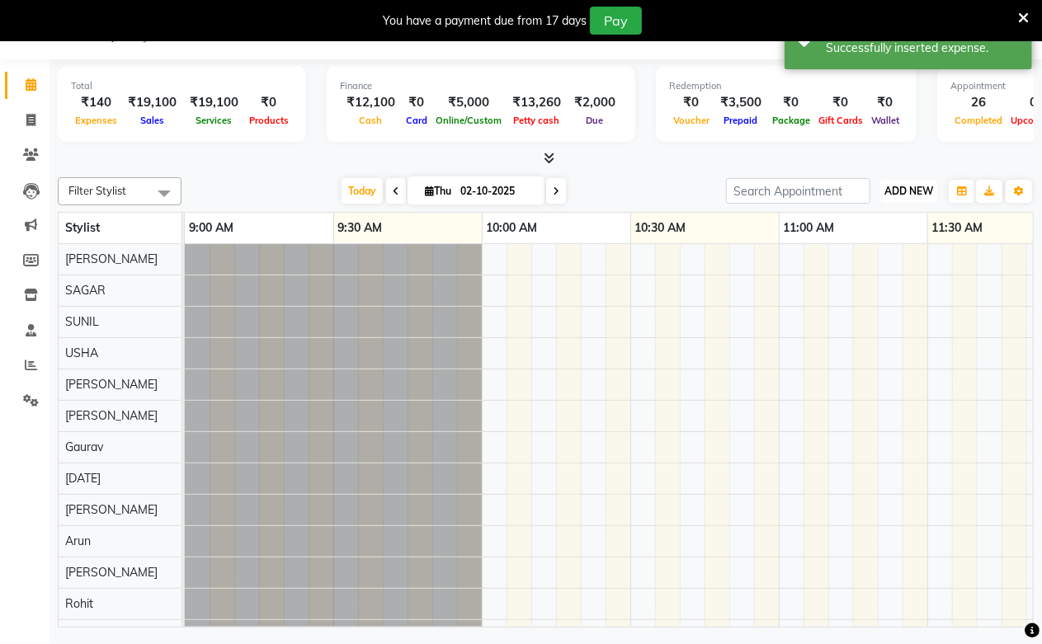
click at [910, 188] on span "ADD NEW" at bounding box center [908, 191] width 49 height 12
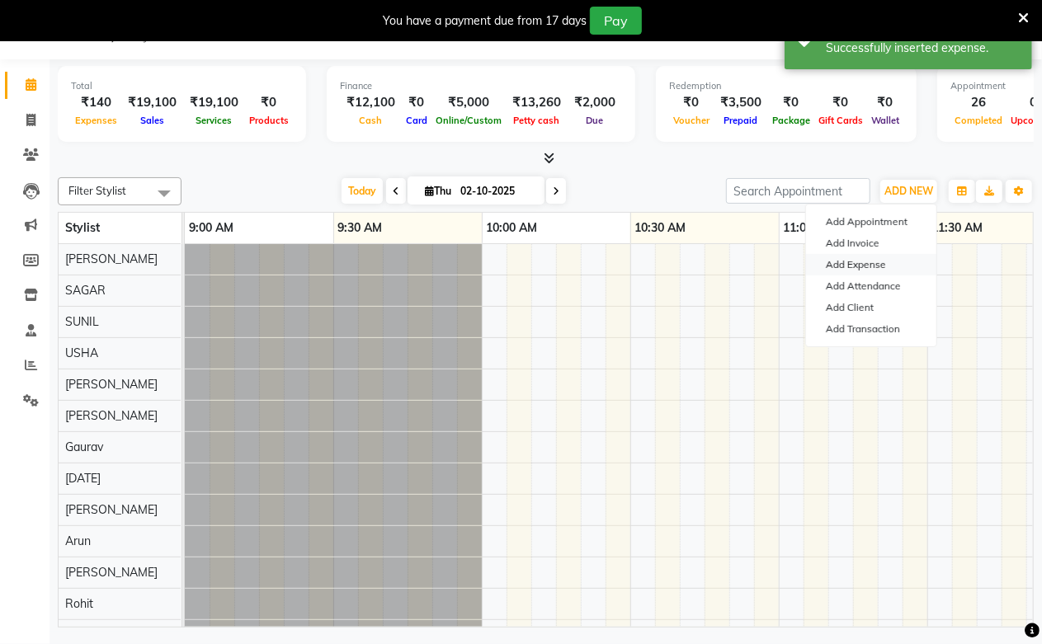
click at [860, 266] on link "Add Expense" at bounding box center [871, 264] width 130 height 21
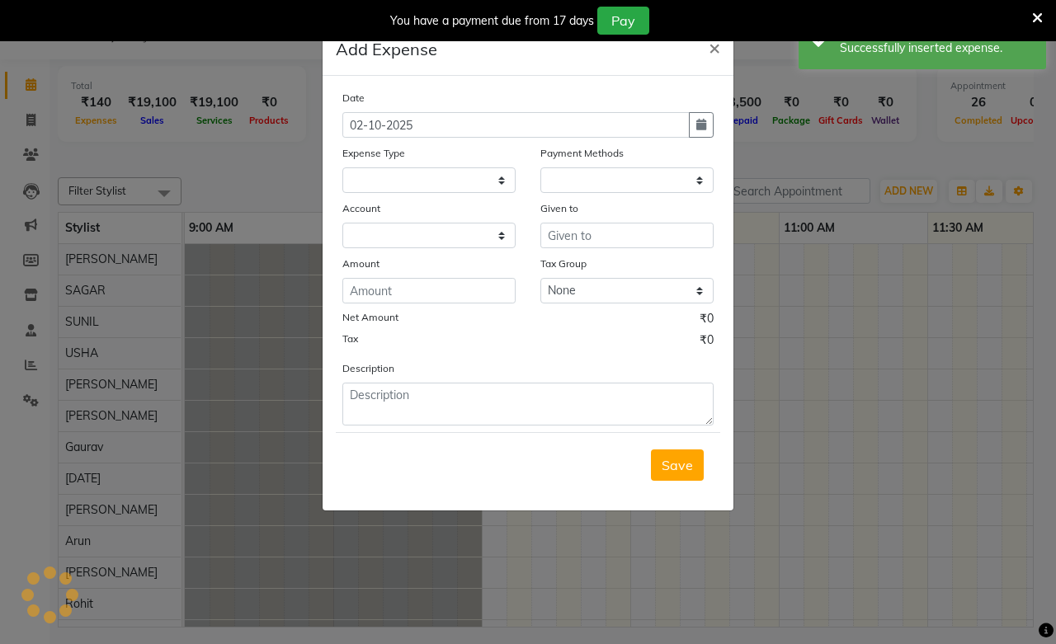
select select
select select "1"
select select "2523"
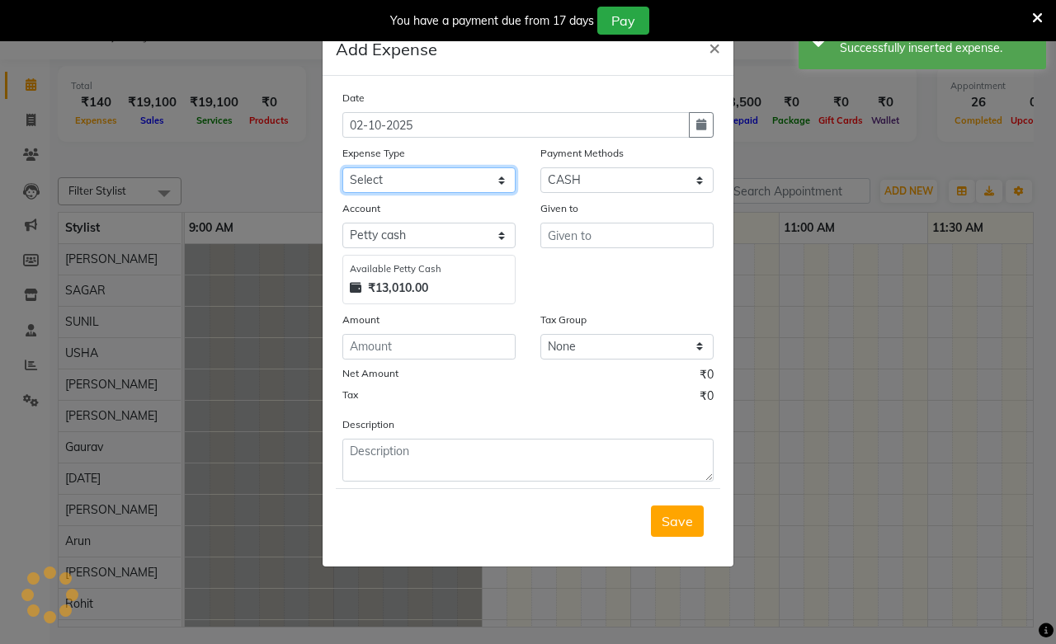
click at [416, 177] on select "Select Advance Salary Bank charges Cash transfer to bank Cash transfer to hub C…" at bounding box center [428, 180] width 173 height 26
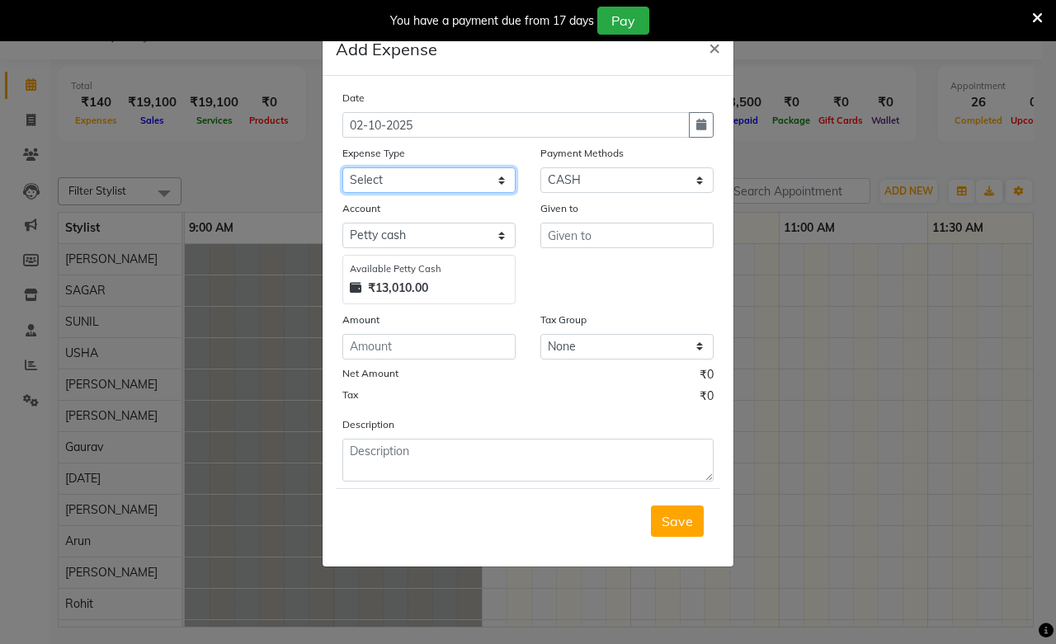
select select "98"
click at [342, 167] on select "Select Advance Salary Bank charges Cash transfer to bank Cash transfer to hub C…" at bounding box center [428, 180] width 173 height 26
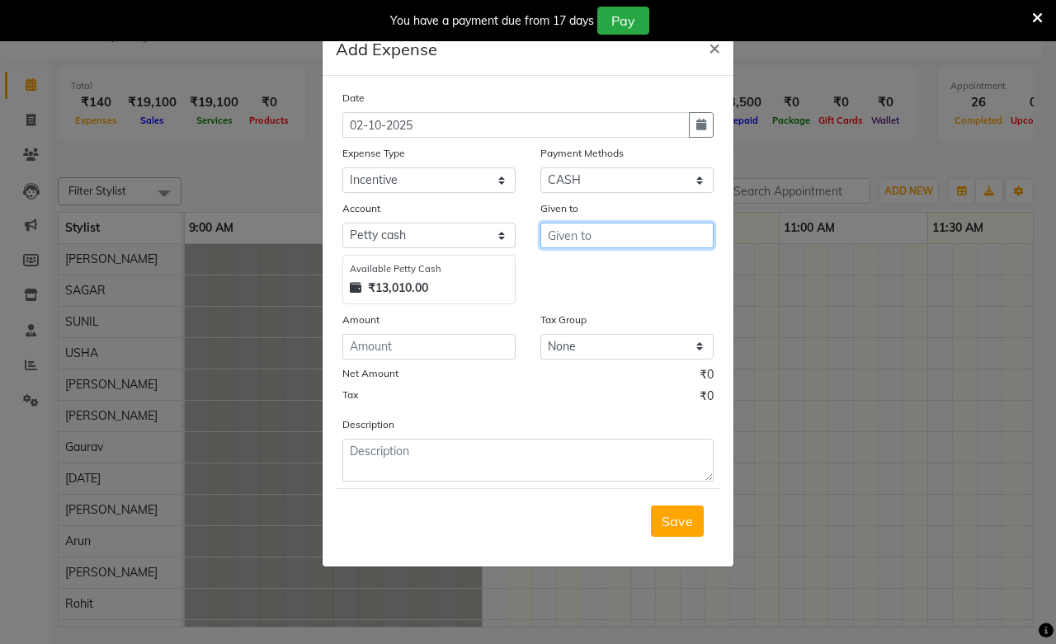
click at [653, 240] on input "text" at bounding box center [626, 236] width 173 height 26
click at [624, 276] on button "Rohi t" at bounding box center [607, 270] width 130 height 26
type input "Rohit"
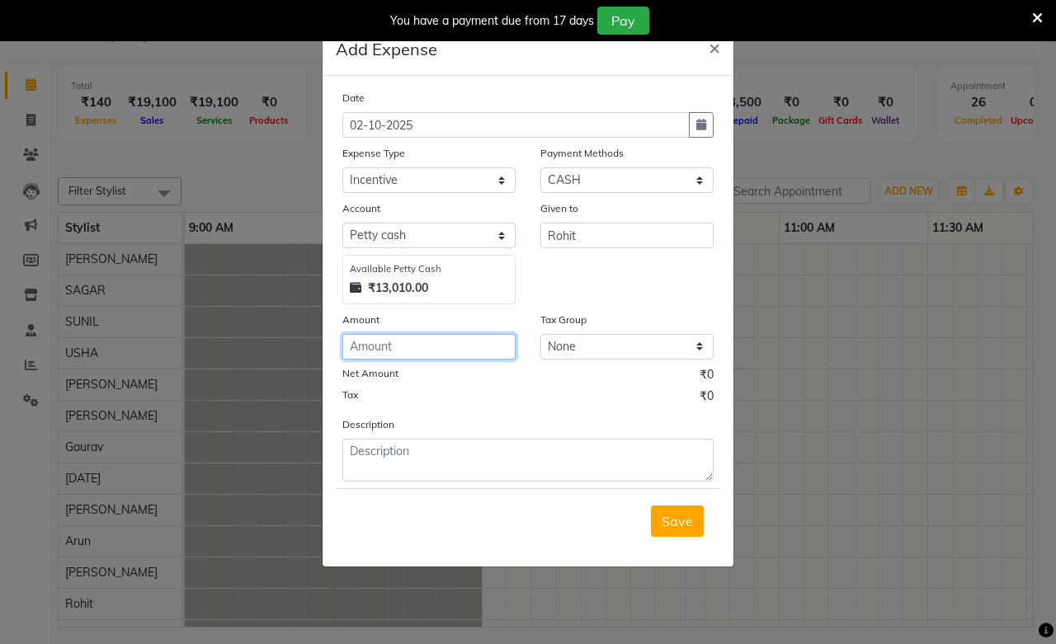
click at [483, 341] on input "number" at bounding box center [428, 347] width 173 height 26
type input "150"
click at [673, 524] on span "Save" at bounding box center [677, 521] width 31 height 16
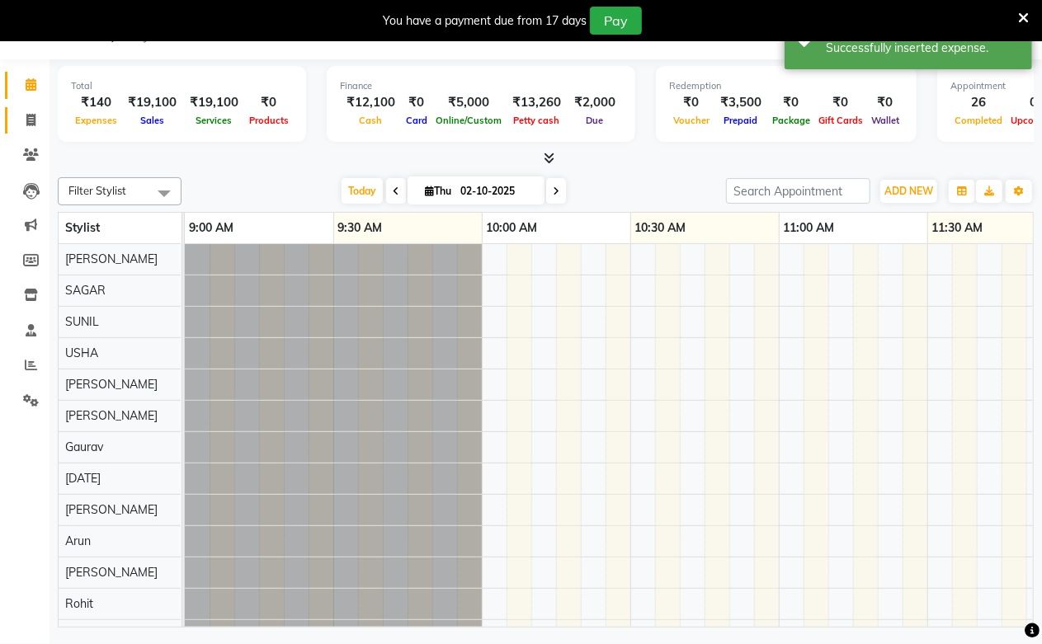
click at [28, 124] on icon at bounding box center [30, 120] width 9 height 12
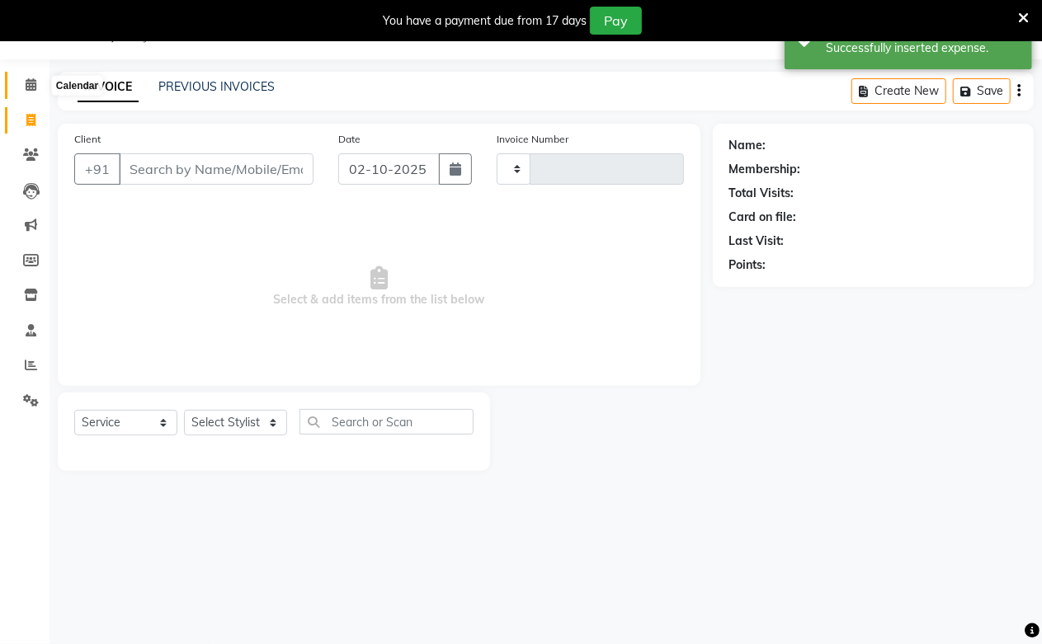
click at [26, 86] on icon at bounding box center [31, 84] width 11 height 12
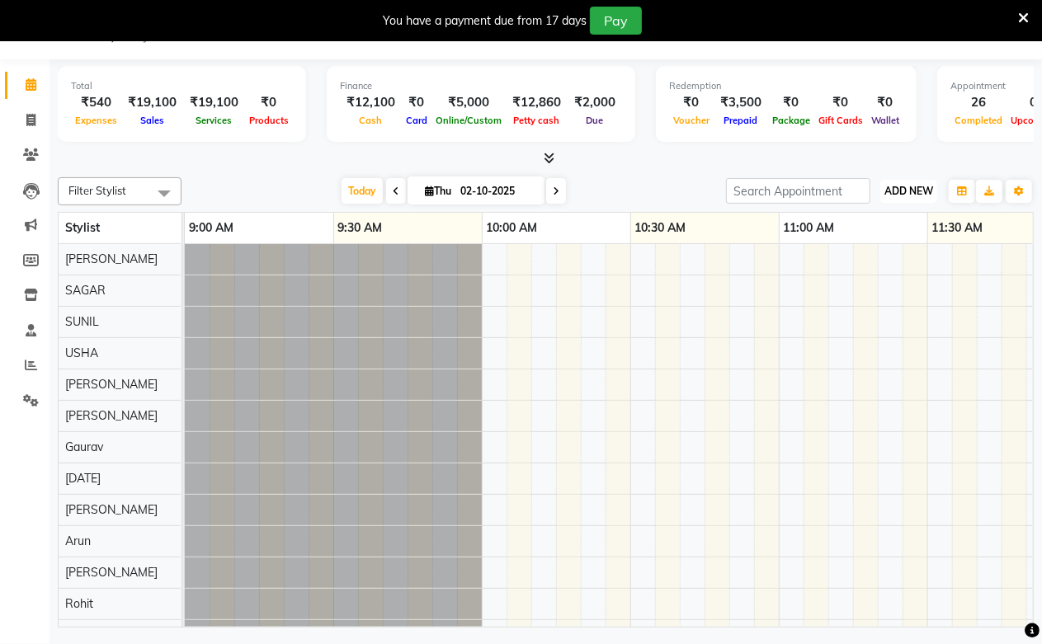
click at [907, 195] on span "ADD NEW" at bounding box center [908, 191] width 49 height 12
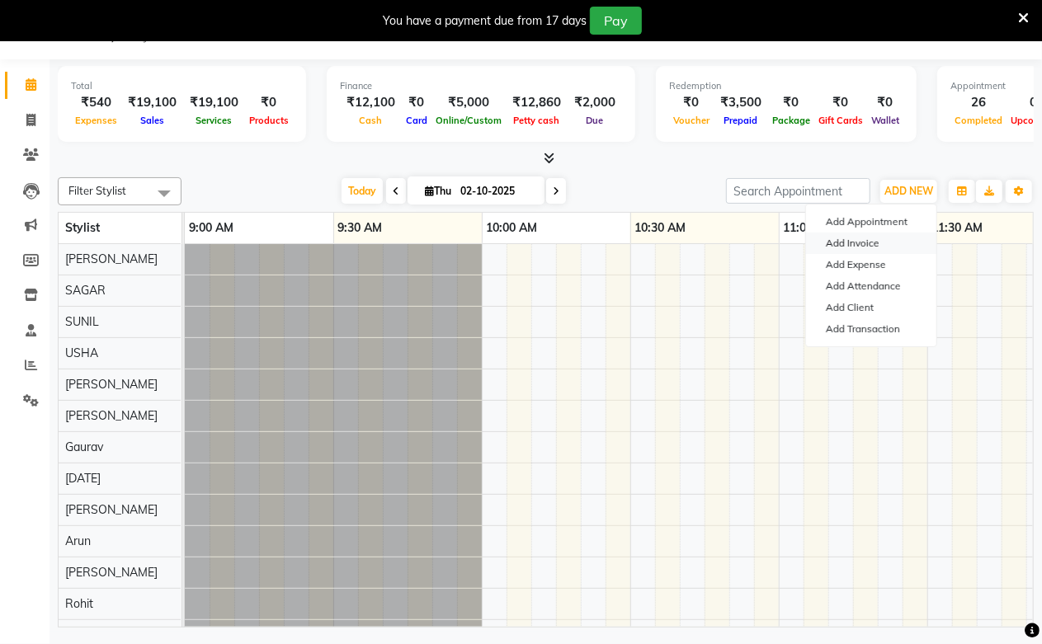
click at [880, 249] on link "Add Invoice" at bounding box center [871, 243] width 130 height 21
select select "service"
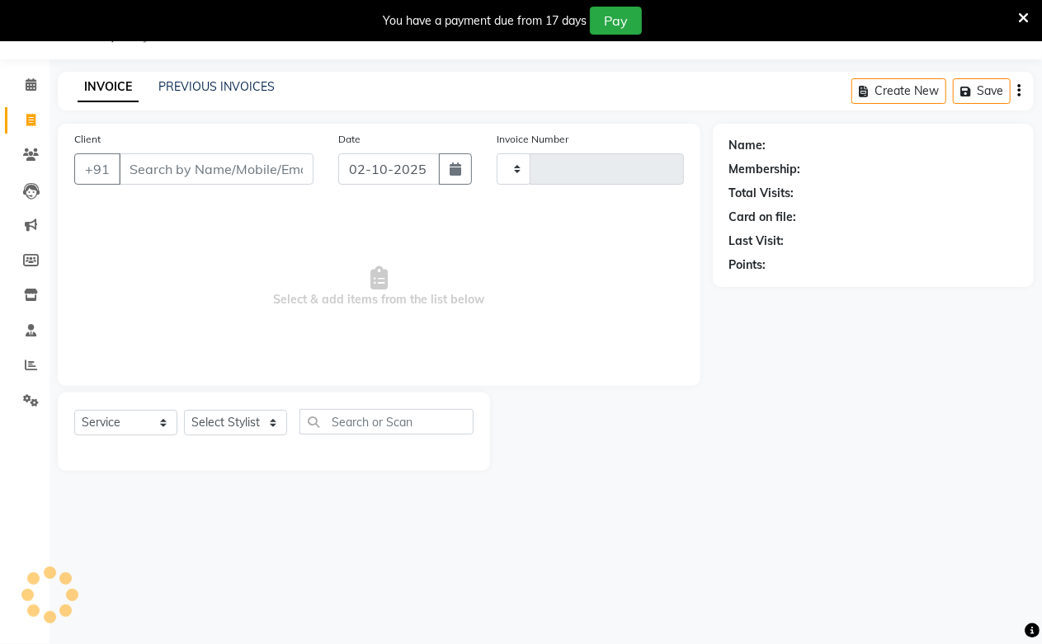
type input "4002"
select select "223"
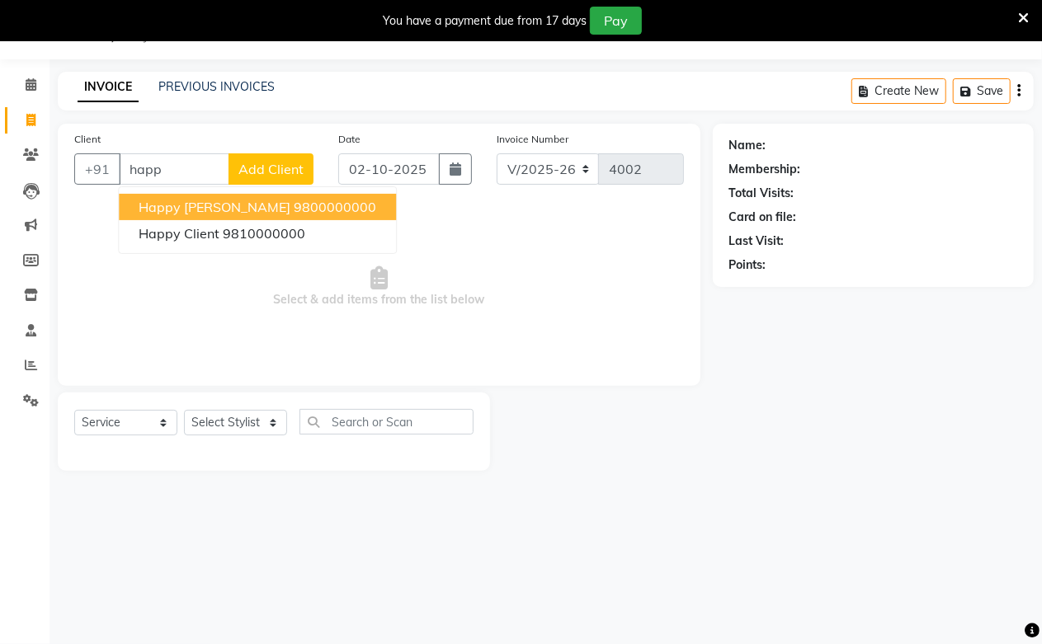
click at [188, 194] on button "happy [PERSON_NAME] 9800000000" at bounding box center [257, 207] width 277 height 26
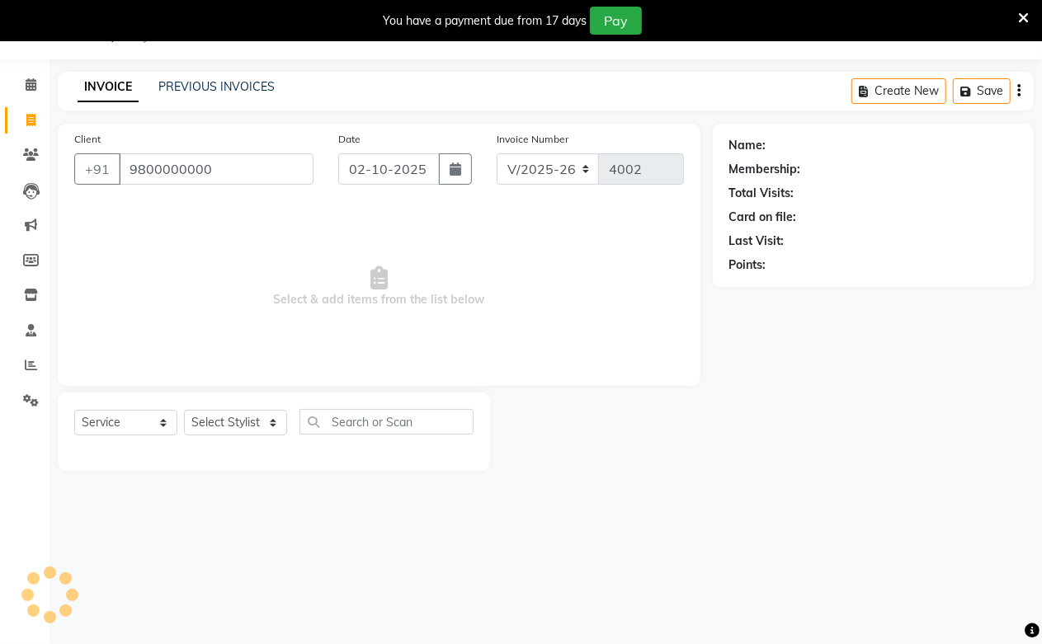
type input "9800000000"
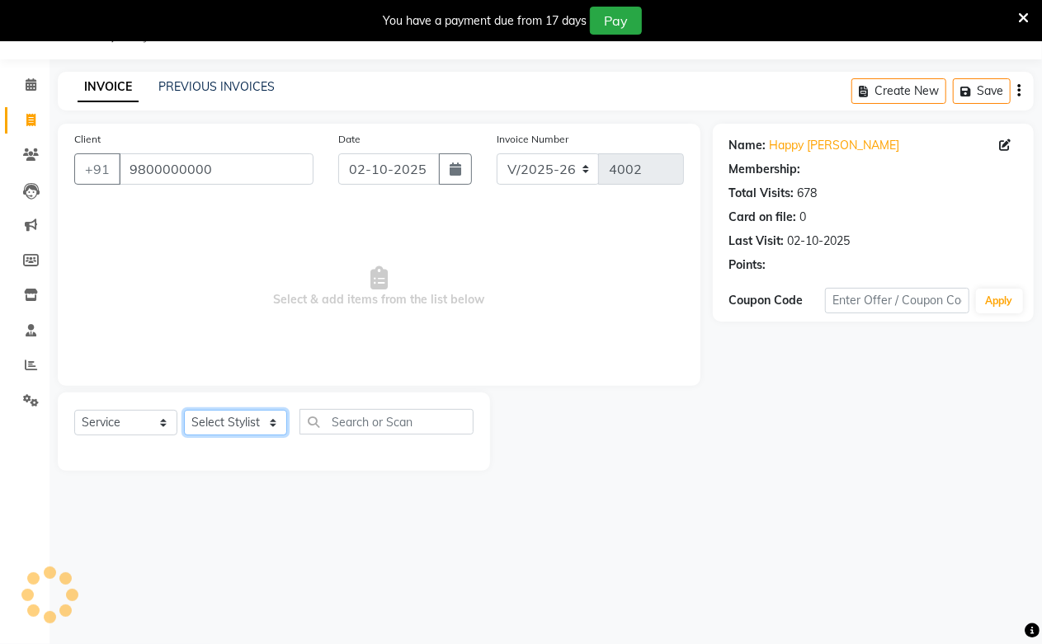
click at [232, 414] on select "Select Stylist Akash Amrita Anu Arun Gaurav [PERSON_NAME] KUNAL MANISH [PERSON_…" at bounding box center [235, 423] width 103 height 26
click at [232, 417] on select "Select Stylist Akash Amrita Anu Arun Gaurav [PERSON_NAME] KUNAL MANISH [PERSON_…" at bounding box center [235, 423] width 103 height 26
click at [233, 417] on select "Select Stylist Akash Amrita Anu Arun Gaurav [PERSON_NAME] KUNAL MANISH [PERSON_…" at bounding box center [235, 423] width 103 height 26
select select "92380"
click at [184, 411] on select "Select Stylist Akash Amrita Anu Arun Gaurav [PERSON_NAME] KUNAL MANISH [PERSON_…" at bounding box center [235, 423] width 103 height 26
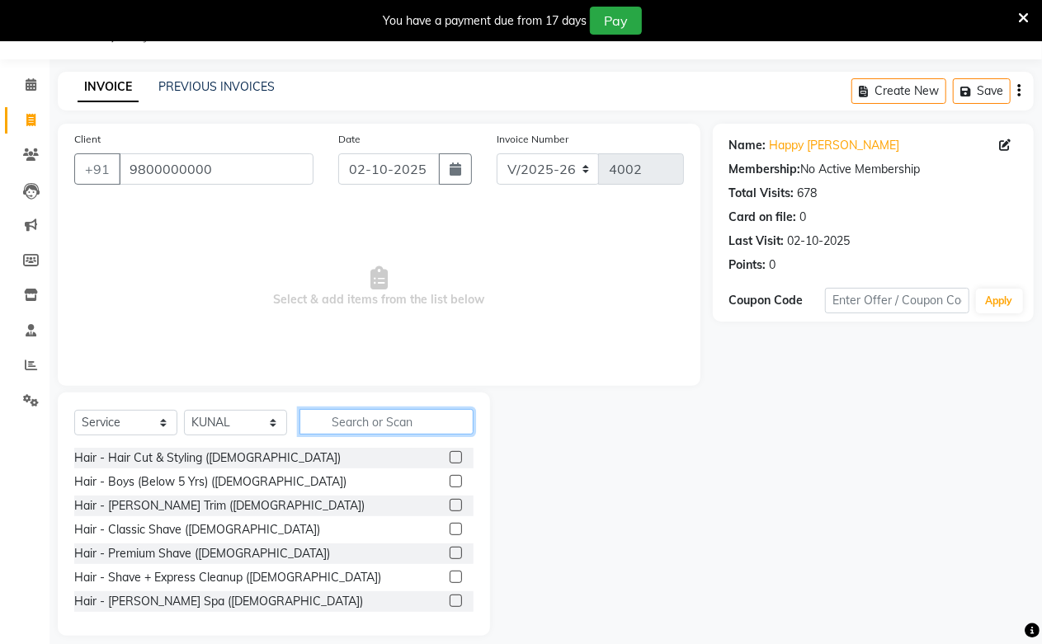
click at [377, 416] on input "text" at bounding box center [386, 422] width 174 height 26
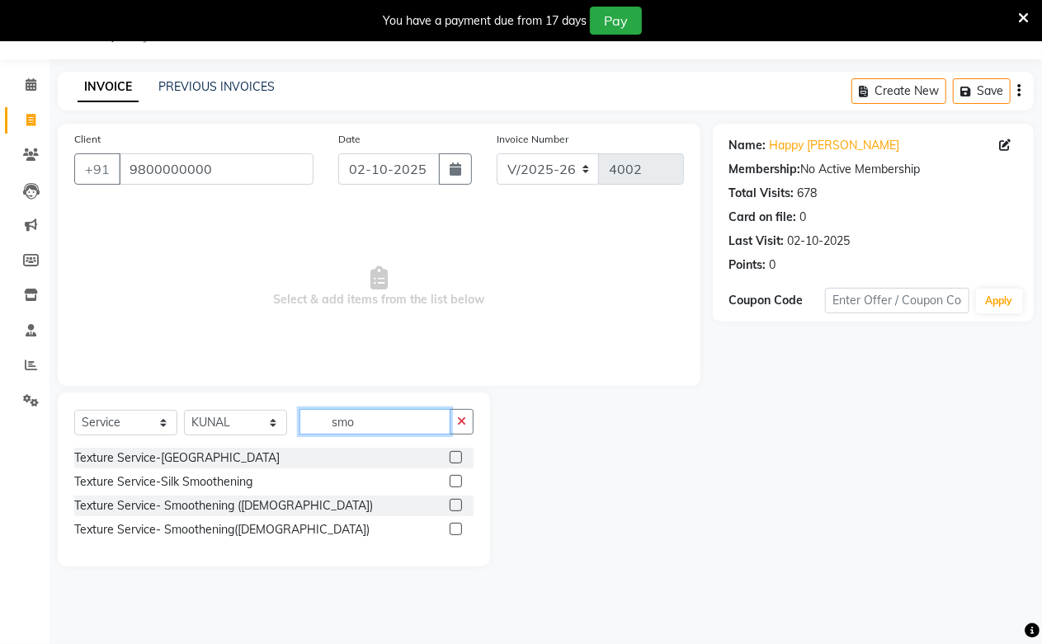
type input "smo"
click at [462, 529] on label at bounding box center [456, 529] width 12 height 12
click at [460, 529] on input "checkbox" at bounding box center [455, 530] width 11 height 11
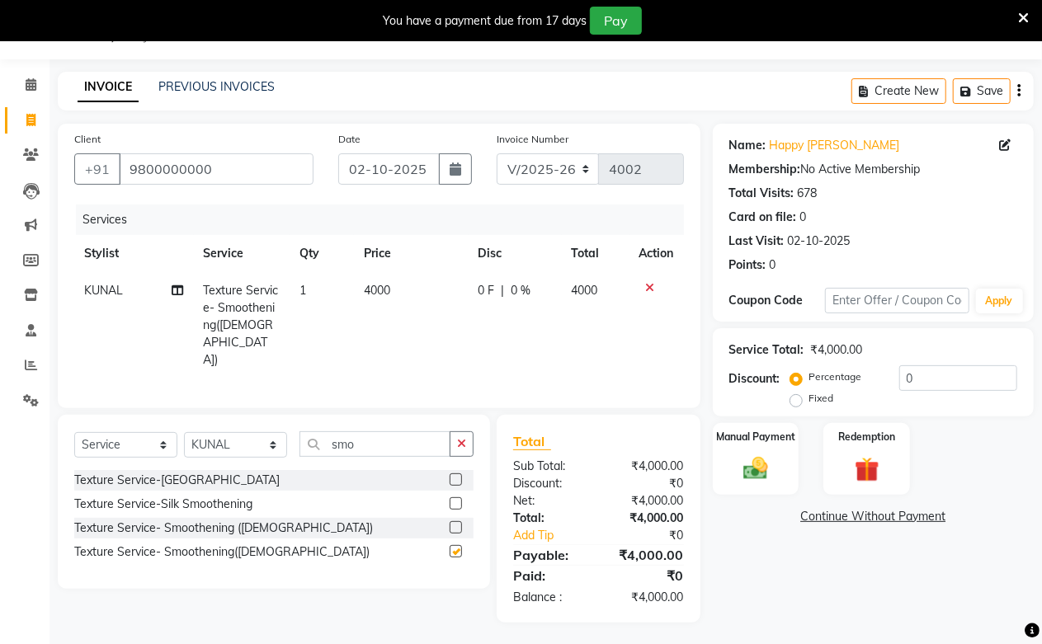
checkbox input "false"
click at [386, 292] on span "4000" at bounding box center [377, 290] width 26 height 15
select select "92380"
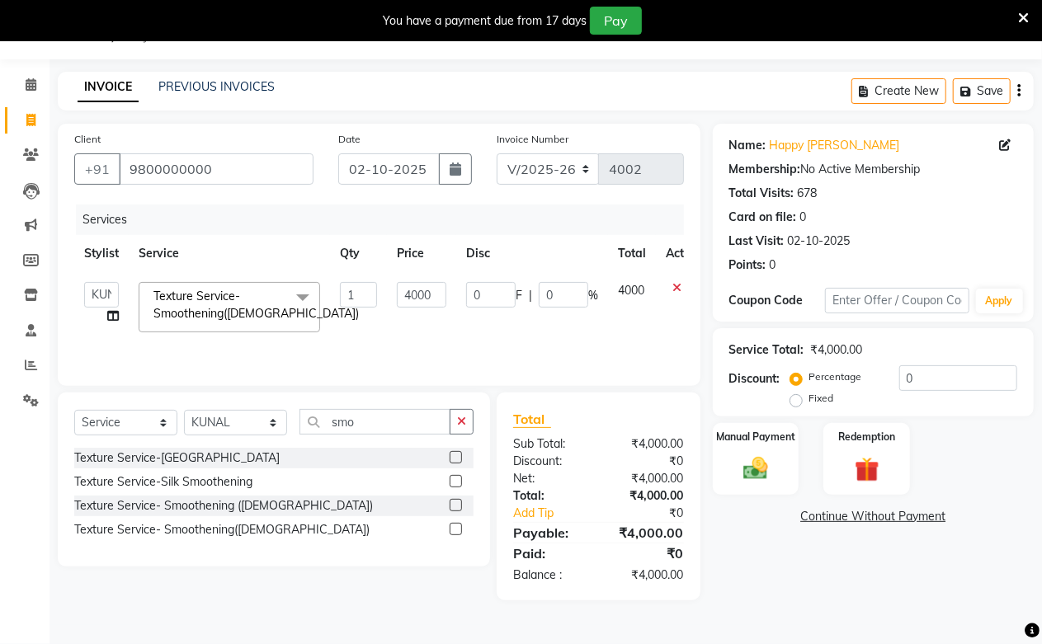
click at [387, 292] on td "4000" at bounding box center [421, 307] width 69 height 70
click at [399, 293] on input "4000" at bounding box center [421, 295] width 49 height 26
type input "3000"
click at [407, 336] on td "3000" at bounding box center [421, 307] width 69 height 70
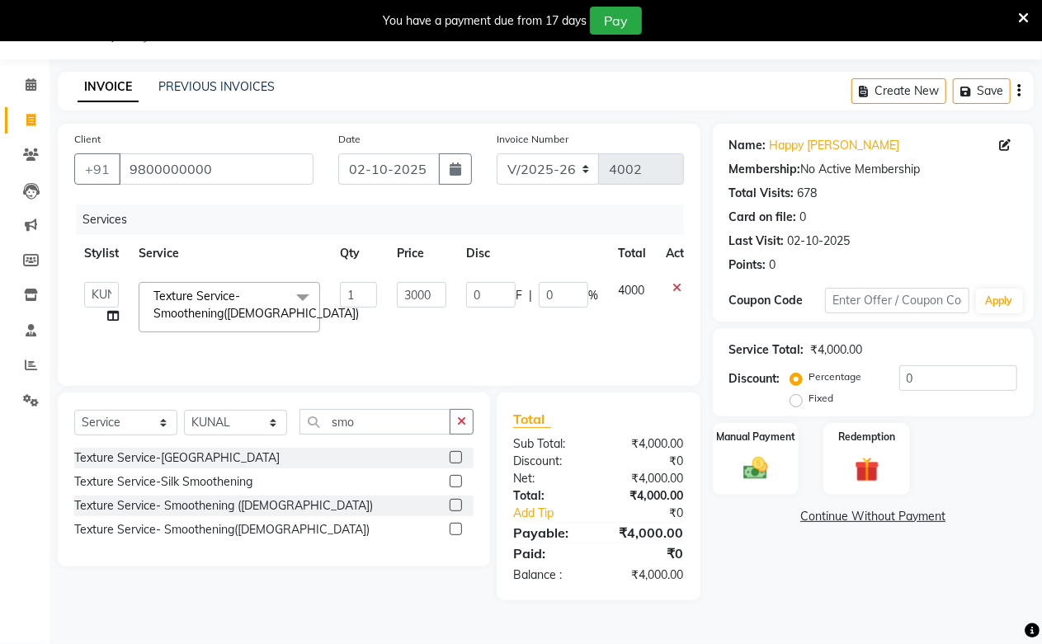
select select "92380"
click at [237, 425] on select "Select Stylist Akash Amrita Anu Arun Gaurav [PERSON_NAME] KUNAL MANISH [PERSON_…" at bounding box center [235, 423] width 103 height 26
select select "59702"
click at [184, 411] on select "Select Stylist Akash Amrita Anu Arun Gaurav [PERSON_NAME] KUNAL MANISH [PERSON_…" at bounding box center [235, 423] width 103 height 26
click at [332, 424] on input "smo" at bounding box center [374, 422] width 151 height 26
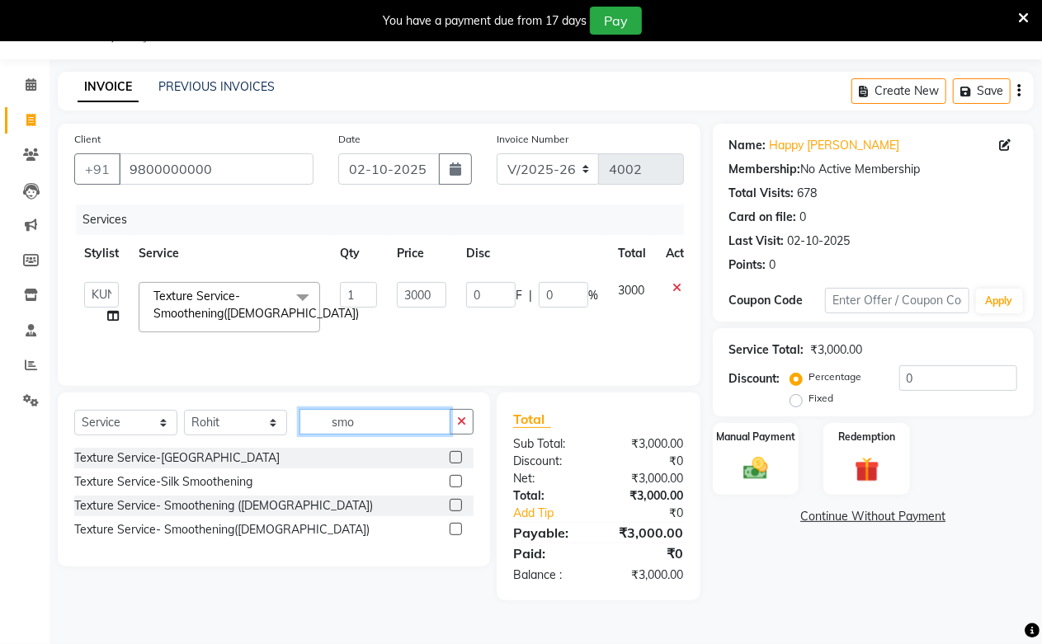
click at [332, 424] on input "smo" at bounding box center [374, 422] width 151 height 26
click at [350, 421] on input "smo" at bounding box center [374, 422] width 151 height 26
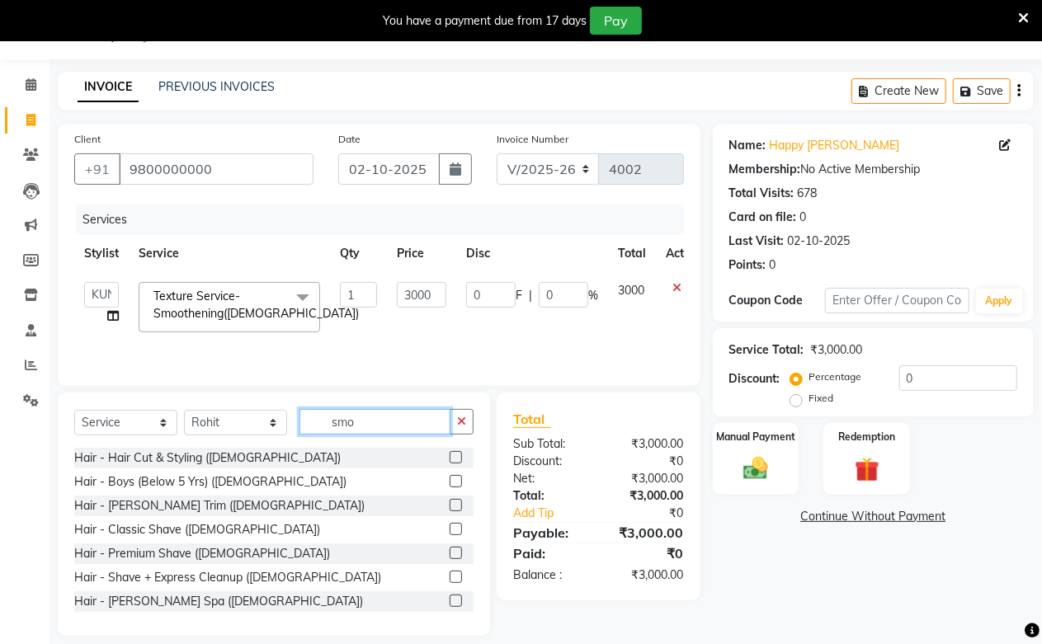
click at [350, 421] on input "smo" at bounding box center [374, 422] width 151 height 26
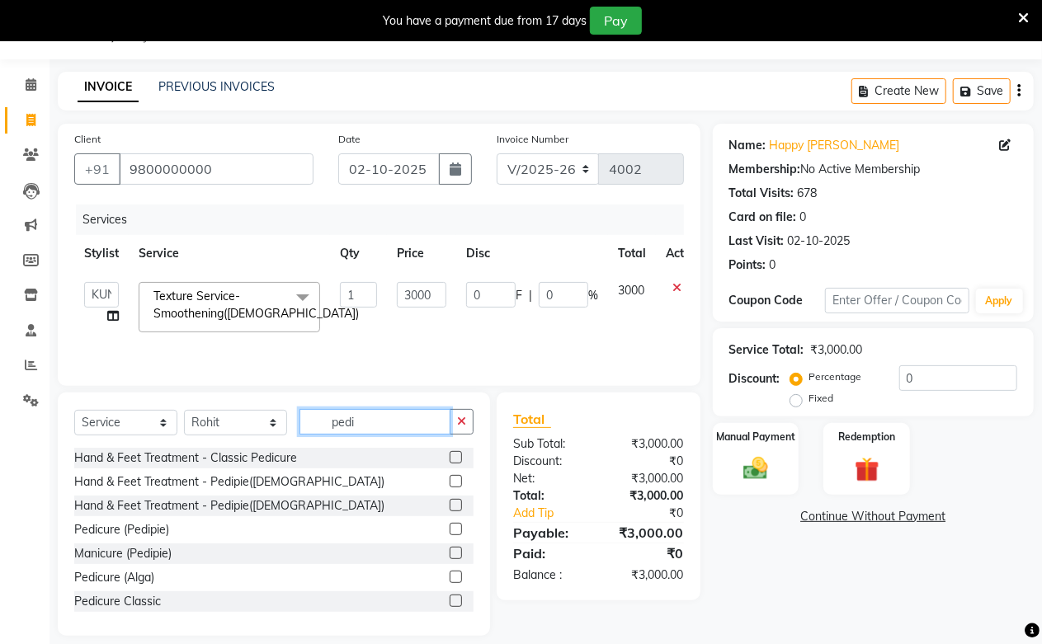
type input "pedi"
click at [450, 458] on label at bounding box center [456, 457] width 12 height 12
click at [450, 458] on input "checkbox" at bounding box center [455, 458] width 11 height 11
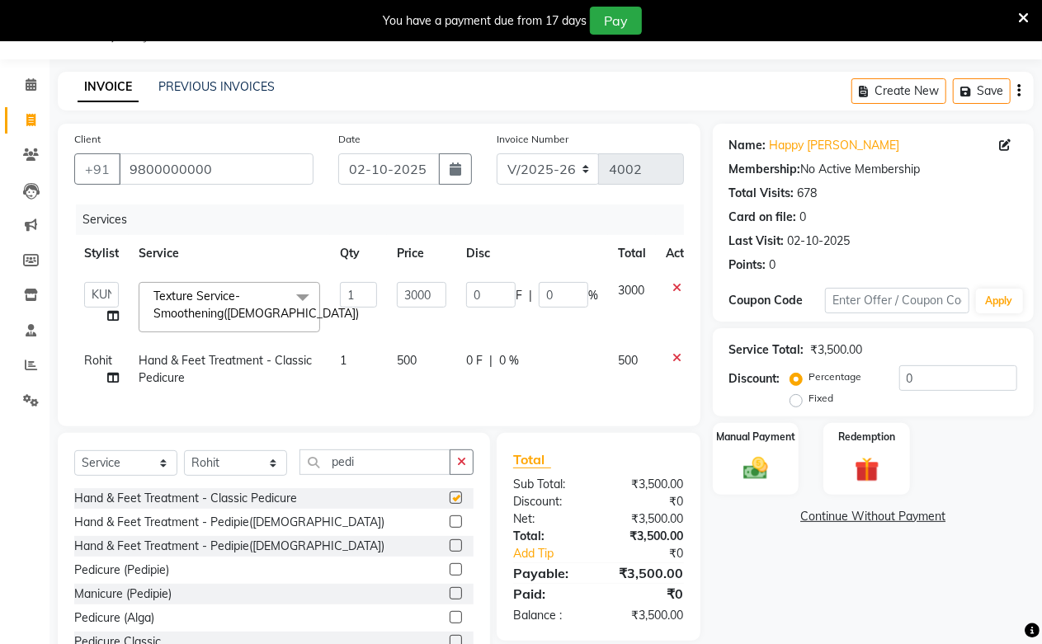
checkbox input "false"
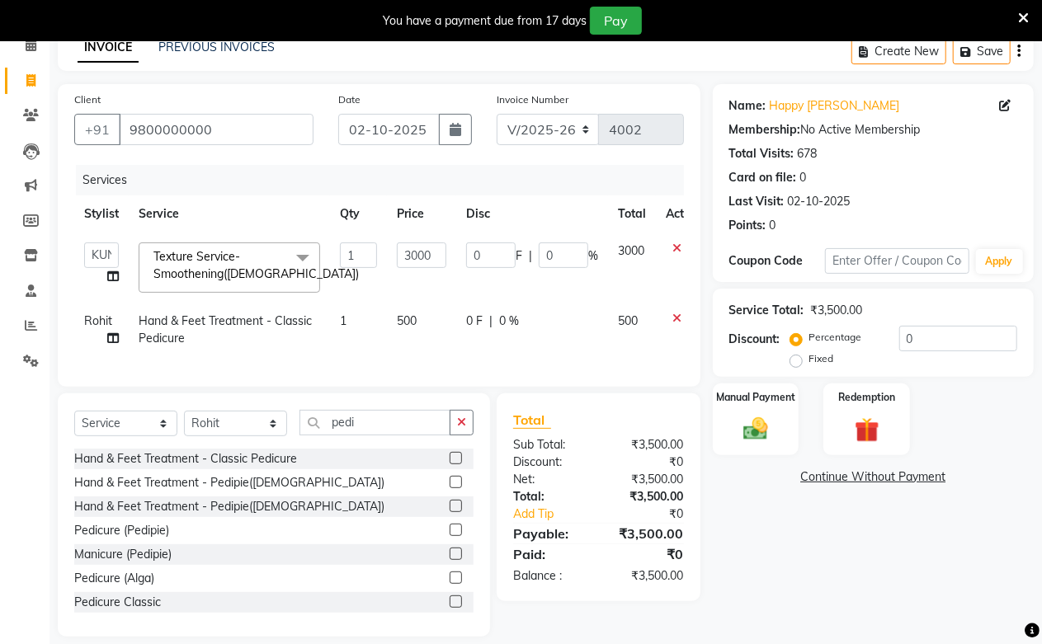
scroll to position [111, 0]
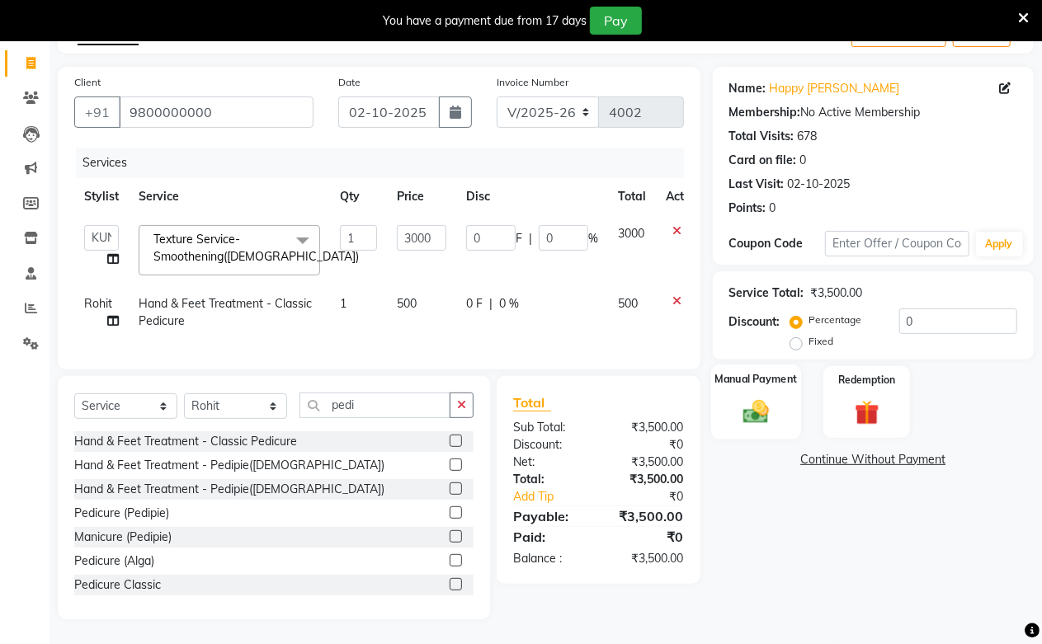
click at [747, 405] on img at bounding box center [756, 412] width 42 height 30
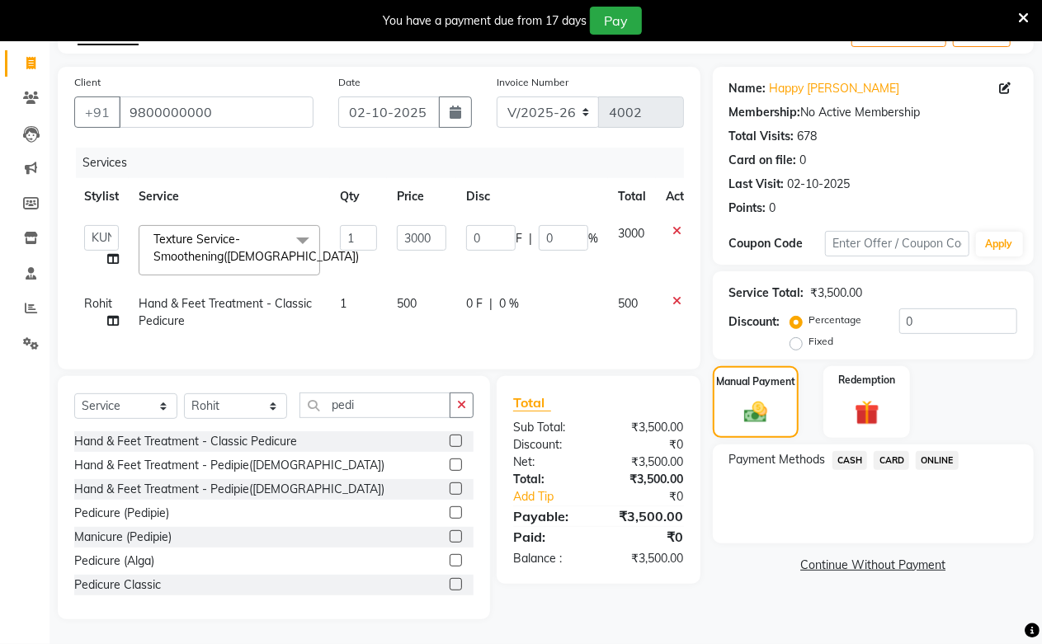
click at [921, 451] on span "ONLINE" at bounding box center [937, 460] width 43 height 19
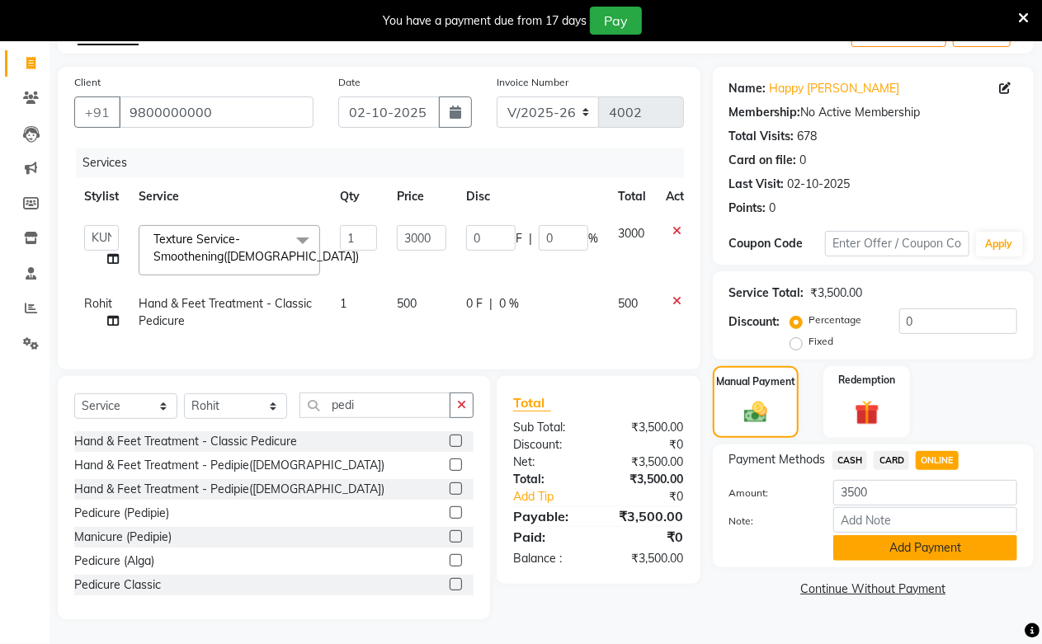
click at [916, 535] on button "Add Payment" at bounding box center [925, 548] width 184 height 26
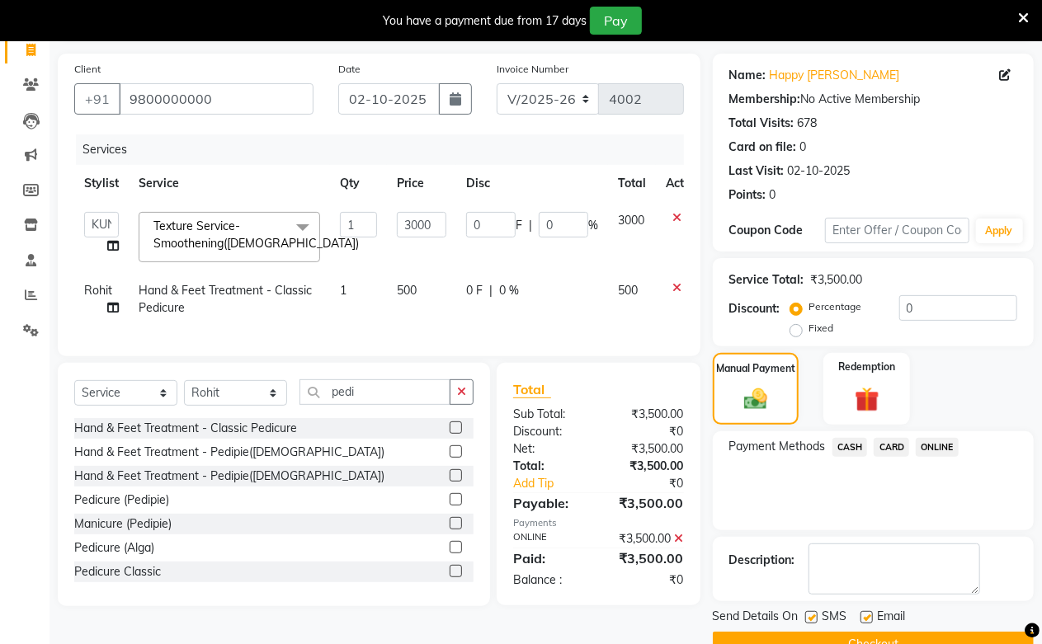
scroll to position [149, 0]
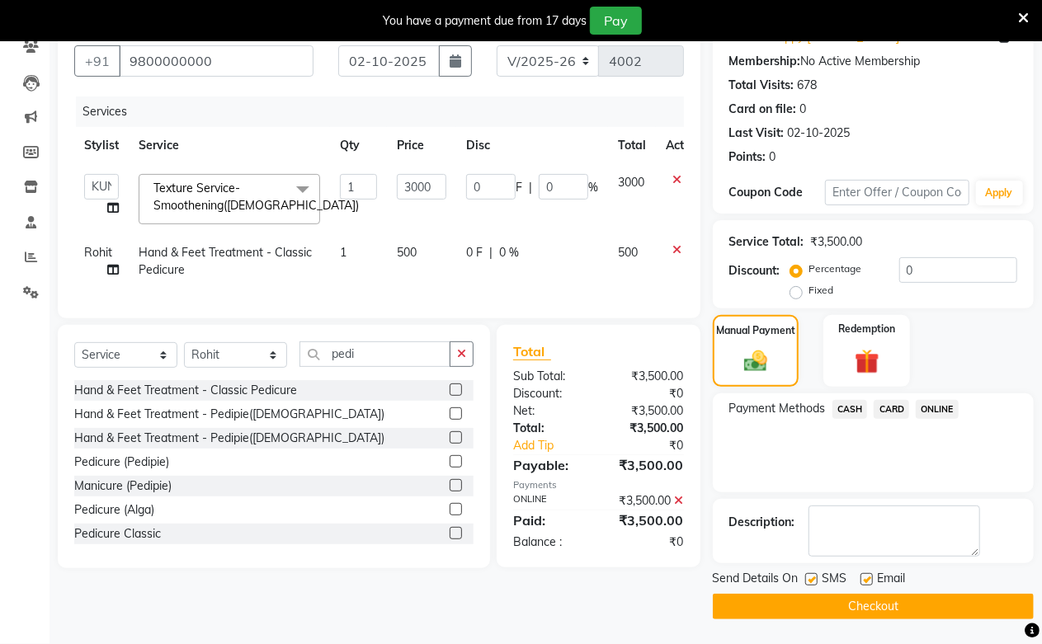
click at [900, 611] on button "Checkout" at bounding box center [873, 607] width 321 height 26
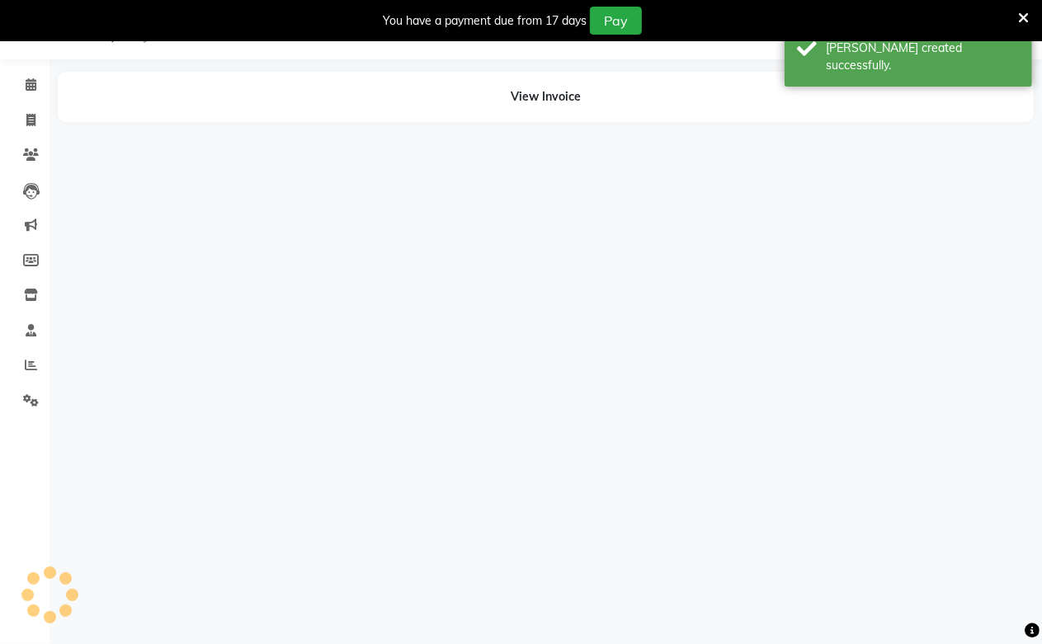
scroll to position [41, 0]
click at [30, 114] on icon at bounding box center [30, 120] width 9 height 12
select select "service"
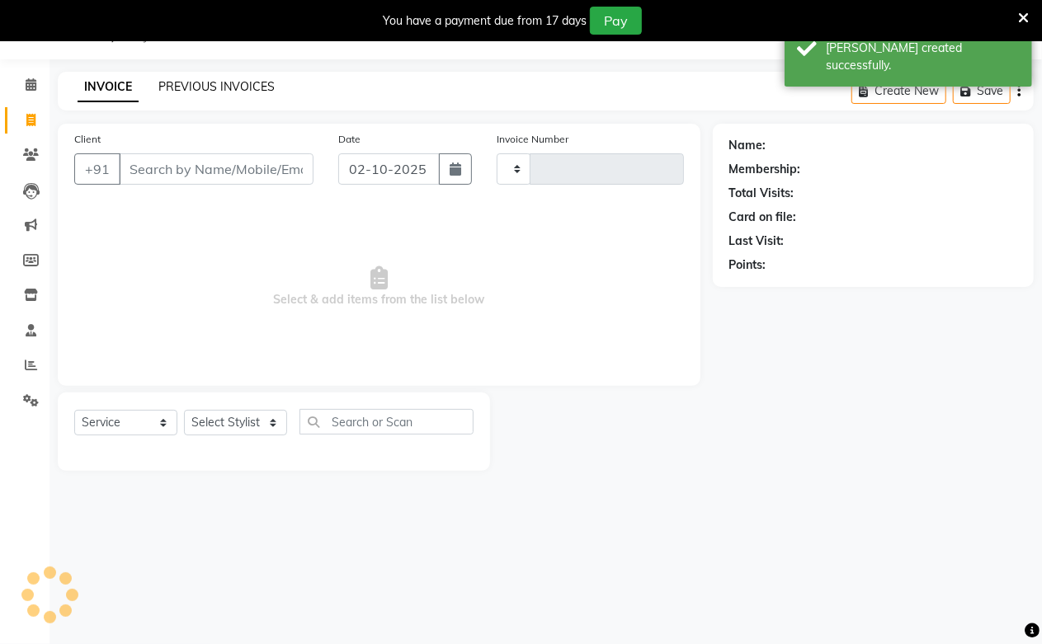
click at [196, 83] on link "PREVIOUS INVOICES" at bounding box center [216, 86] width 116 height 15
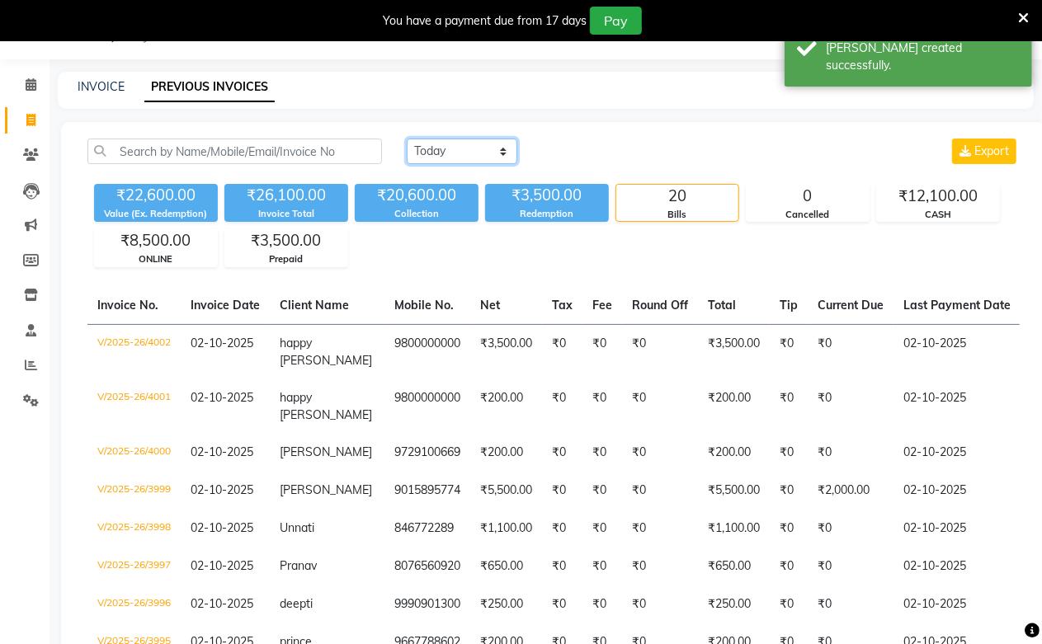
click at [475, 153] on select "[DATE] [DATE] Custom Range" at bounding box center [462, 152] width 111 height 26
select select "range"
click at [407, 139] on select "[DATE] [DATE] Custom Range" at bounding box center [462, 152] width 111 height 26
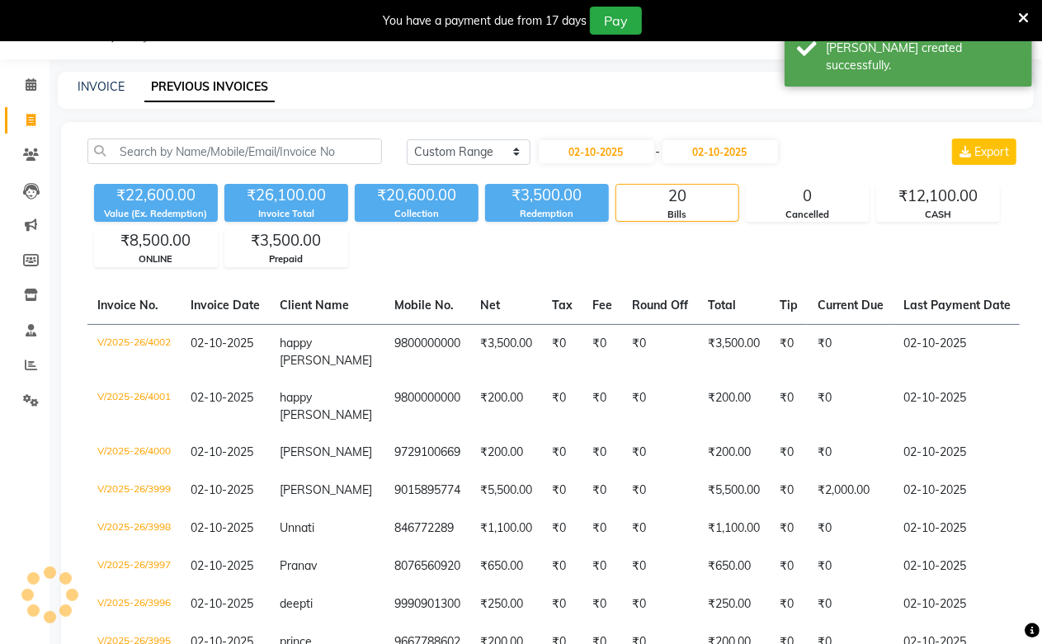
click at [638, 167] on div "[DATE] [DATE] Custom Range [DATE] - [DATE] Export" at bounding box center [713, 158] width 638 height 39
click at [641, 155] on input "02-10-2025" at bounding box center [596, 151] width 115 height 23
select select "10"
select select "2025"
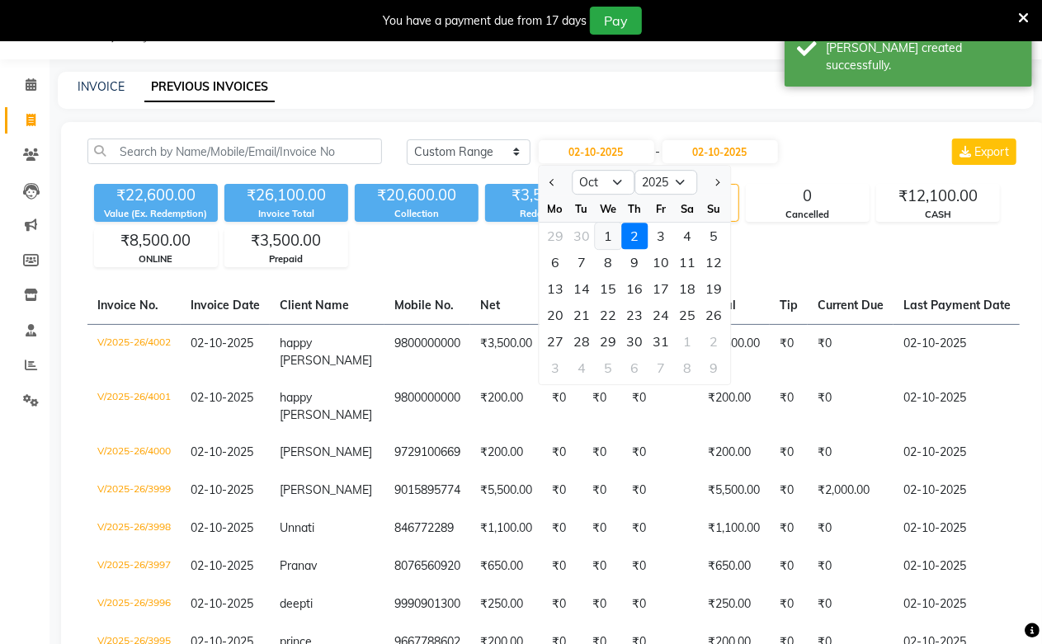
click at [607, 240] on div "1" at bounding box center [608, 236] width 26 height 26
type input "01-10-2025"
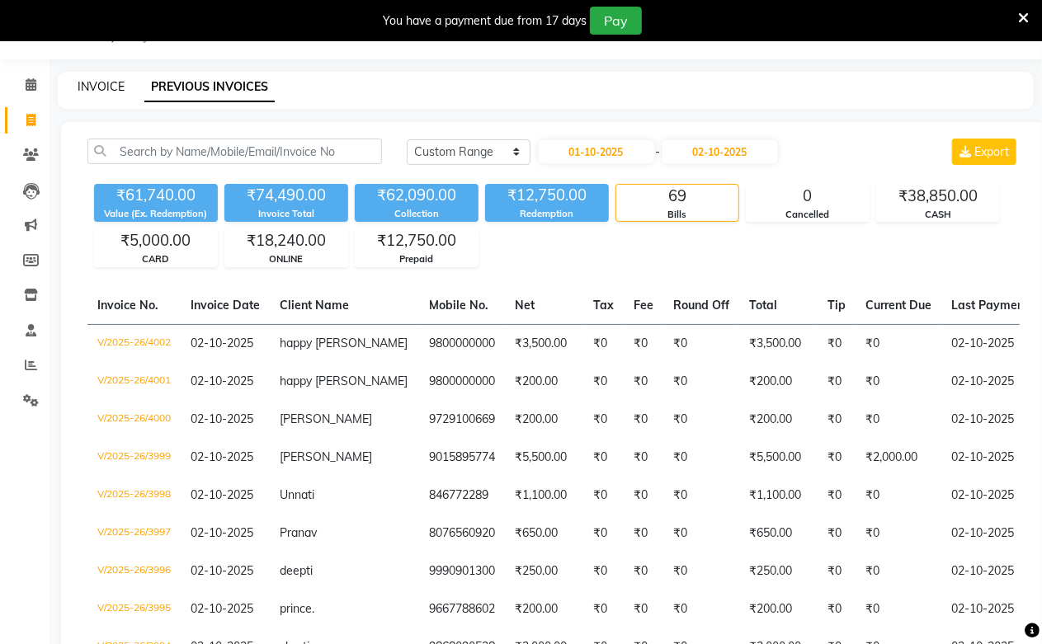
click at [101, 93] on link "INVOICE" at bounding box center [101, 86] width 47 height 15
select select "service"
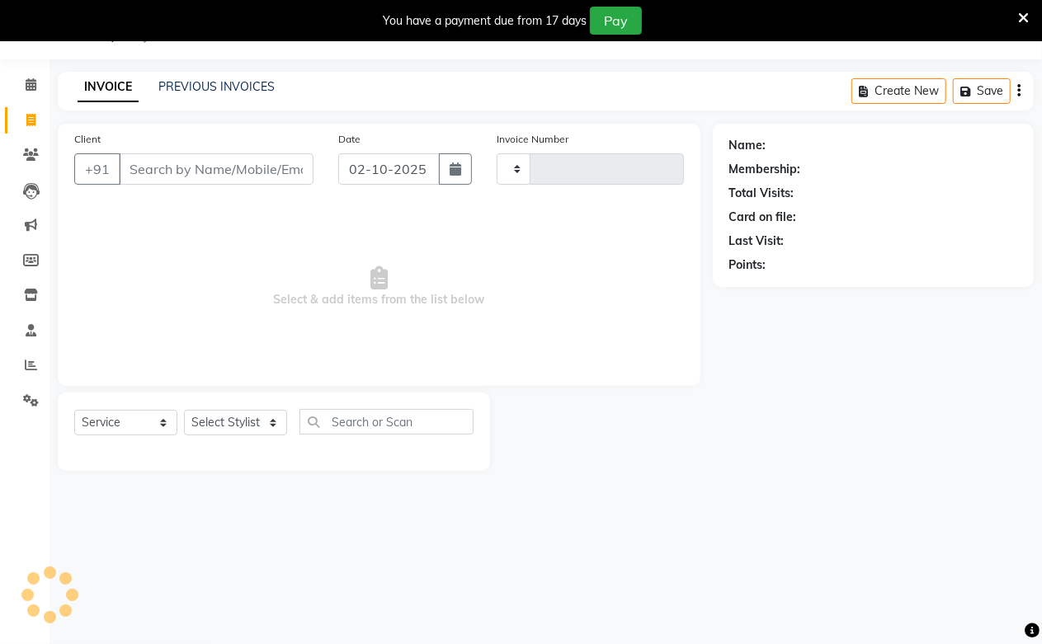
type input "4003"
select select "223"
click at [101, 93] on link "INVOICE" at bounding box center [108, 88] width 61 height 30
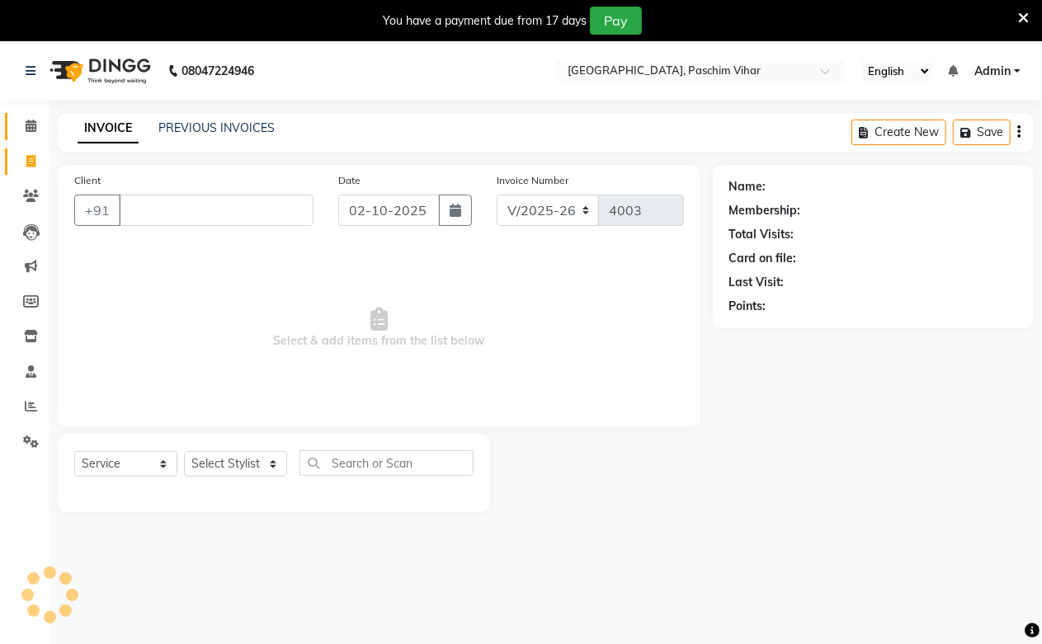
click at [21, 121] on span at bounding box center [30, 126] width 29 height 19
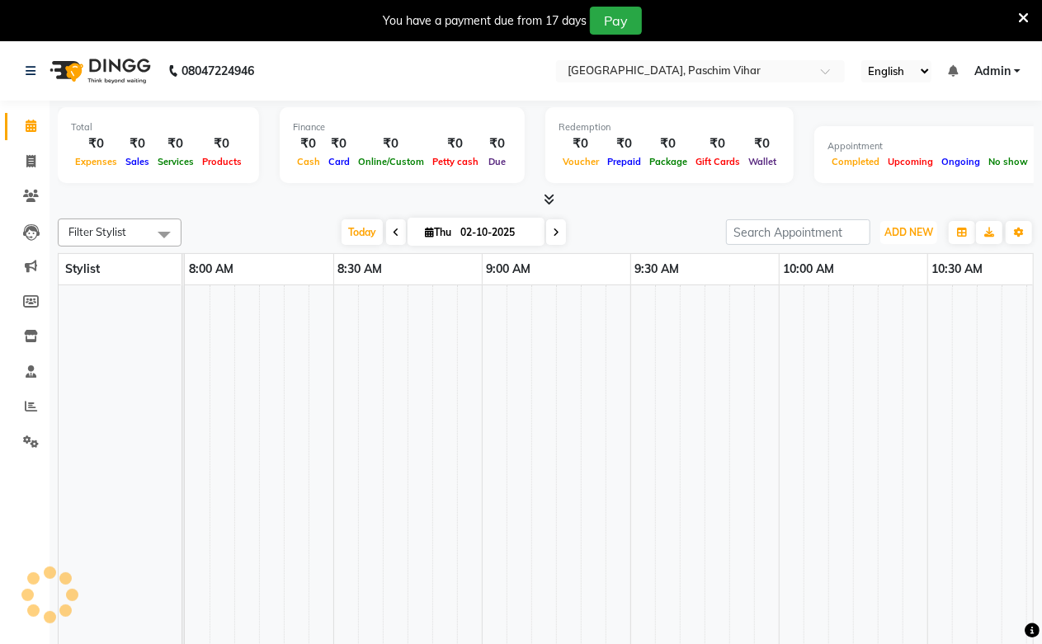
click at [919, 233] on span "ADD NEW" at bounding box center [908, 232] width 49 height 12
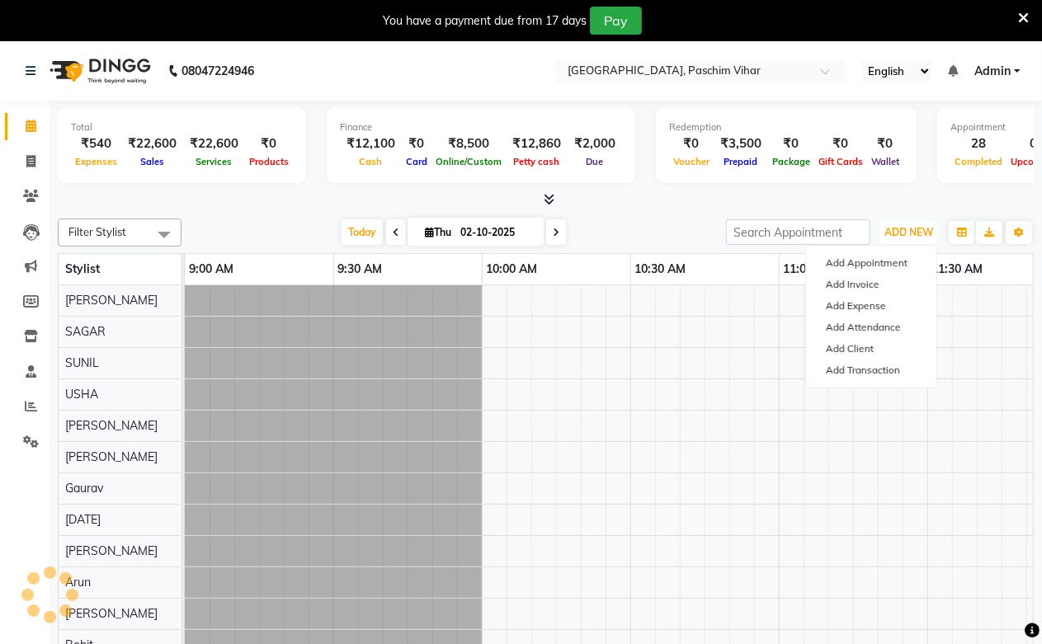
click at [912, 237] on span "ADD NEW" at bounding box center [908, 232] width 49 height 12
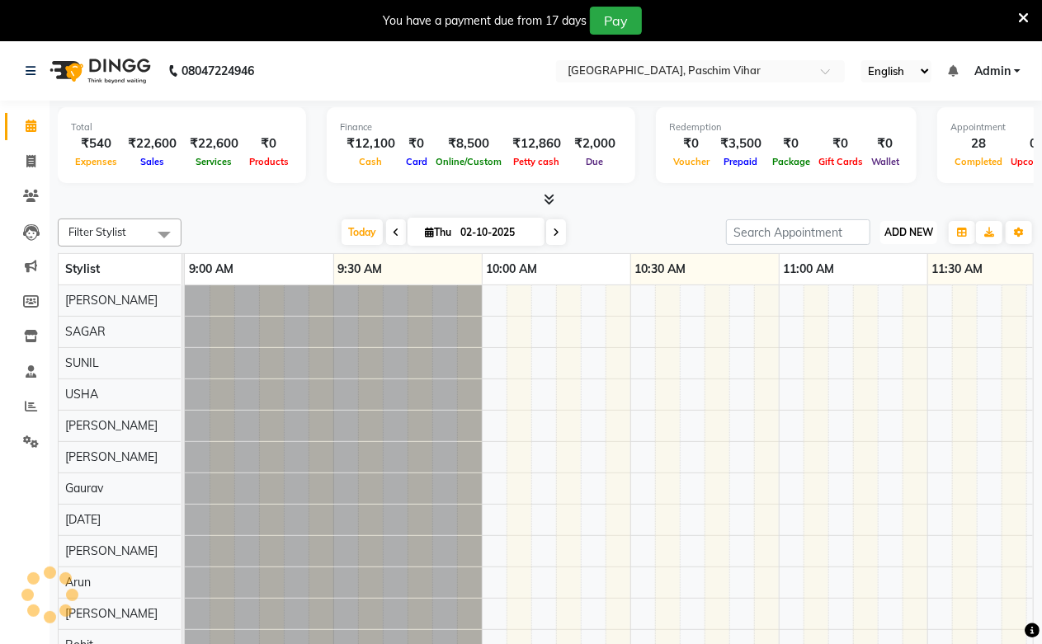
click at [894, 229] on span "ADD NEW" at bounding box center [908, 232] width 49 height 12
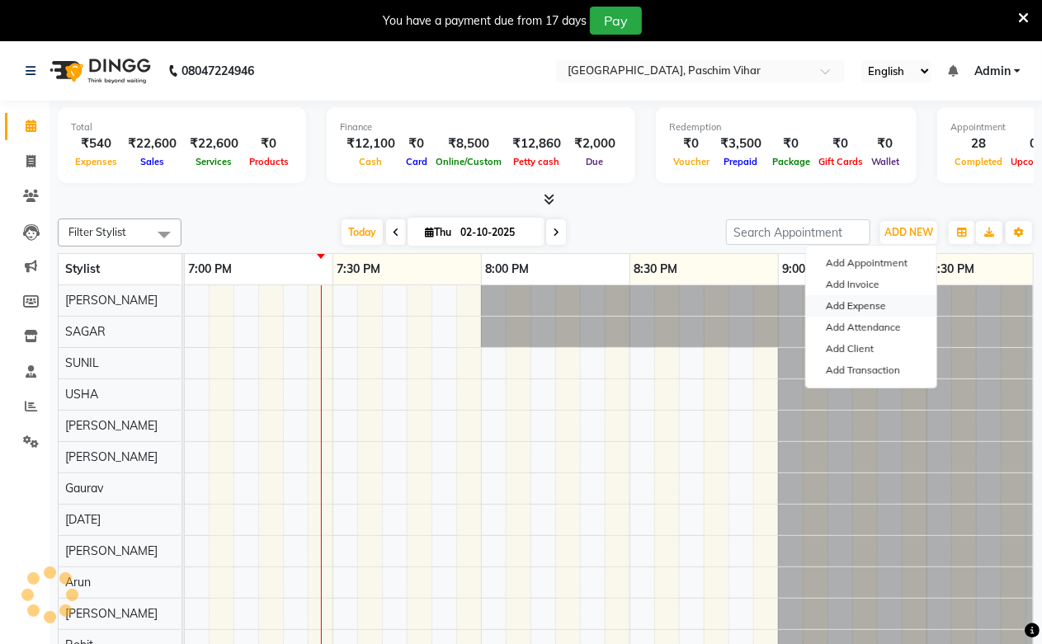
click at [876, 304] on link "Add Expense" at bounding box center [871, 305] width 130 height 21
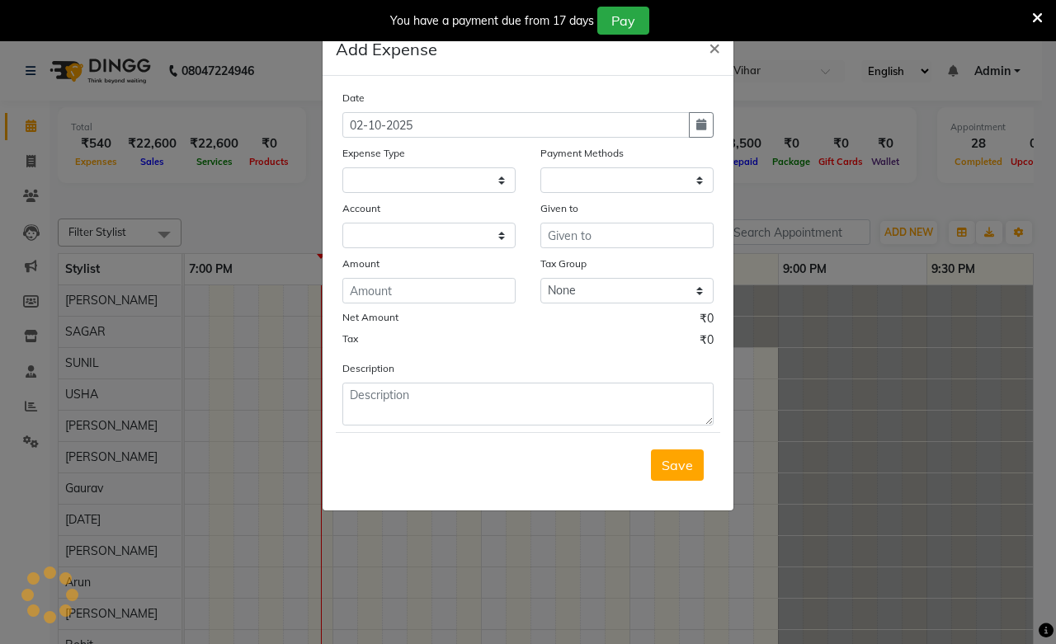
select select
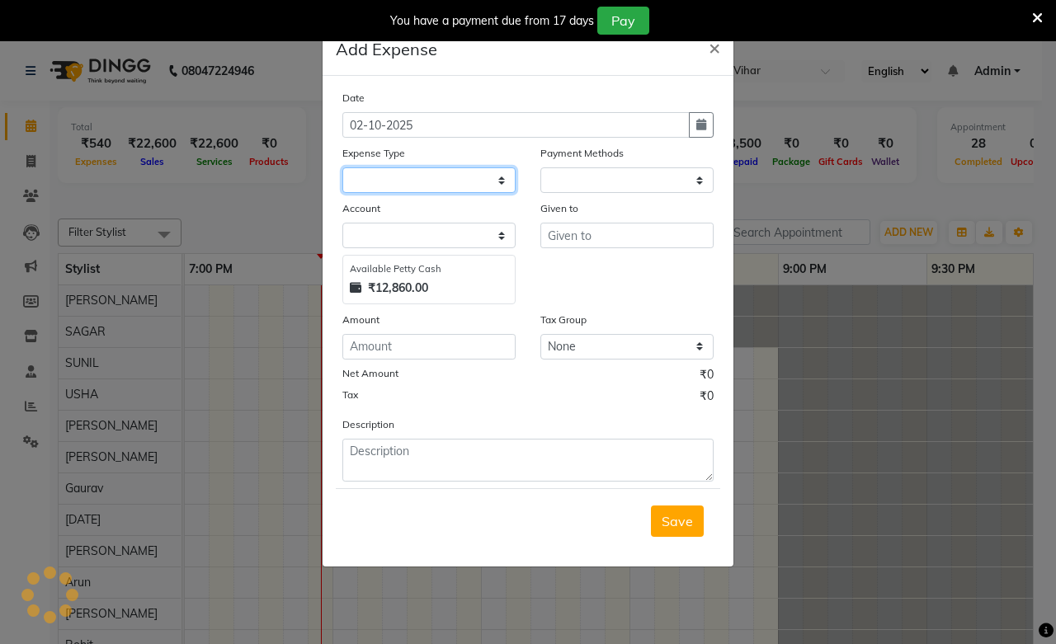
click at [431, 177] on select at bounding box center [428, 180] width 173 height 26
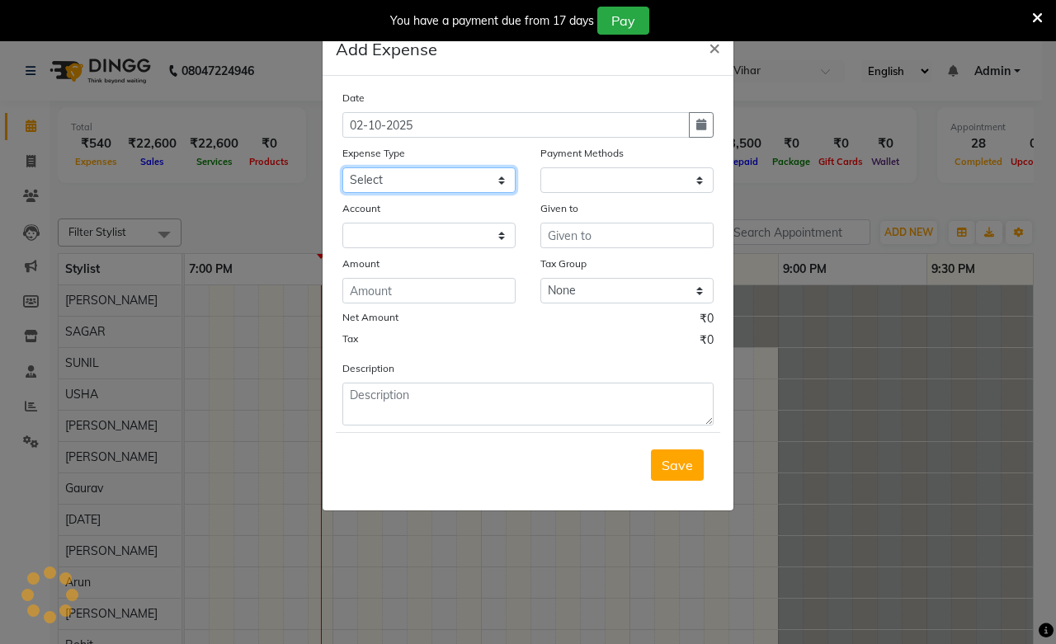
click at [431, 177] on select "Select Advance Salary Bank charges Cash transfer to bank Cash transfer to hub C…" at bounding box center [428, 180] width 173 height 26
select select "1"
select select "2523"
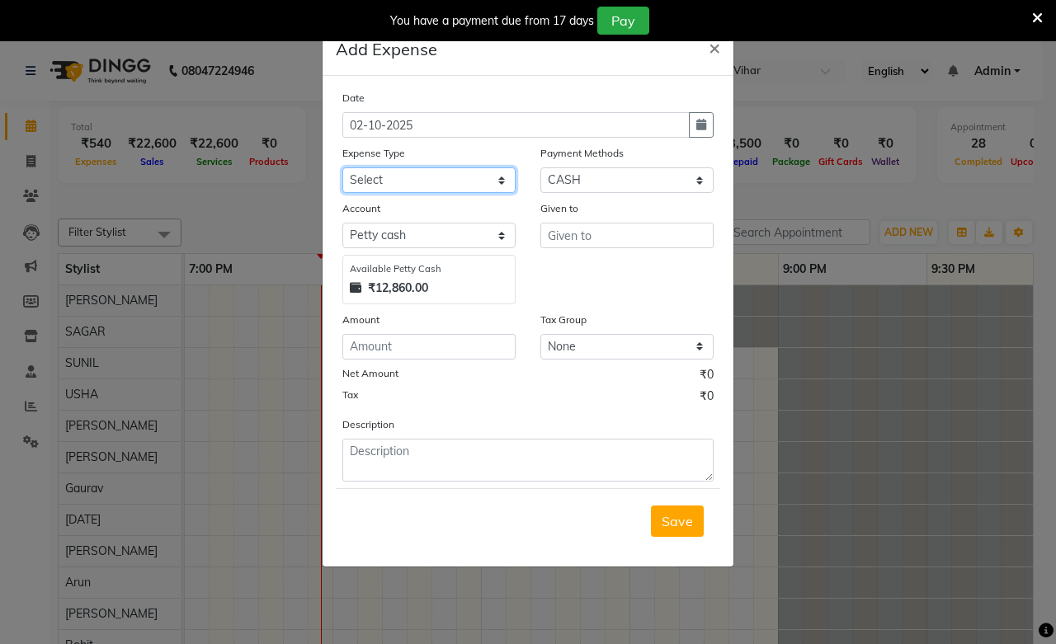
click at [431, 177] on select "Select Advance Salary Bank charges Cash transfer to bank Cash transfer to hub C…" at bounding box center [428, 180] width 173 height 26
select select "98"
click at [342, 167] on select "Select Advance Salary Bank charges Cash transfer to bank Cash transfer to hub C…" at bounding box center [428, 180] width 173 height 26
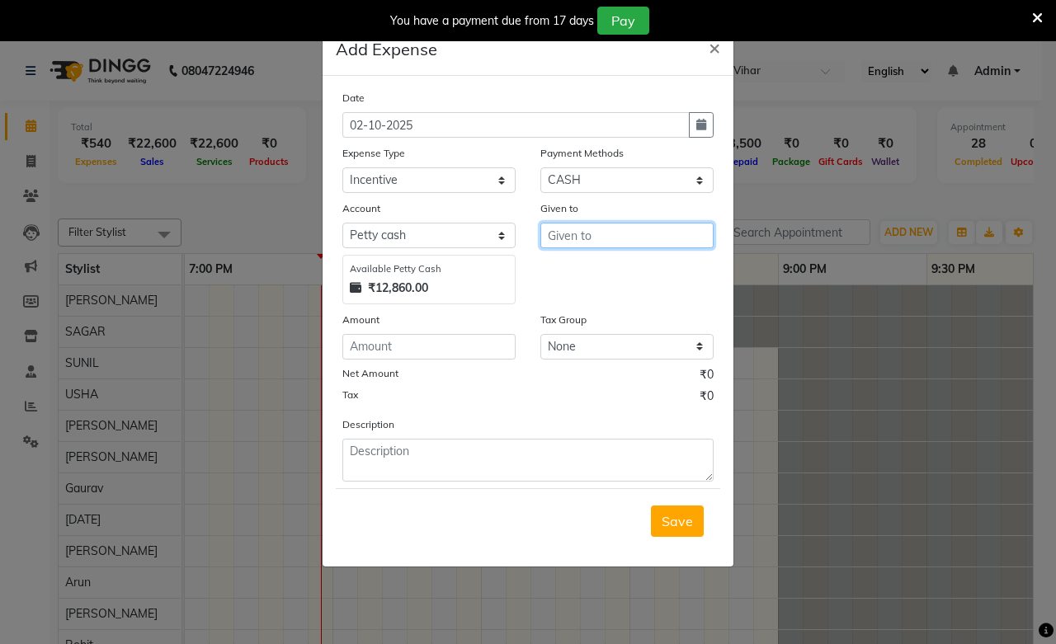
click at [614, 236] on input "text" at bounding box center [626, 236] width 173 height 26
click at [605, 268] on ngb-highlight "NAD EEM ALI" at bounding box center [630, 270] width 136 height 16
type input "[PERSON_NAME]"
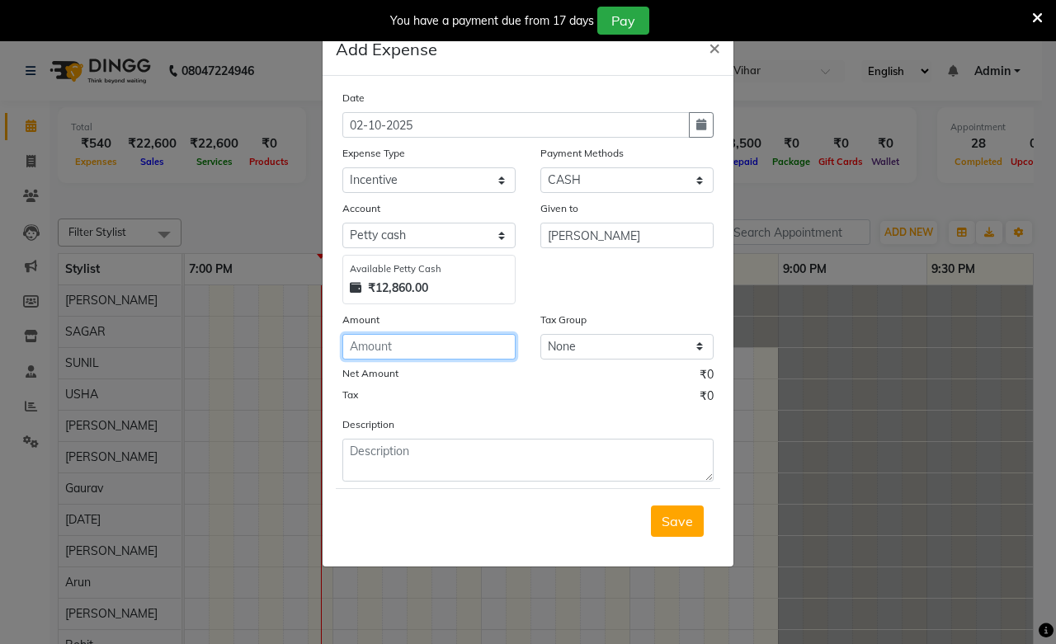
click at [473, 337] on input "number" at bounding box center [428, 347] width 173 height 26
type input "400"
click at [677, 517] on span "Save" at bounding box center [677, 521] width 31 height 16
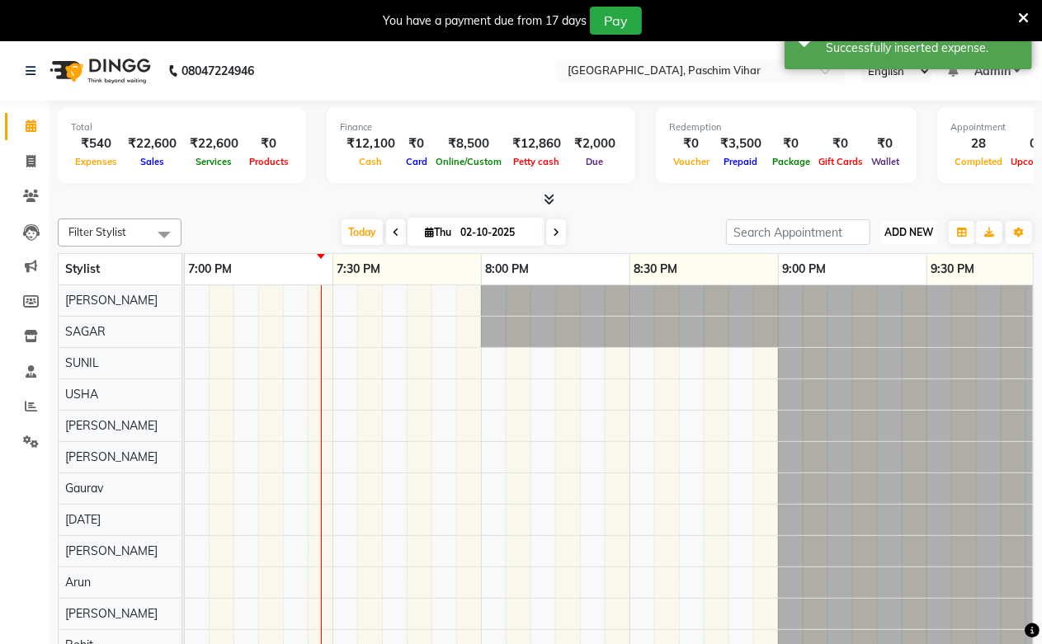
click at [912, 234] on span "ADD NEW" at bounding box center [908, 232] width 49 height 12
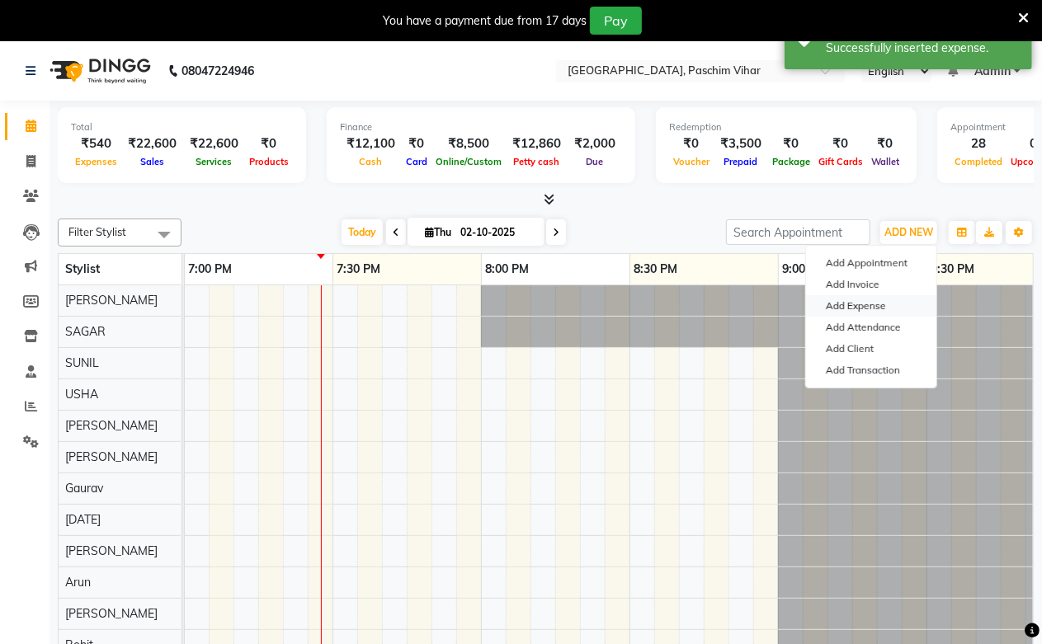
click at [875, 310] on link "Add Expense" at bounding box center [871, 305] width 130 height 21
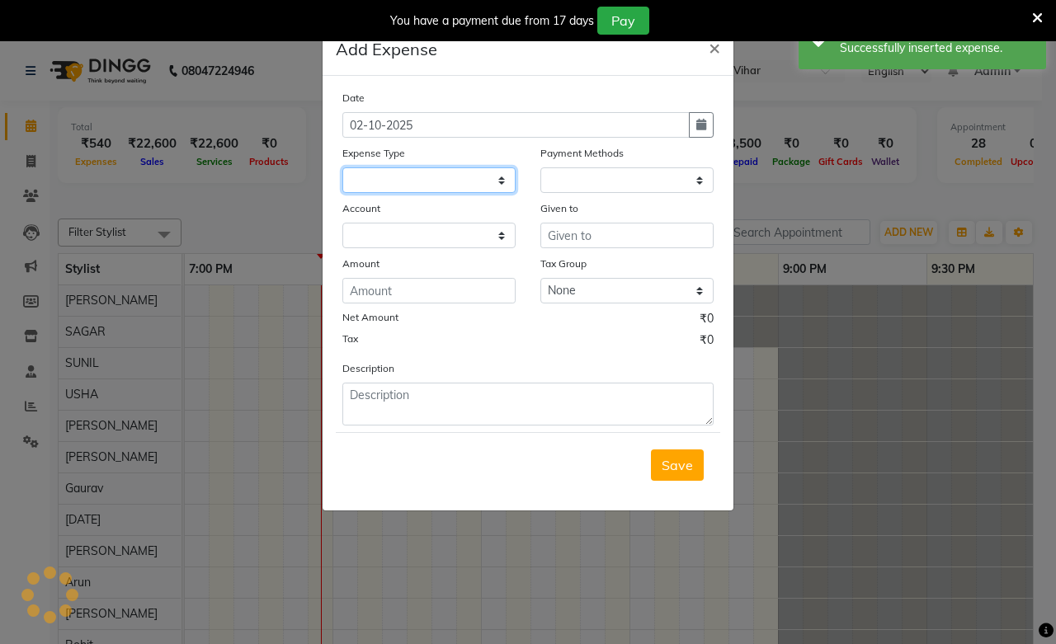
click at [488, 183] on select at bounding box center [428, 180] width 173 height 26
click at [485, 178] on select at bounding box center [428, 180] width 173 height 26
select select
click at [485, 178] on select at bounding box center [428, 180] width 173 height 26
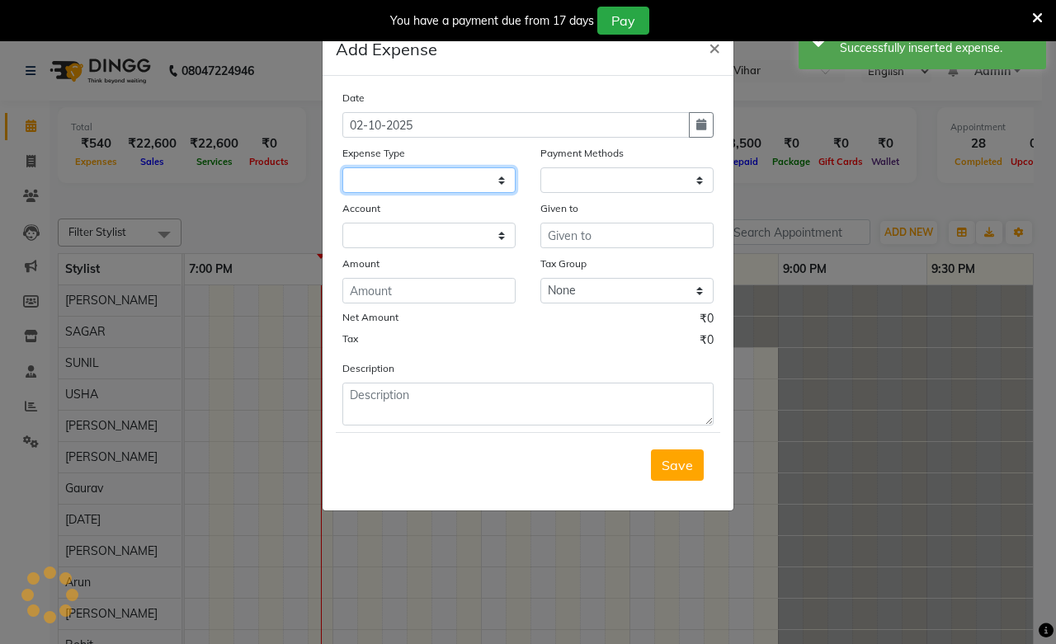
click at [485, 178] on select at bounding box center [428, 180] width 173 height 26
select select "1"
select select "2523"
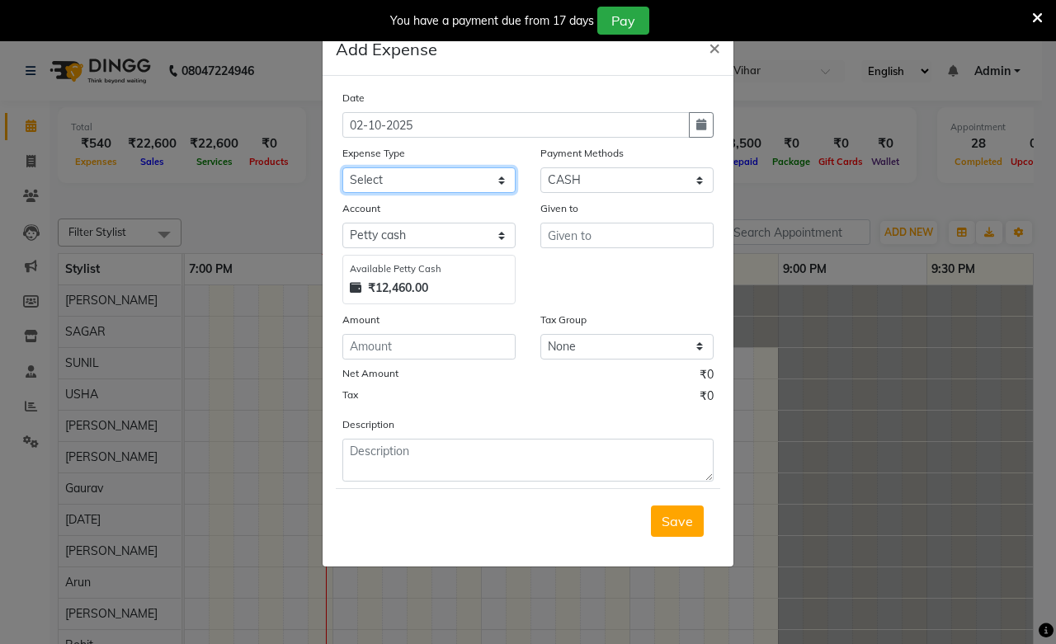
select select "6413"
click at [342, 167] on select "Select Advance Salary Bank charges Cash transfer to bank Cash transfer to hub C…" at bounding box center [428, 180] width 173 height 26
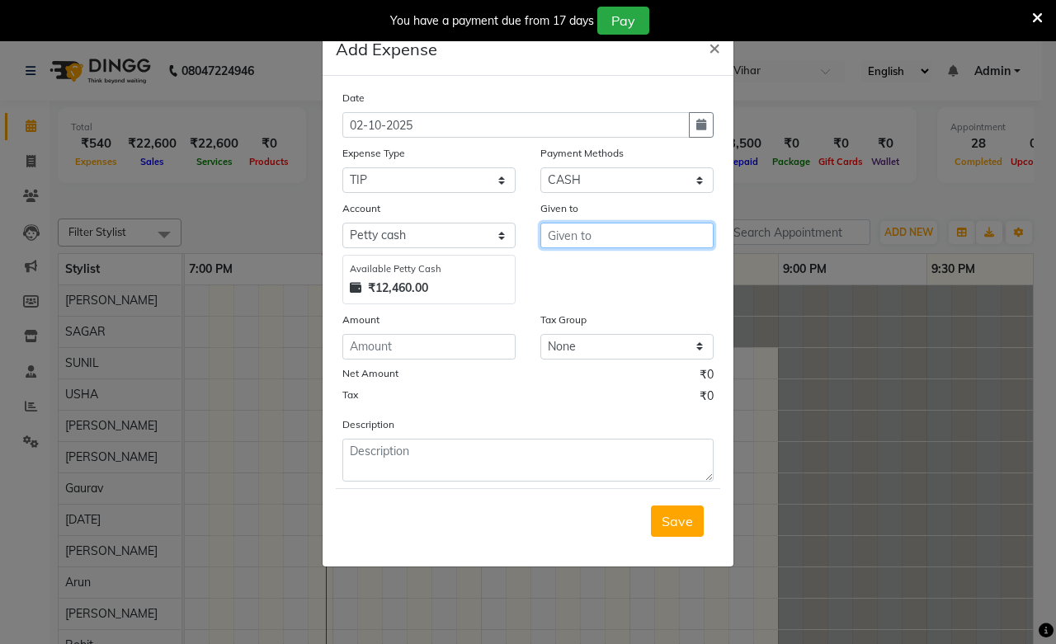
click at [615, 237] on input "text" at bounding box center [626, 236] width 173 height 26
click at [613, 301] on ngb-highlight "NA [PERSON_NAME]" at bounding box center [625, 297] width 126 height 16
type input "[PERSON_NAME]"
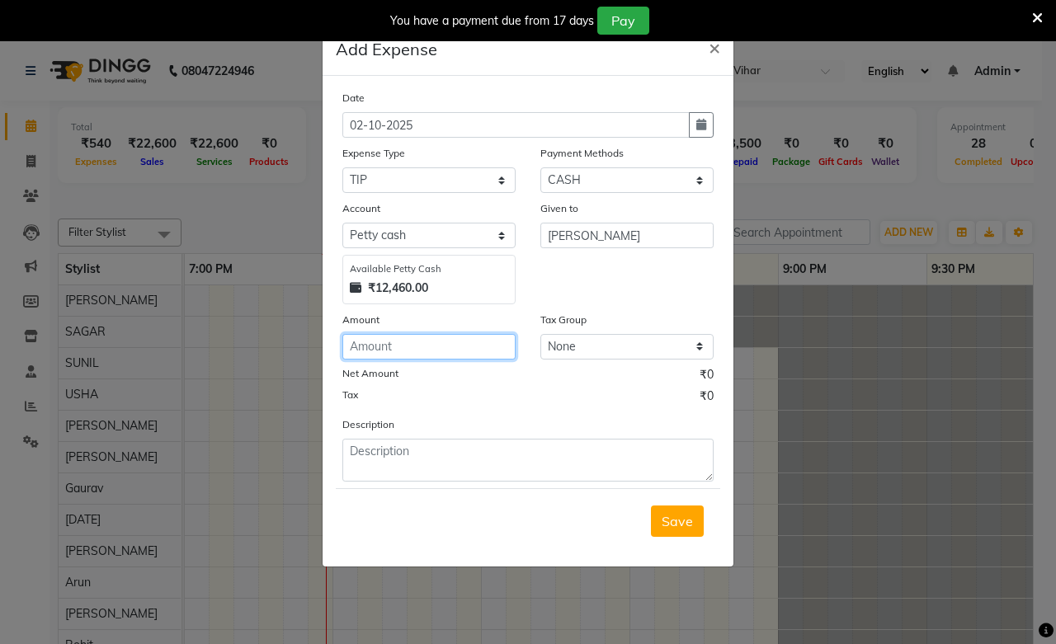
click at [464, 342] on input "number" at bounding box center [428, 347] width 173 height 26
type input "50"
click at [688, 526] on span "Save" at bounding box center [677, 521] width 31 height 16
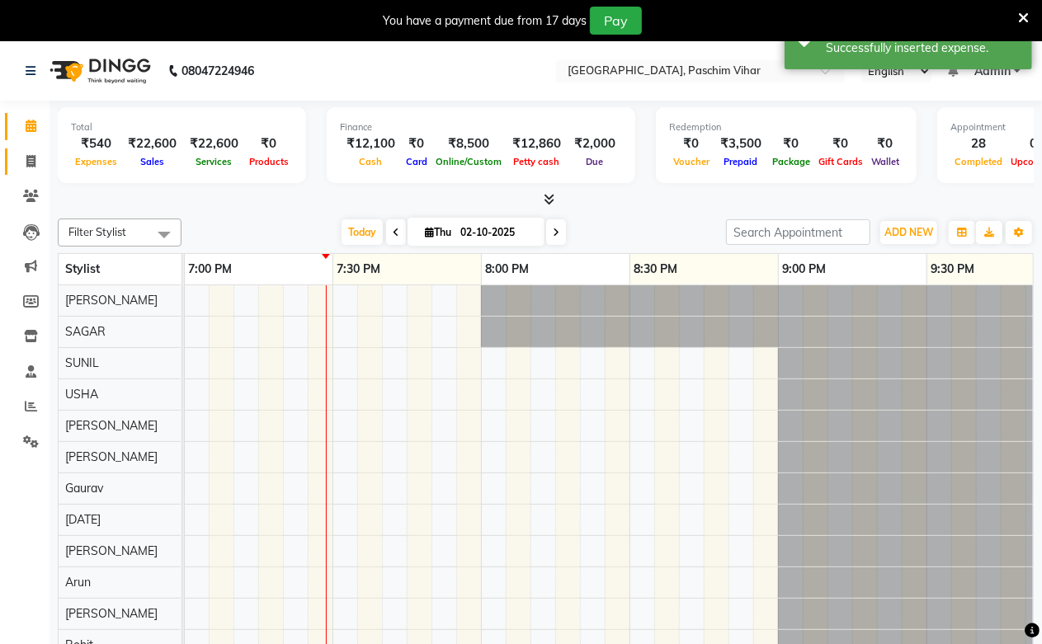
click at [26, 160] on icon at bounding box center [30, 161] width 9 height 12
select select "service"
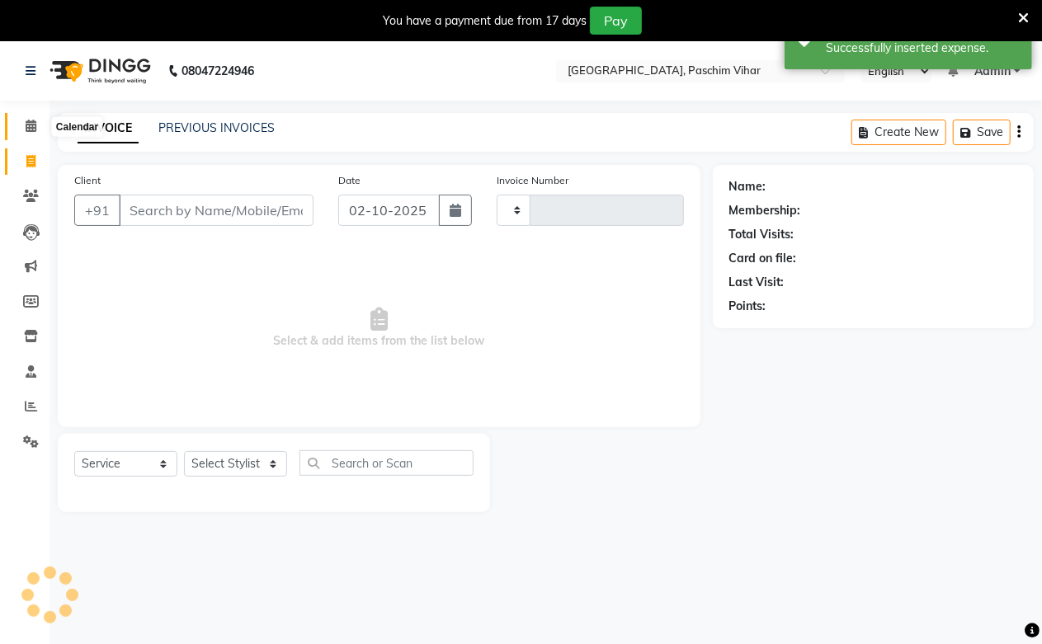
click at [35, 124] on icon at bounding box center [31, 126] width 11 height 12
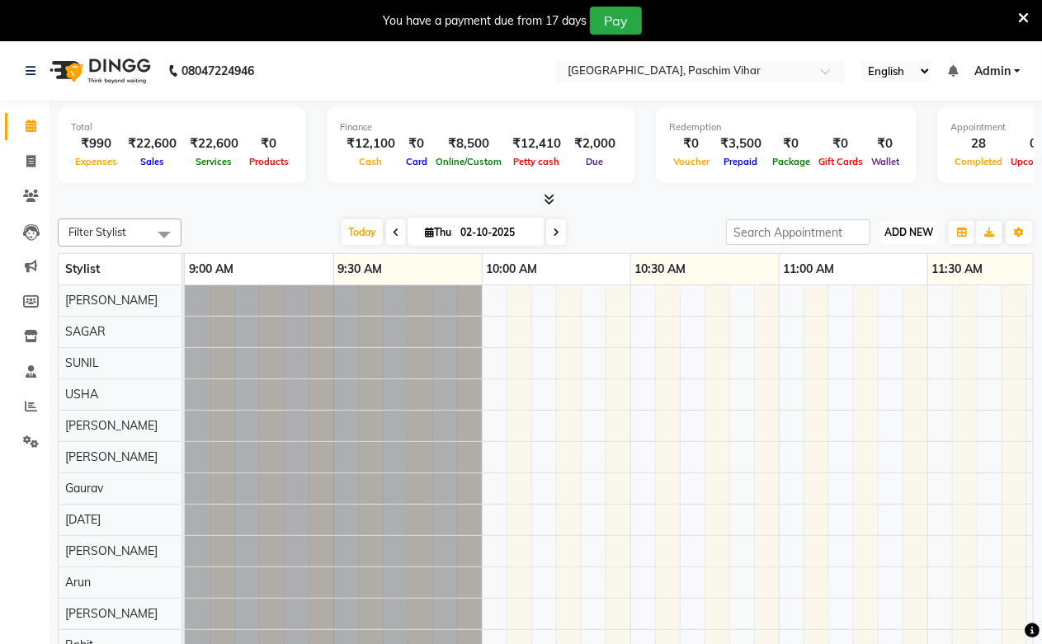
click at [896, 227] on span "ADD NEW" at bounding box center [908, 232] width 49 height 12
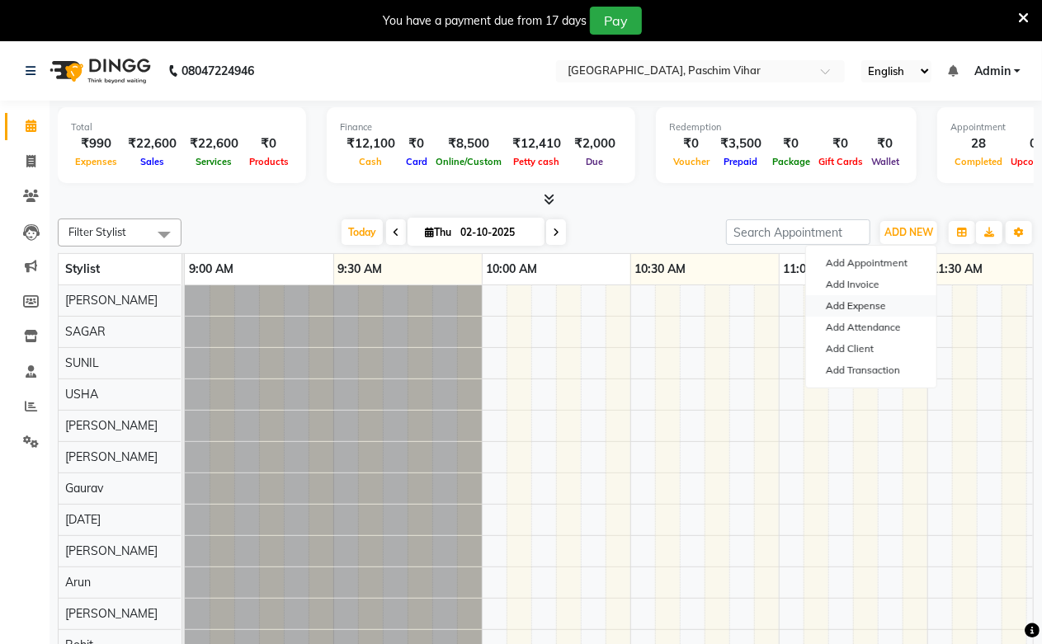
click at [861, 304] on link "Add Expense" at bounding box center [871, 305] width 130 height 21
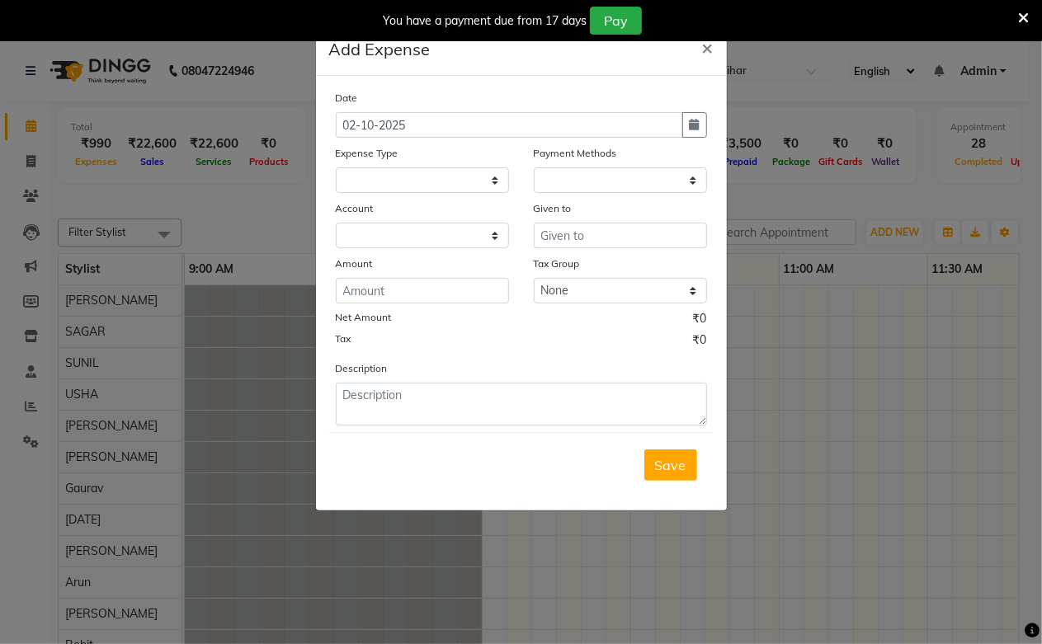
select select
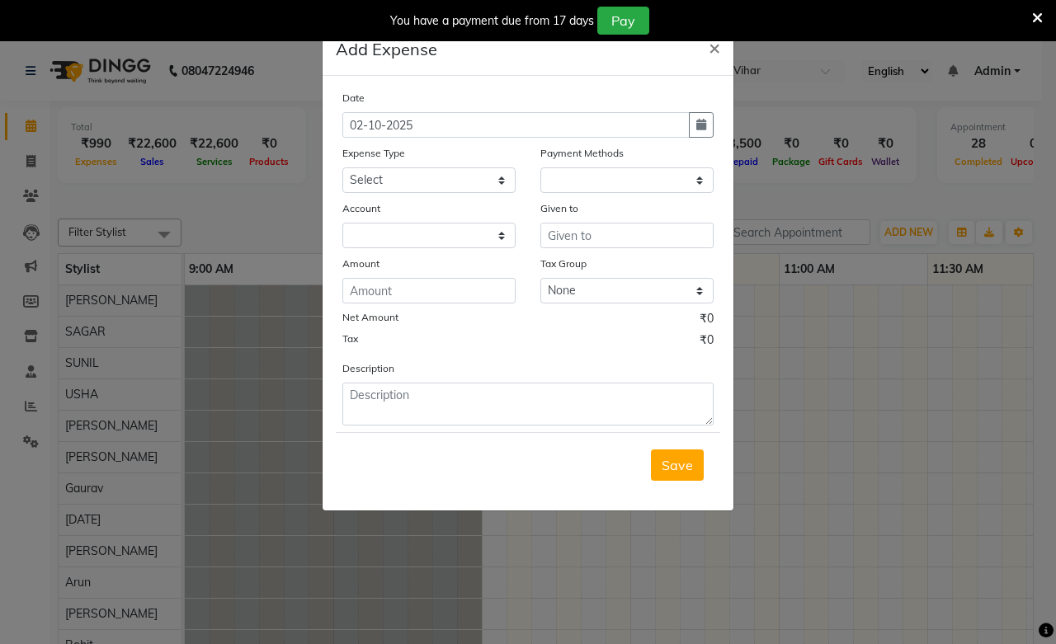
select select "1"
select select "2523"
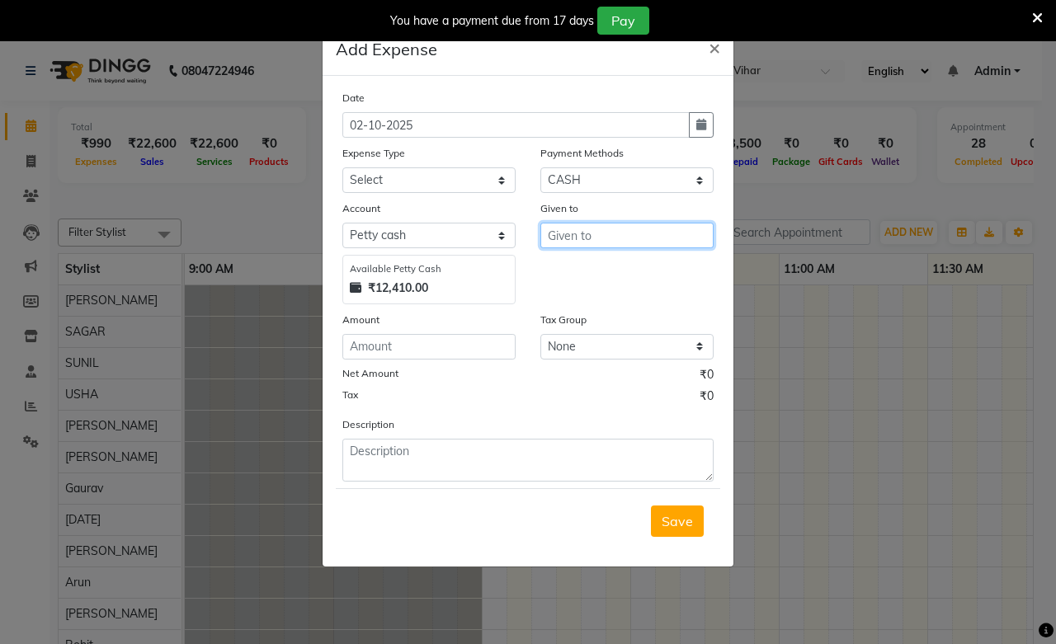
click at [549, 244] on input "text" at bounding box center [626, 236] width 173 height 26
click at [556, 271] on button "KUNA L" at bounding box center [607, 270] width 130 height 26
type input "KUNAL"
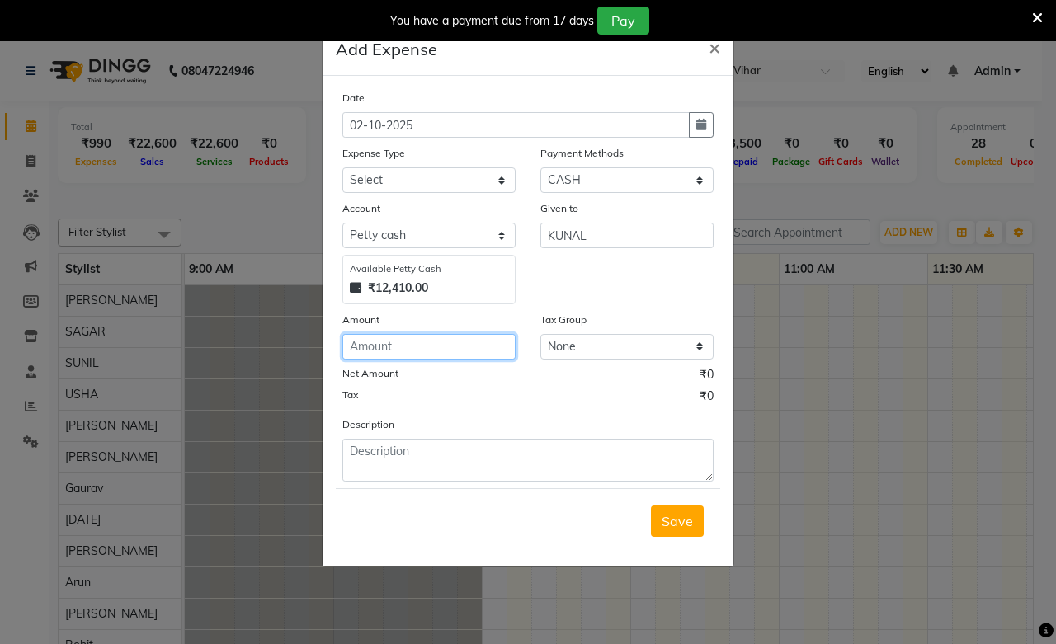
click at [466, 351] on input "number" at bounding box center [428, 347] width 173 height 26
type input "100"
click at [660, 521] on button "Save" at bounding box center [677, 521] width 53 height 31
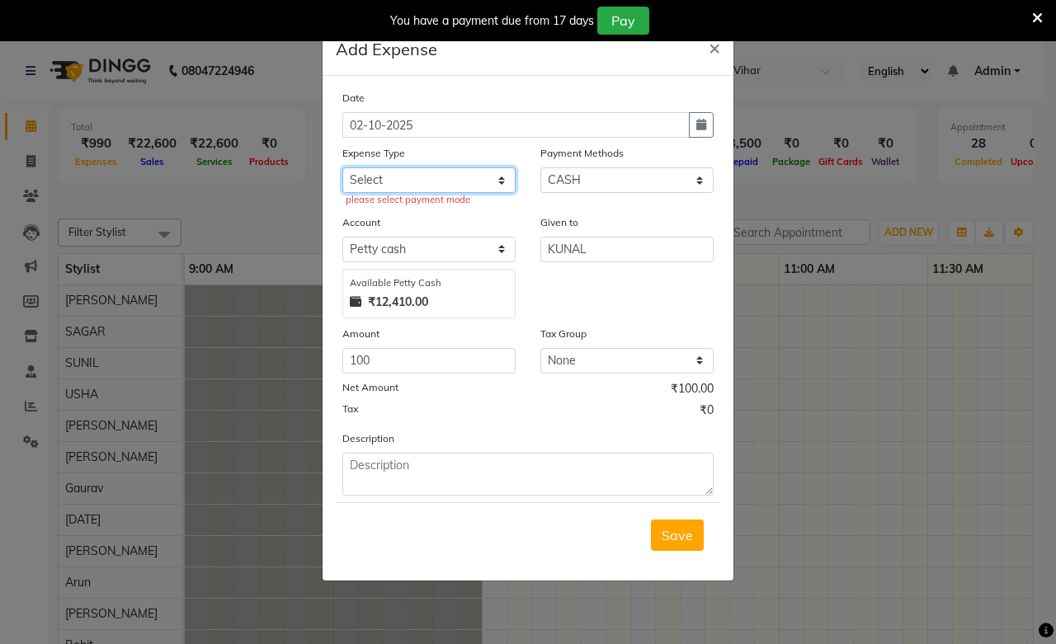
click at [429, 171] on select "Select Advance Salary Bank charges Cash transfer to bank Cash transfer to hub C…" at bounding box center [428, 180] width 173 height 26
select select "98"
click at [342, 167] on select "Select Advance Salary Bank charges Cash transfer to bank Cash transfer to hub C…" at bounding box center [428, 180] width 173 height 26
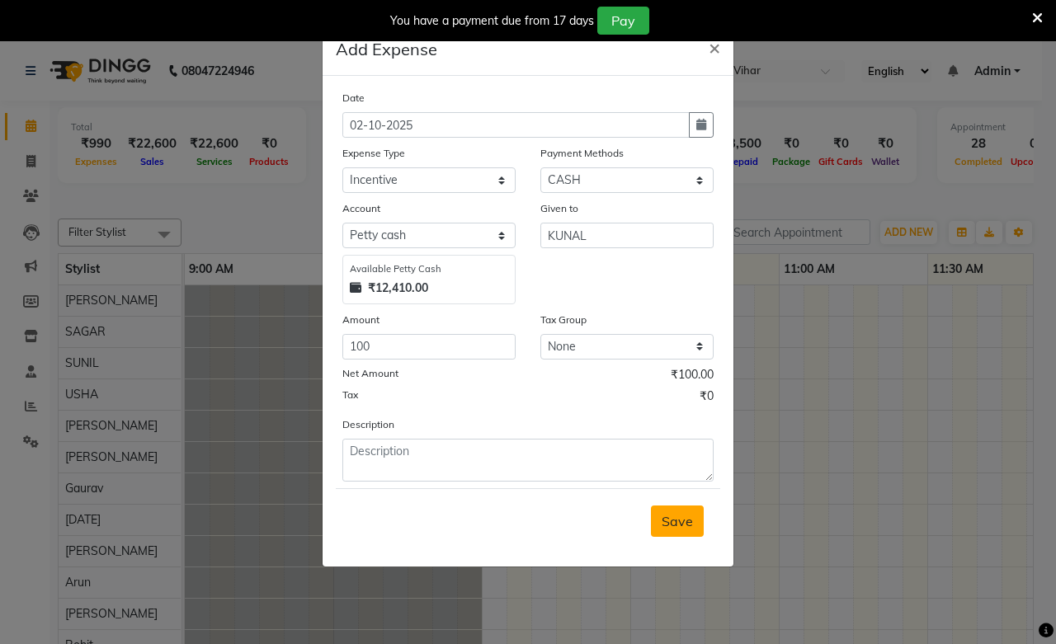
click at [677, 525] on span "Save" at bounding box center [677, 521] width 31 height 16
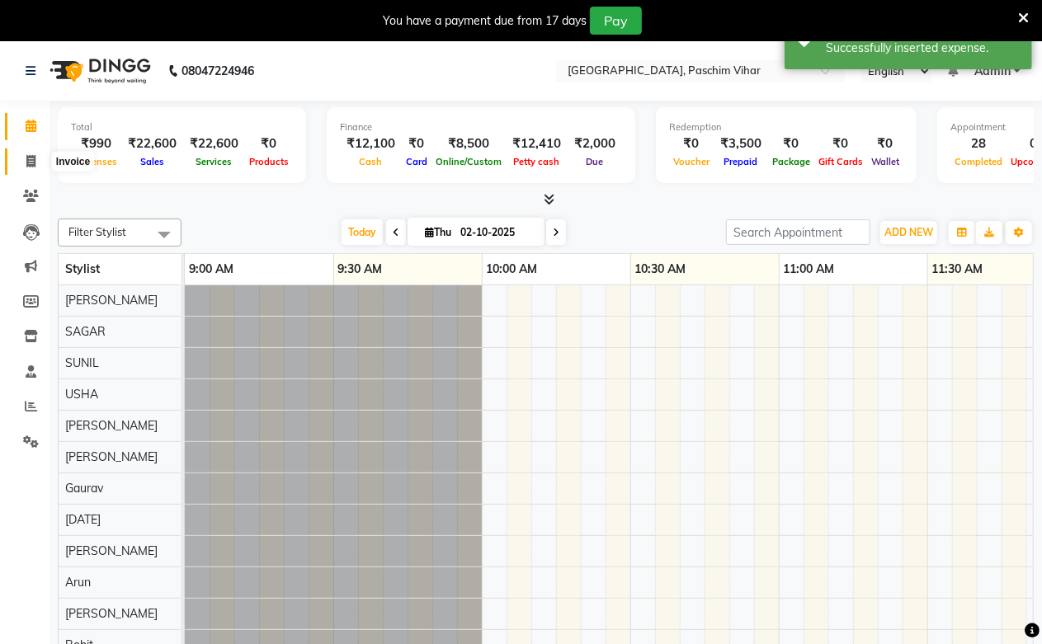
click at [26, 163] on icon at bounding box center [30, 161] width 9 height 12
select select "service"
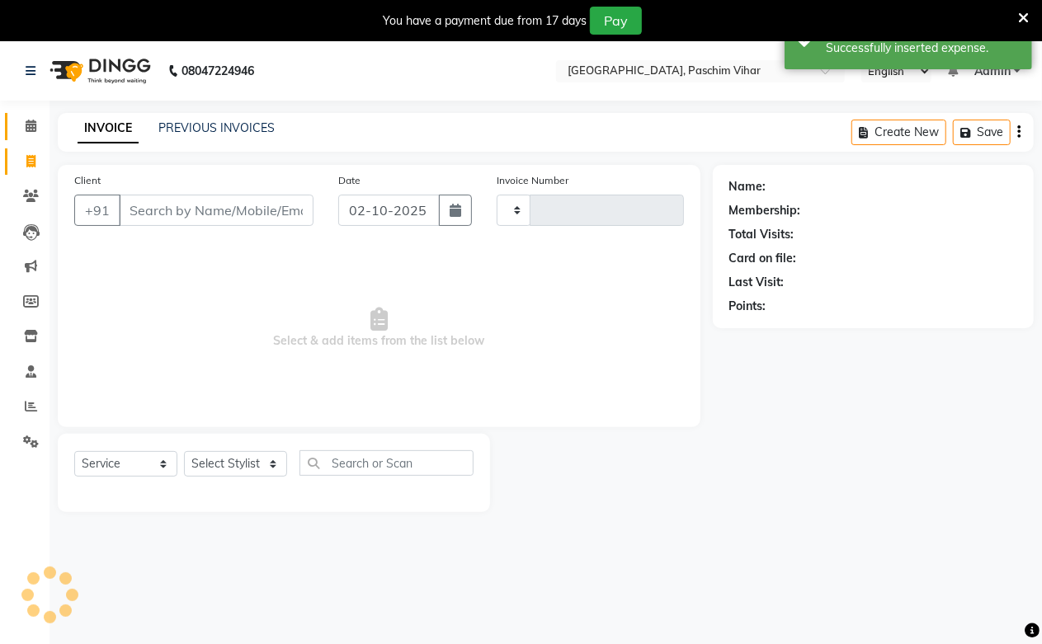
click at [22, 129] on span at bounding box center [30, 126] width 29 height 19
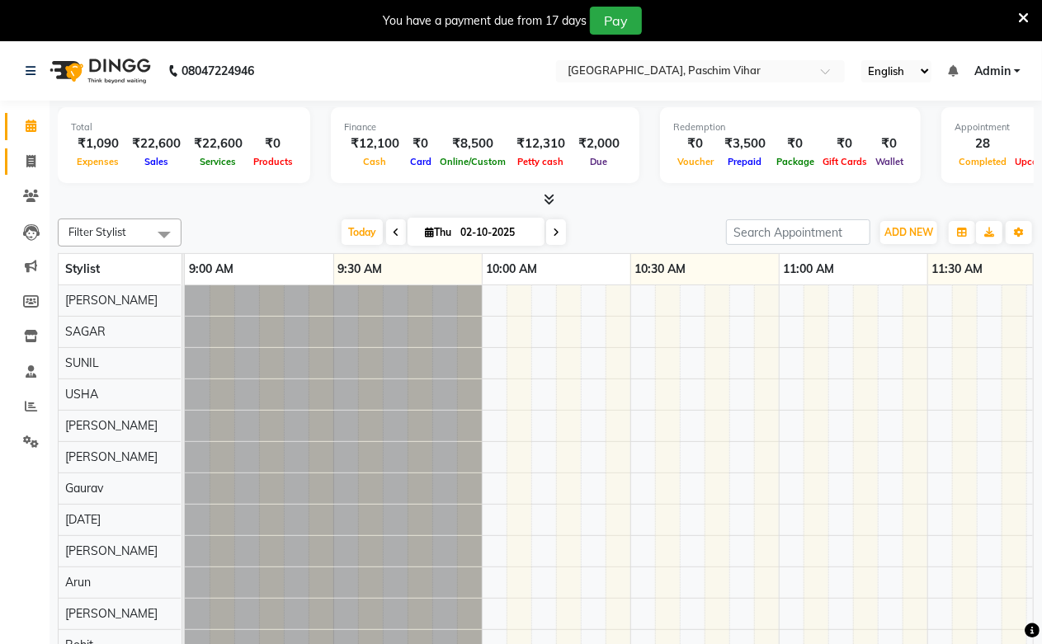
click at [30, 171] on link "Invoice" at bounding box center [25, 161] width 40 height 27
select select "service"
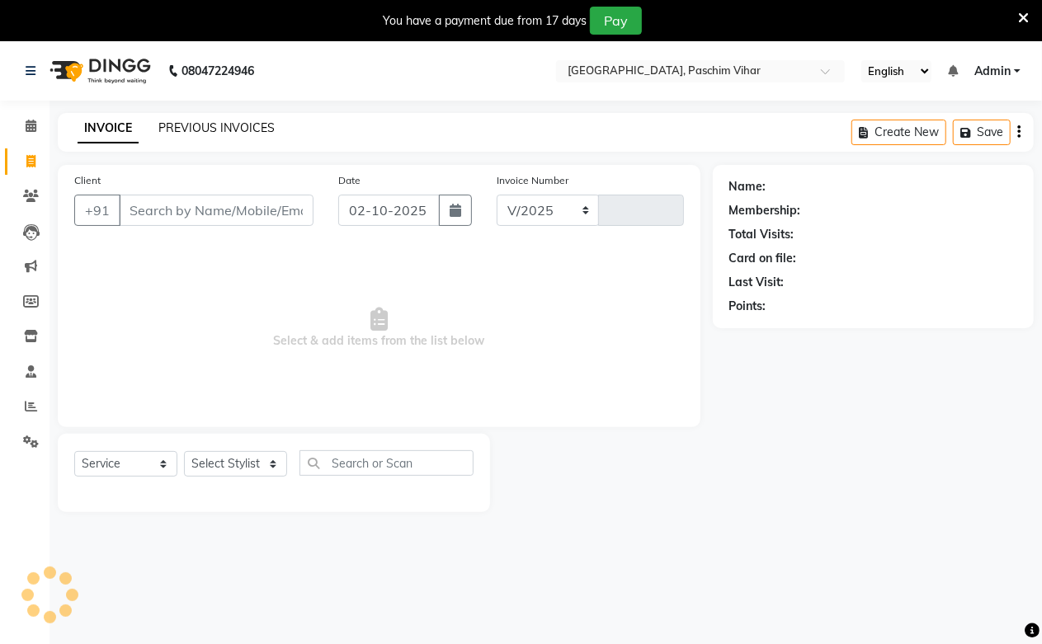
click at [186, 129] on link "PREVIOUS INVOICES" at bounding box center [216, 127] width 116 height 15
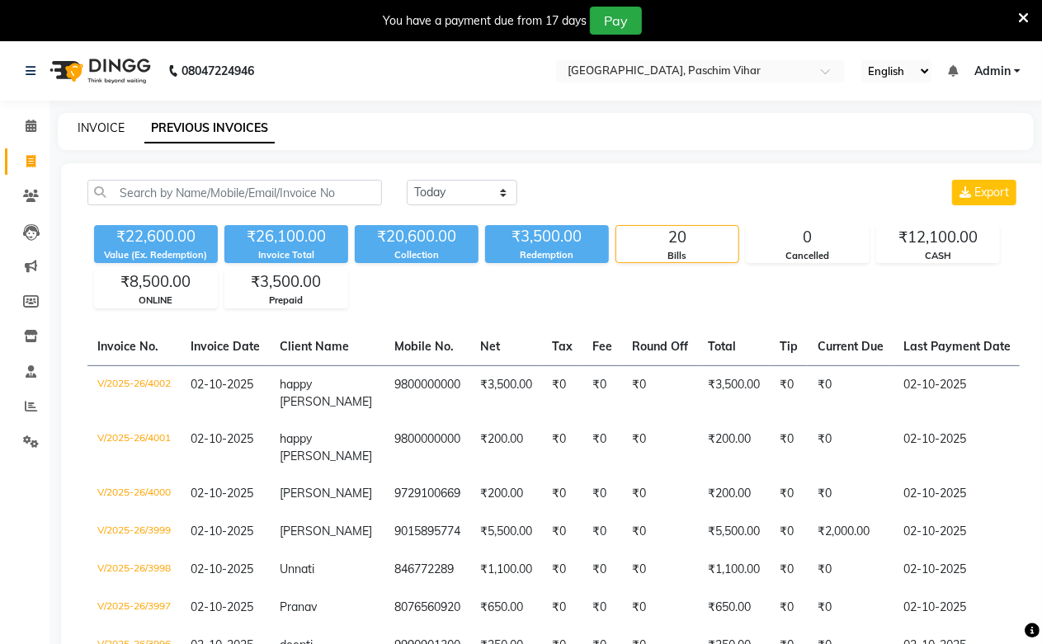
click at [84, 120] on link "INVOICE" at bounding box center [101, 127] width 47 height 15
select select "service"
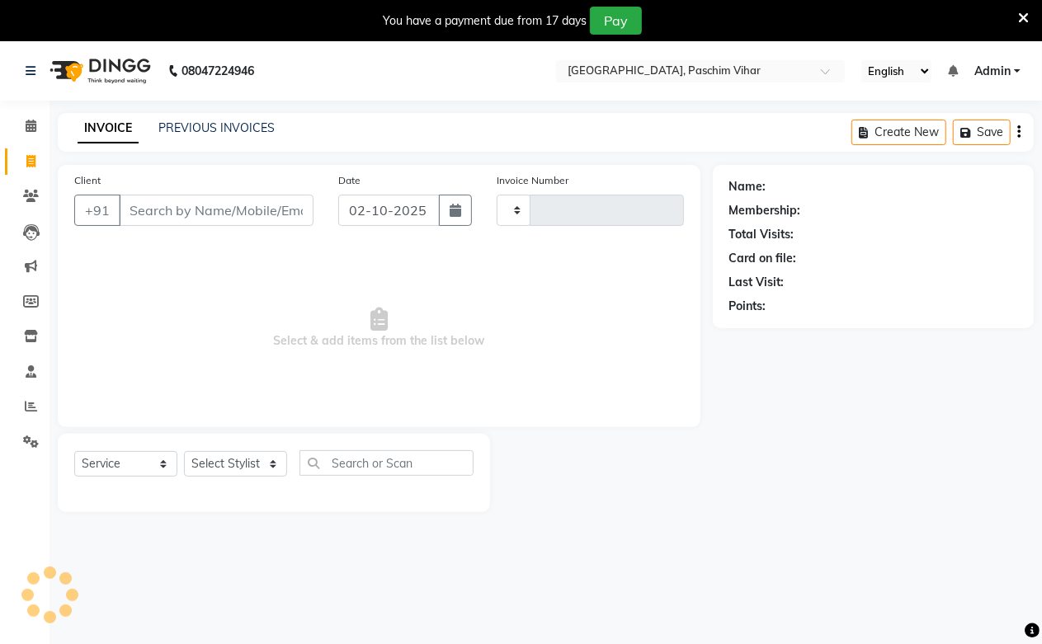
scroll to position [41, 0]
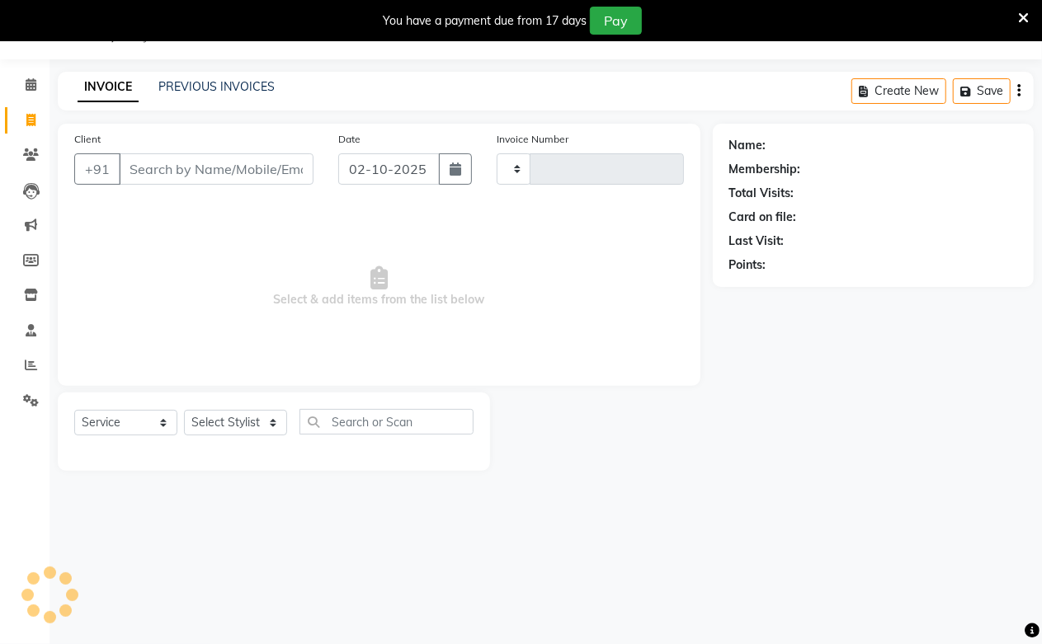
select select "223"
type input "4003"
click at [228, 427] on select "Select Stylist Akash Amrita Anu Arun Gaurav [PERSON_NAME] KUNAL MANISH [PERSON_…" at bounding box center [235, 423] width 103 height 26
select select "92960"
click at [184, 411] on select "Select Stylist Akash Amrita Anu Arun Gaurav [PERSON_NAME] KUNAL MANISH [PERSON_…" at bounding box center [235, 423] width 103 height 26
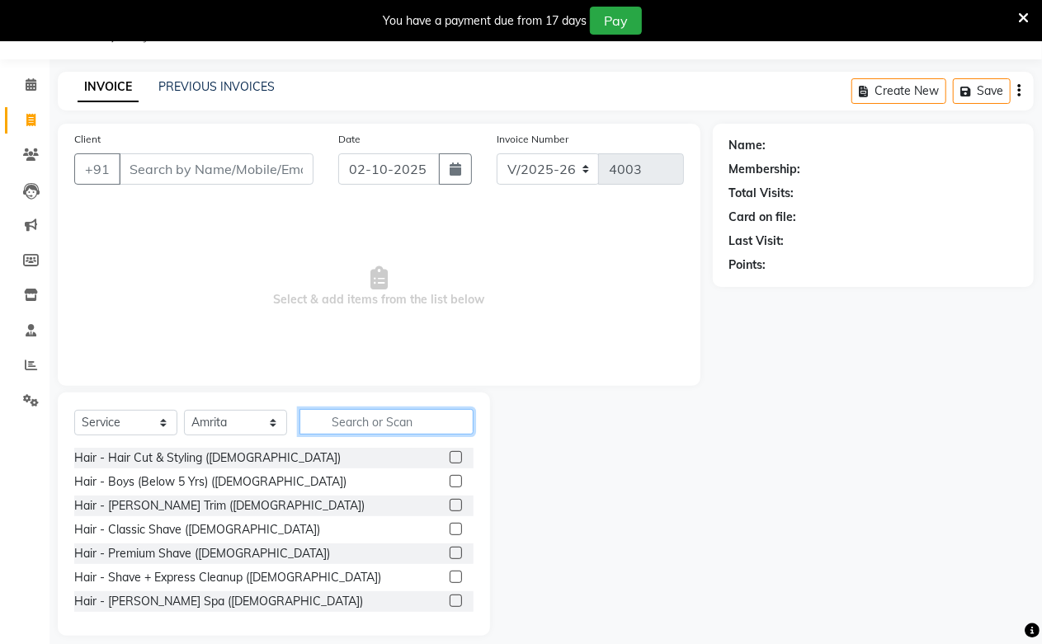
click at [365, 418] on input "text" at bounding box center [386, 422] width 174 height 26
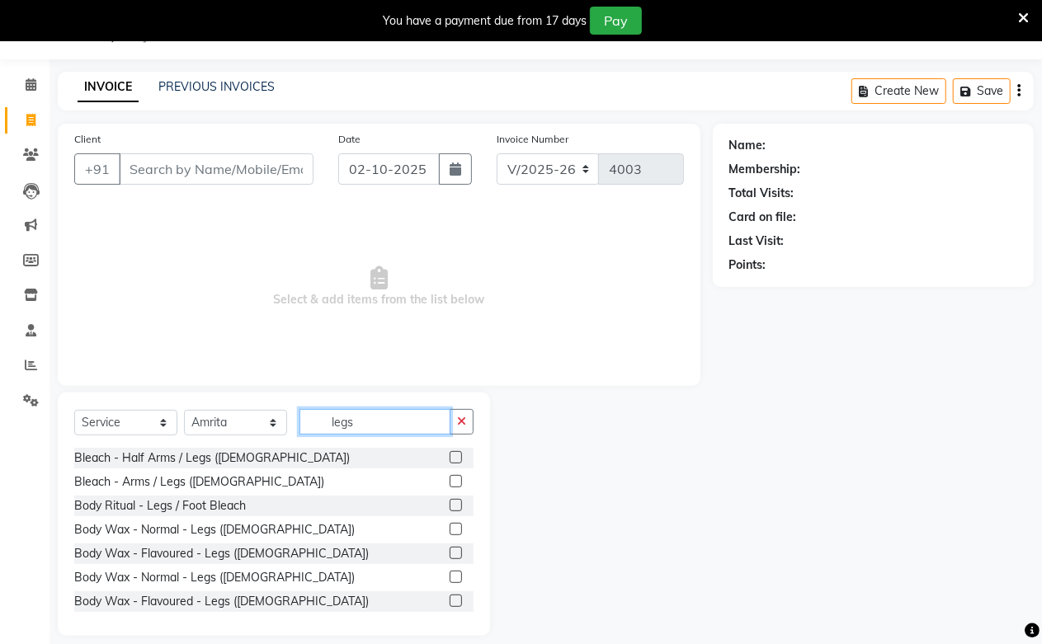
type input "legs"
click at [450, 529] on label at bounding box center [456, 529] width 12 height 12
click at [450, 529] on input "checkbox" at bounding box center [455, 530] width 11 height 11
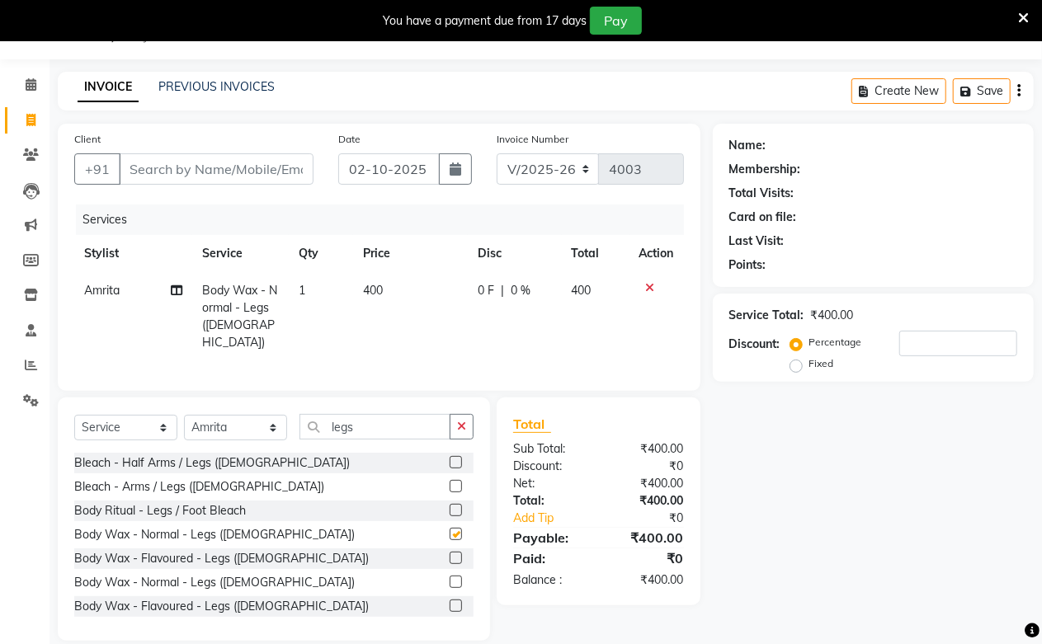
checkbox input "false"
click at [243, 436] on select "Select Stylist Akash Amrita Anu Arun Gaurav [PERSON_NAME] KUNAL MANISH [PERSON_…" at bounding box center [235, 428] width 103 height 26
select select "59104"
click at [184, 415] on select "Select Stylist Akash Amrita Anu Arun Gaurav [PERSON_NAME] KUNAL MANISH [PERSON_…" at bounding box center [235, 428] width 103 height 26
click at [341, 417] on input "legs" at bounding box center [374, 427] width 151 height 26
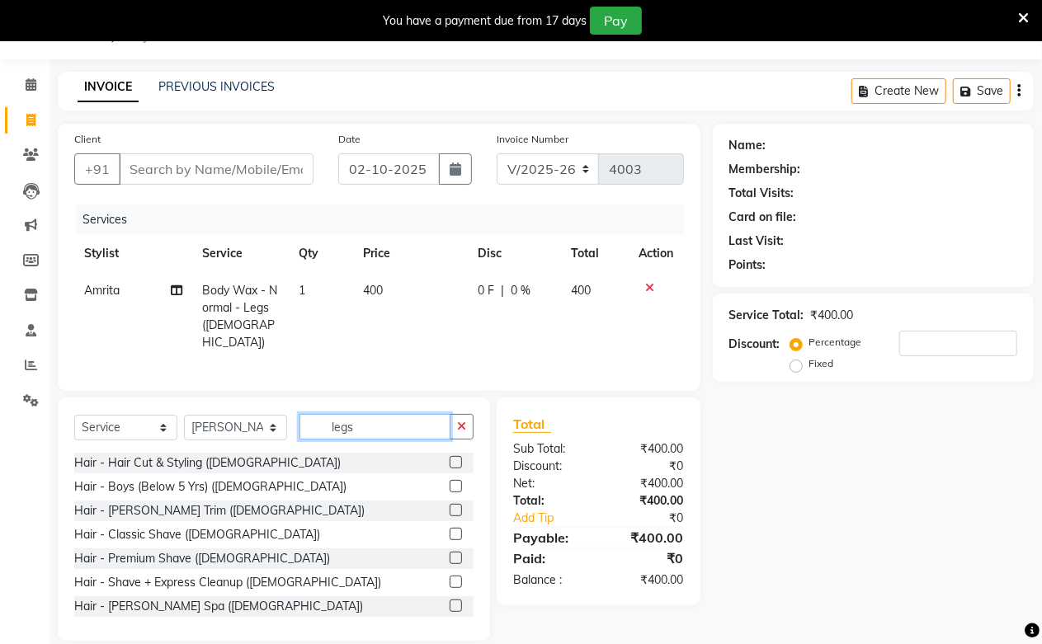
click at [341, 417] on input "legs" at bounding box center [374, 427] width 151 height 26
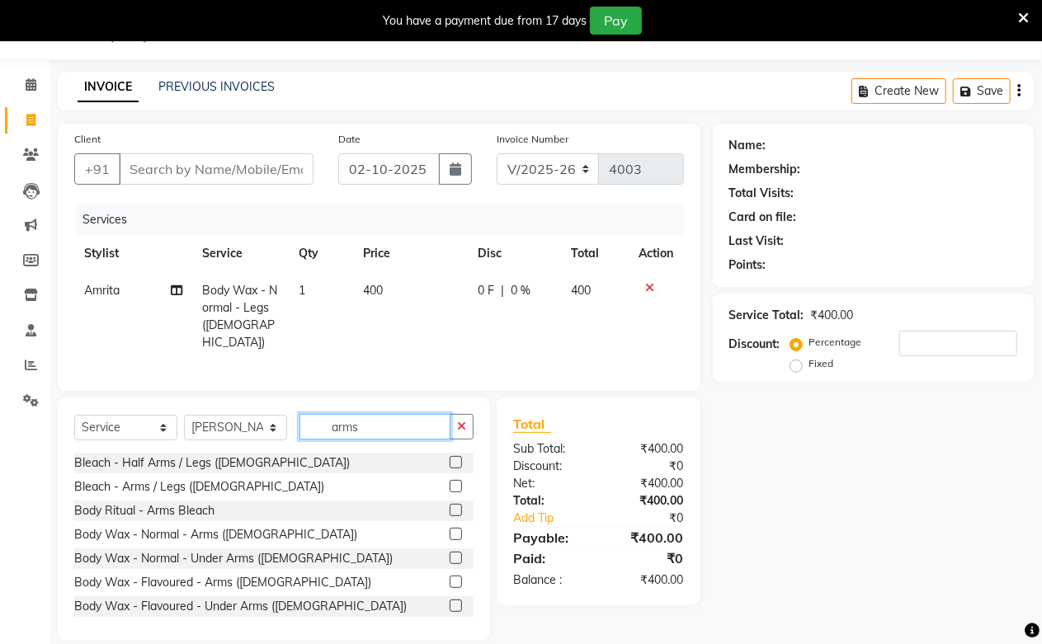
type input "arms"
click at [450, 528] on label at bounding box center [456, 534] width 12 height 12
click at [450, 530] on input "checkbox" at bounding box center [455, 535] width 11 height 11
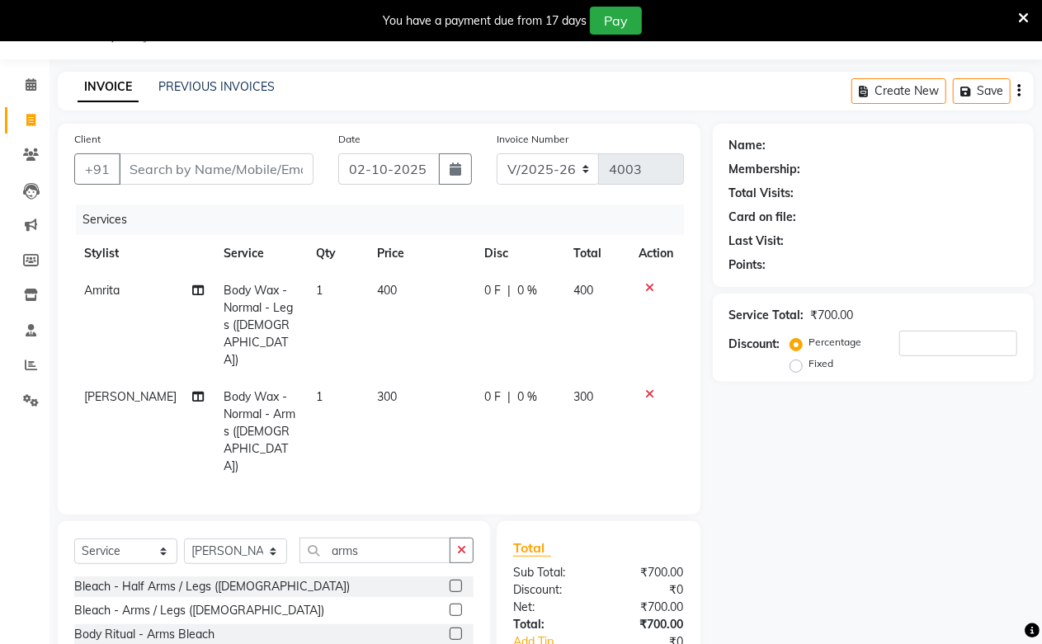
checkbox input "false"
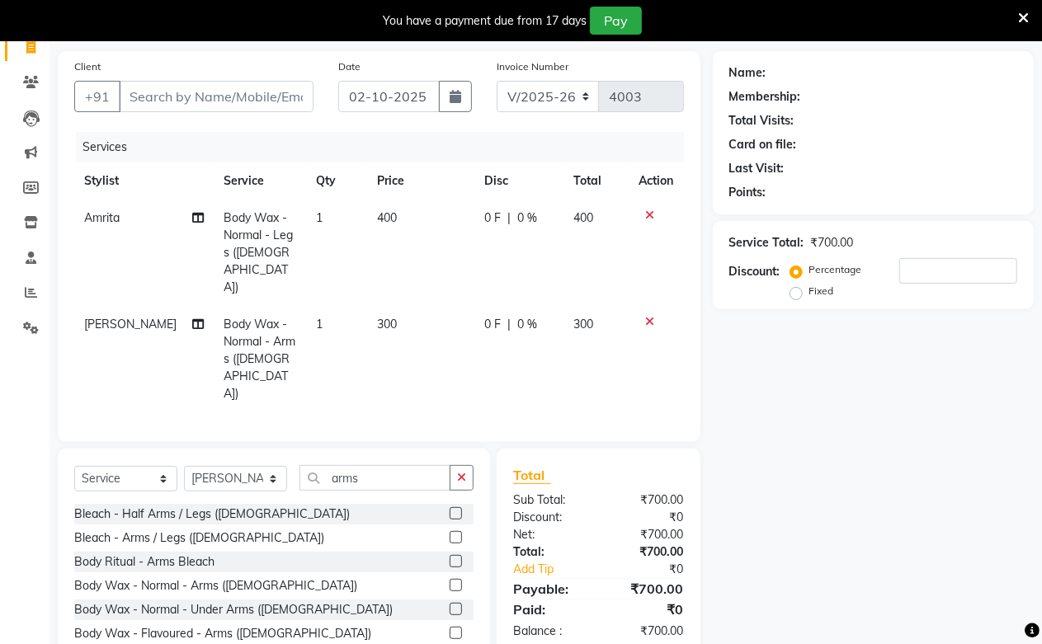
scroll to position [130, 0]
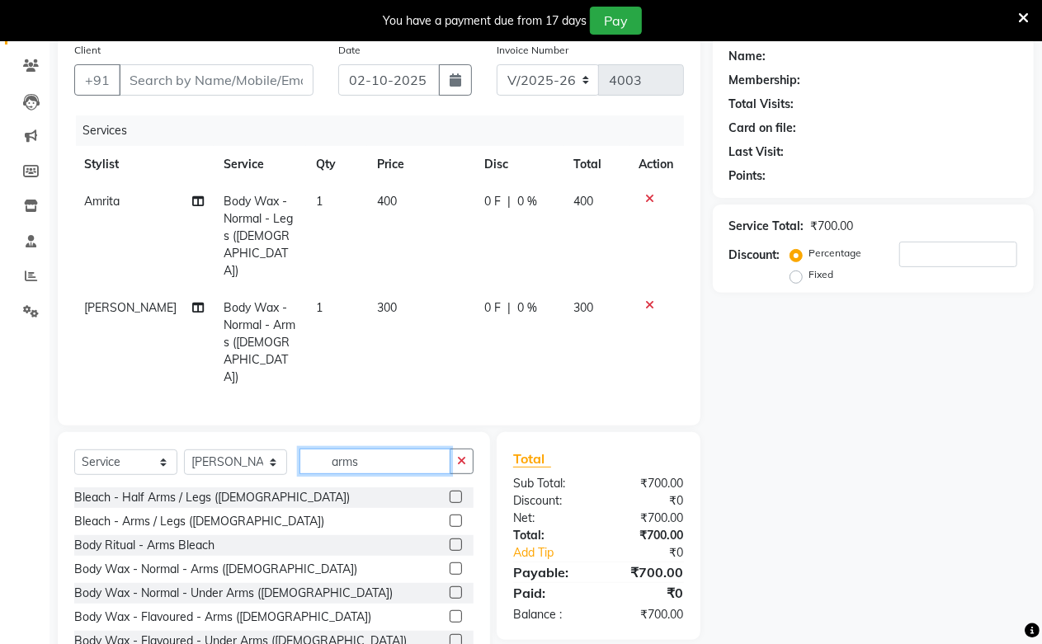
click at [346, 449] on input "arms" at bounding box center [374, 462] width 151 height 26
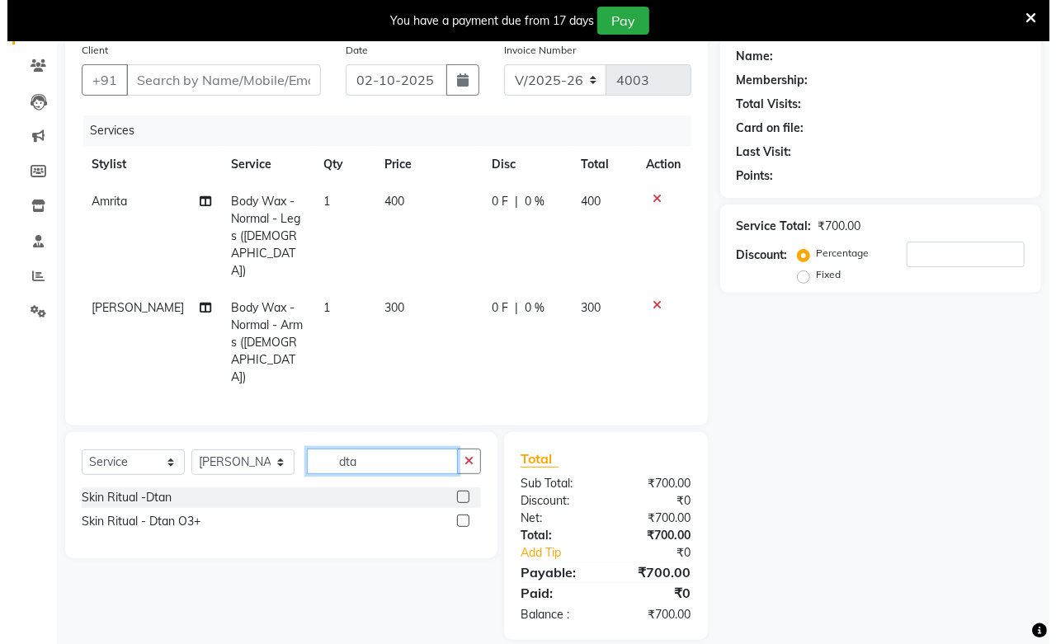
scroll to position [95, 0]
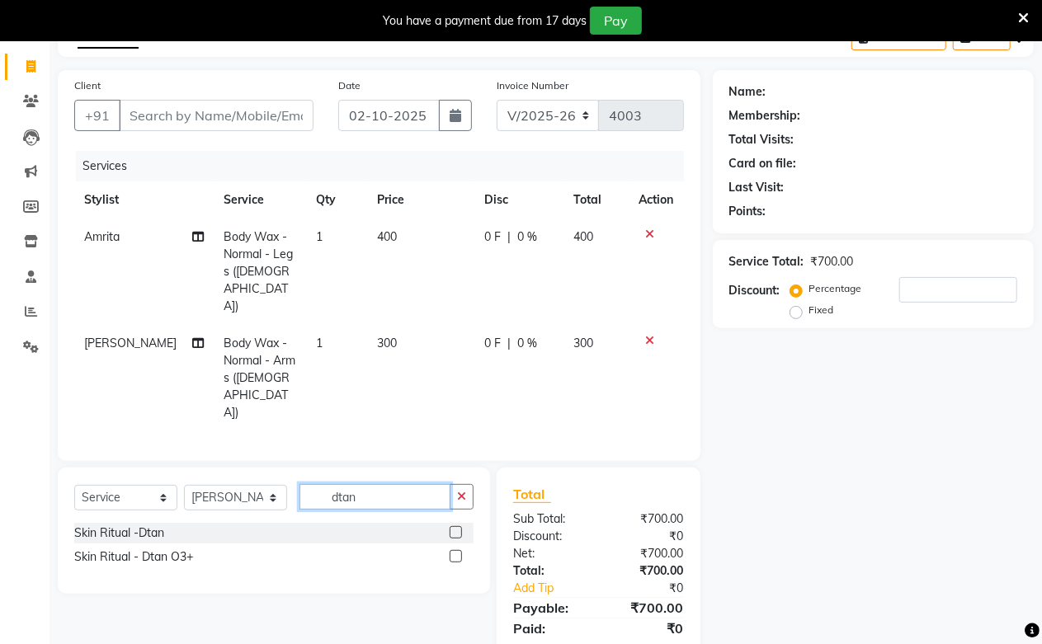
type input "dtan"
click at [452, 550] on label at bounding box center [456, 556] width 12 height 12
click at [452, 552] on input "checkbox" at bounding box center [455, 557] width 11 height 11
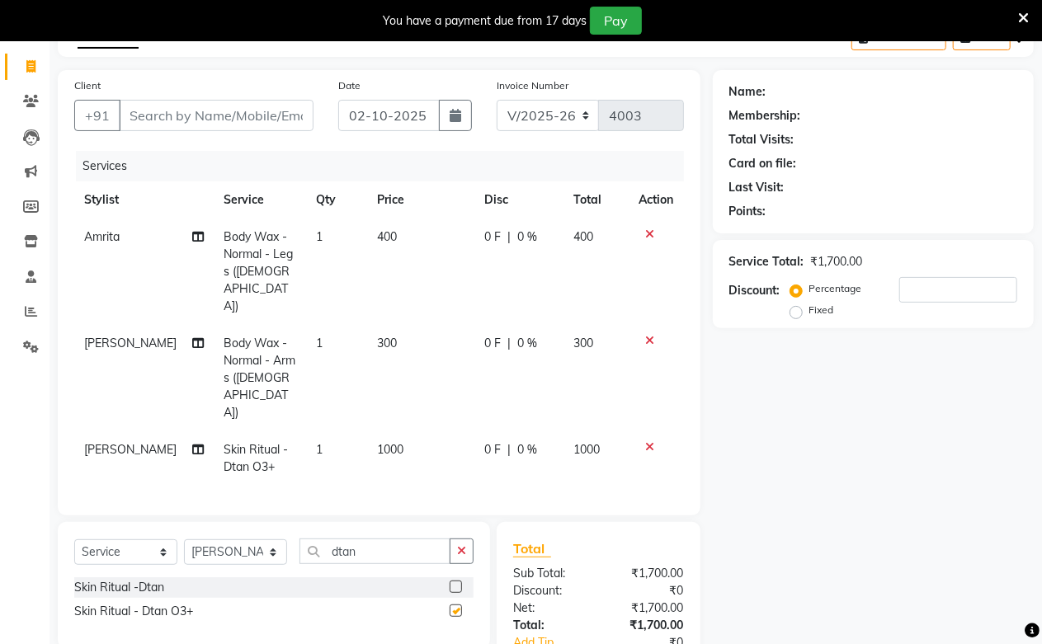
checkbox input "false"
click at [377, 442] on span "1000" at bounding box center [390, 449] width 26 height 15
select select "59104"
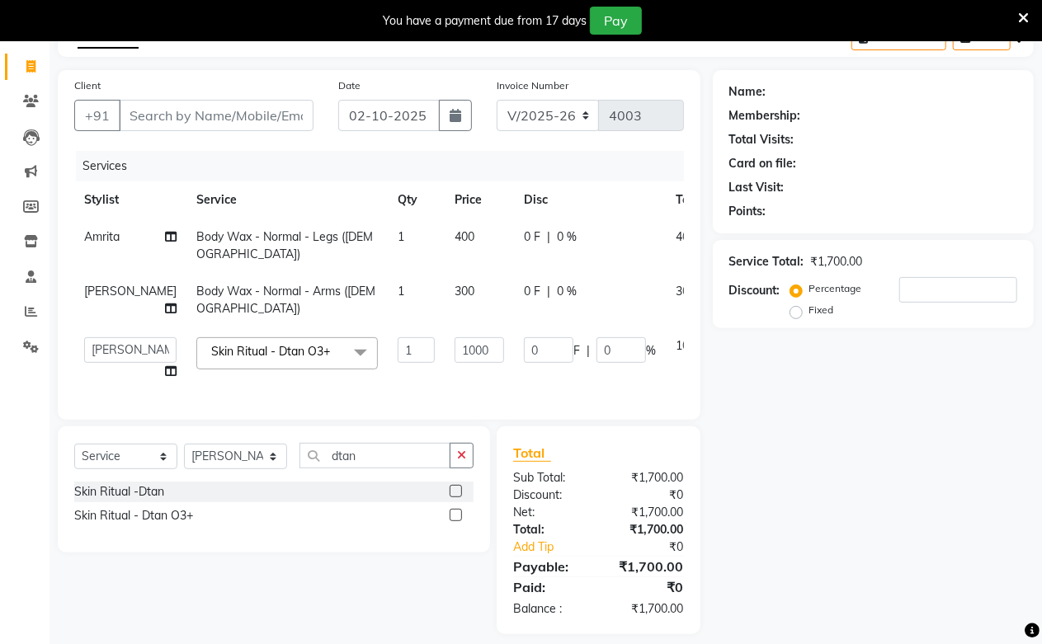
click at [388, 378] on td "1" at bounding box center [416, 358] width 57 height 63
click at [455, 353] on input "1000" at bounding box center [479, 350] width 49 height 26
type input "800"
click at [445, 374] on td "800" at bounding box center [479, 358] width 69 height 63
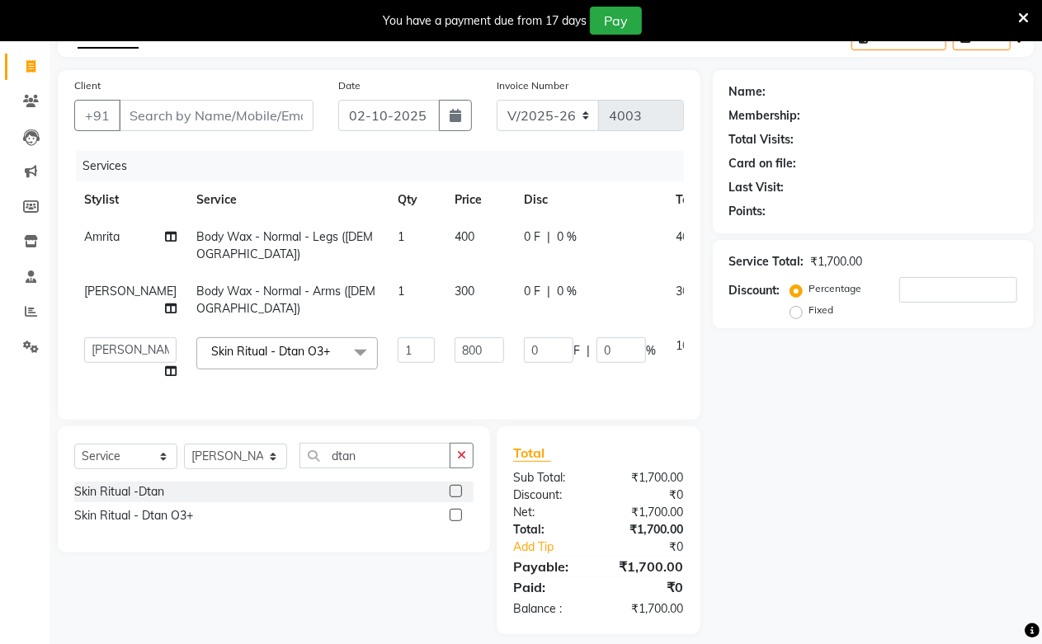
select select "59104"
click at [192, 130] on div "+91" at bounding box center [193, 115] width 239 height 31
click at [194, 122] on input "Client" at bounding box center [216, 115] width 195 height 31
type input "8"
type input "0"
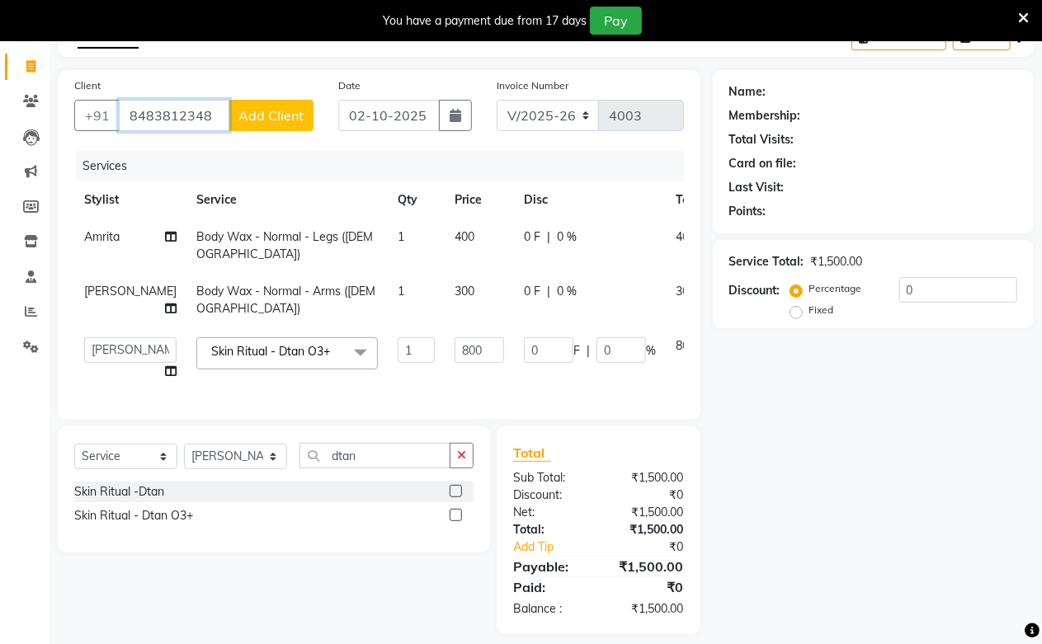
type input "8483812348"
click at [261, 121] on span "Add Client" at bounding box center [270, 115] width 65 height 16
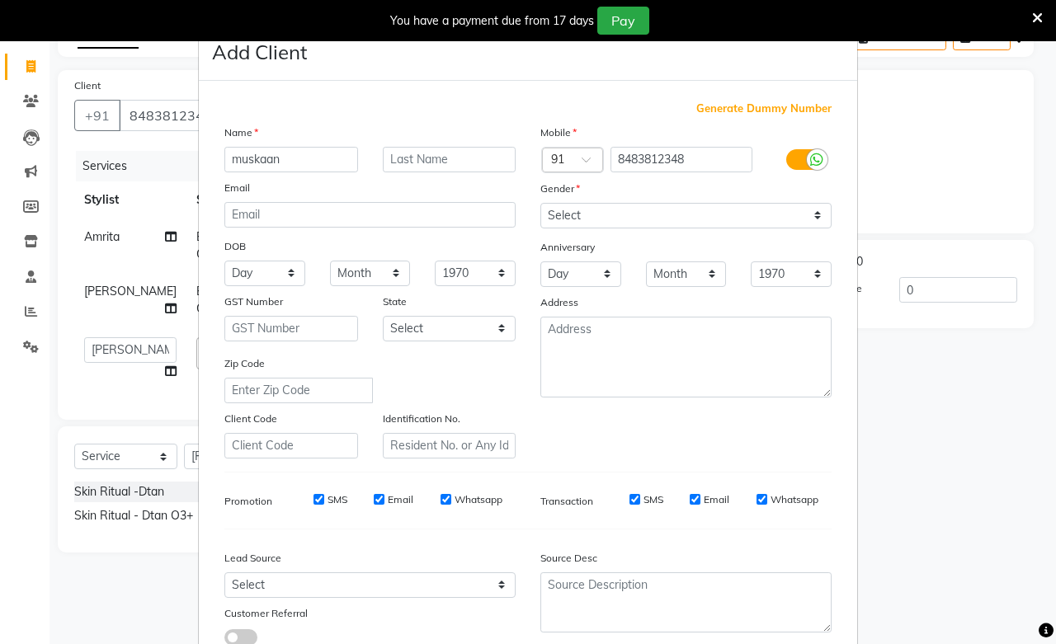
type input "muskaan"
click at [414, 159] on input "text" at bounding box center [450, 160] width 134 height 26
type input "/"
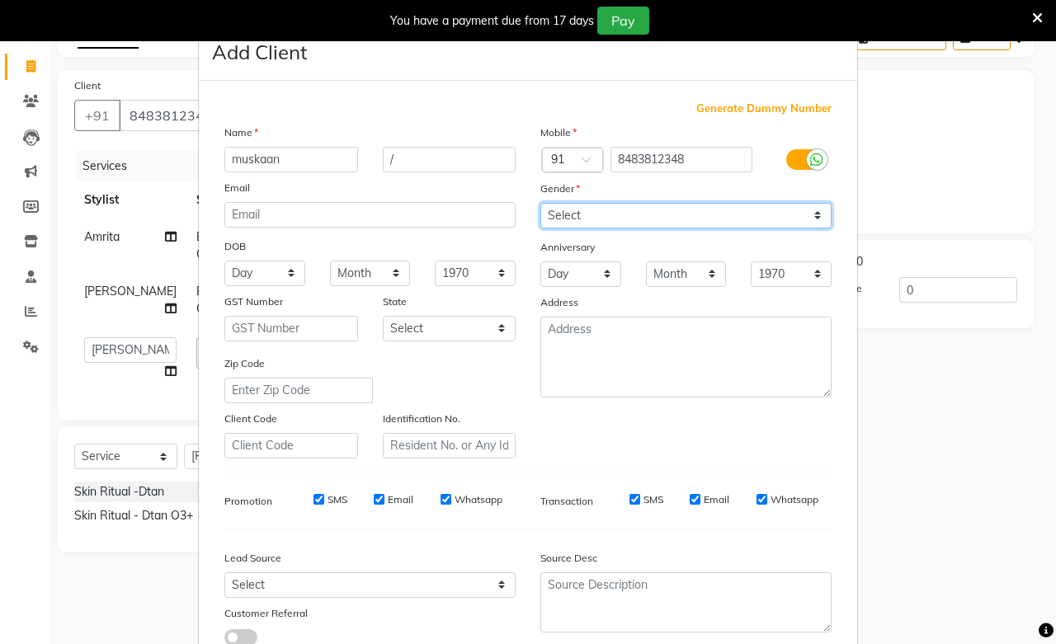
click at [554, 214] on select "Select [DEMOGRAPHIC_DATA] [DEMOGRAPHIC_DATA] Other Prefer Not To Say" at bounding box center [685, 216] width 291 height 26
select select "[DEMOGRAPHIC_DATA]"
click at [540, 203] on select "Select [DEMOGRAPHIC_DATA] [DEMOGRAPHIC_DATA] Other Prefer Not To Say" at bounding box center [685, 216] width 291 height 26
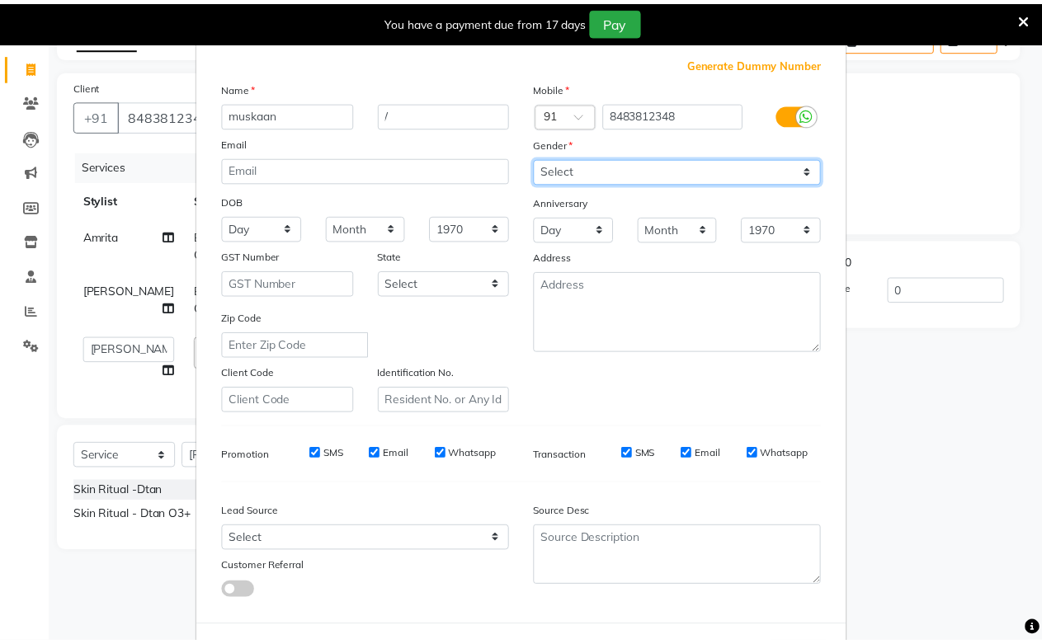
scroll to position [118, 0]
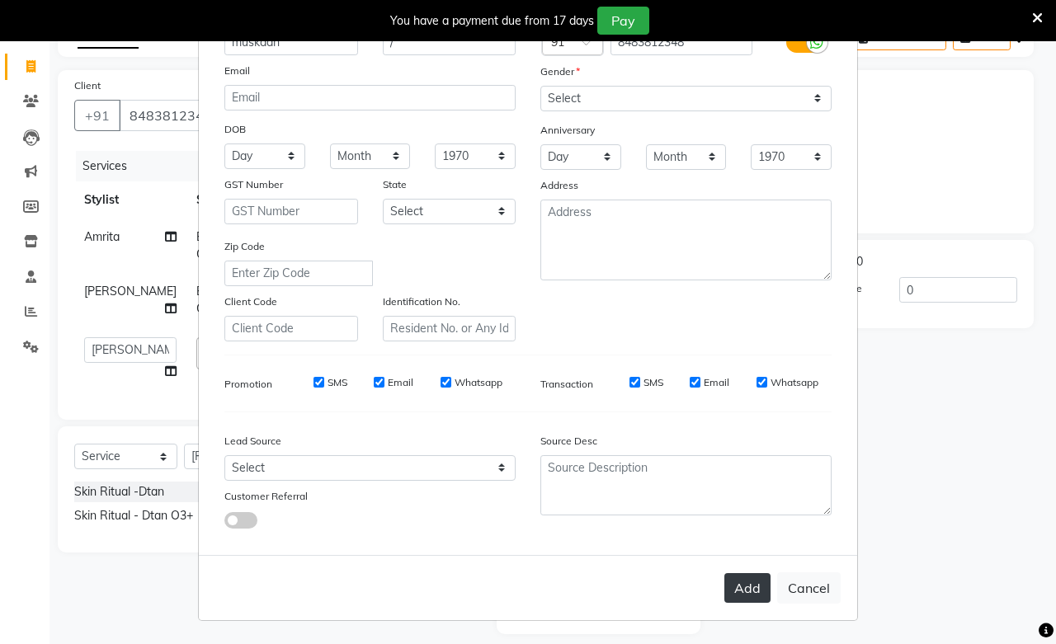
click at [730, 589] on button "Add" at bounding box center [747, 588] width 46 height 30
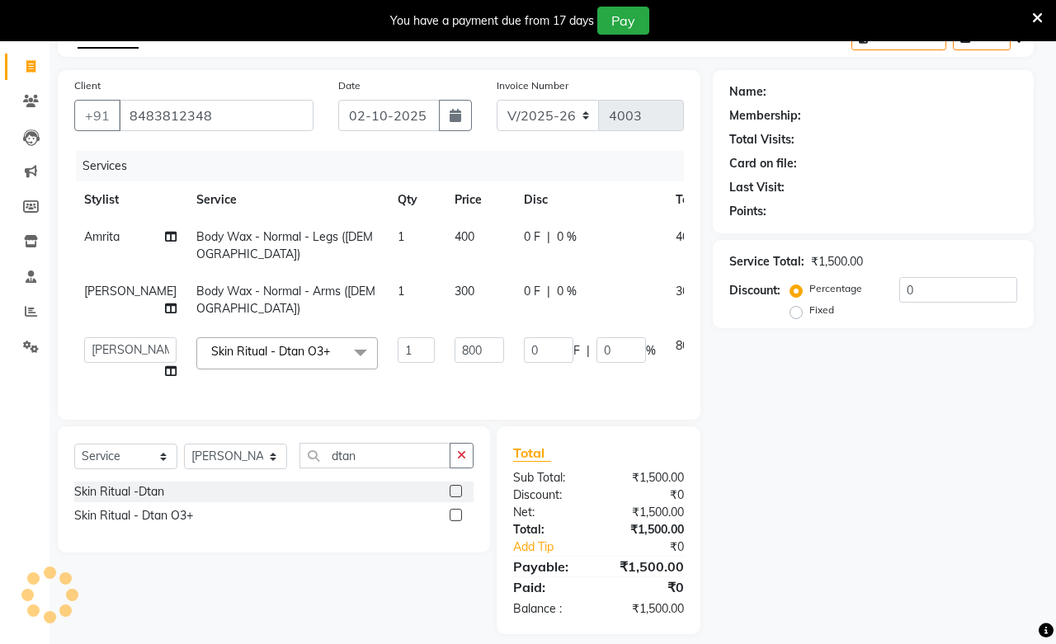
select select
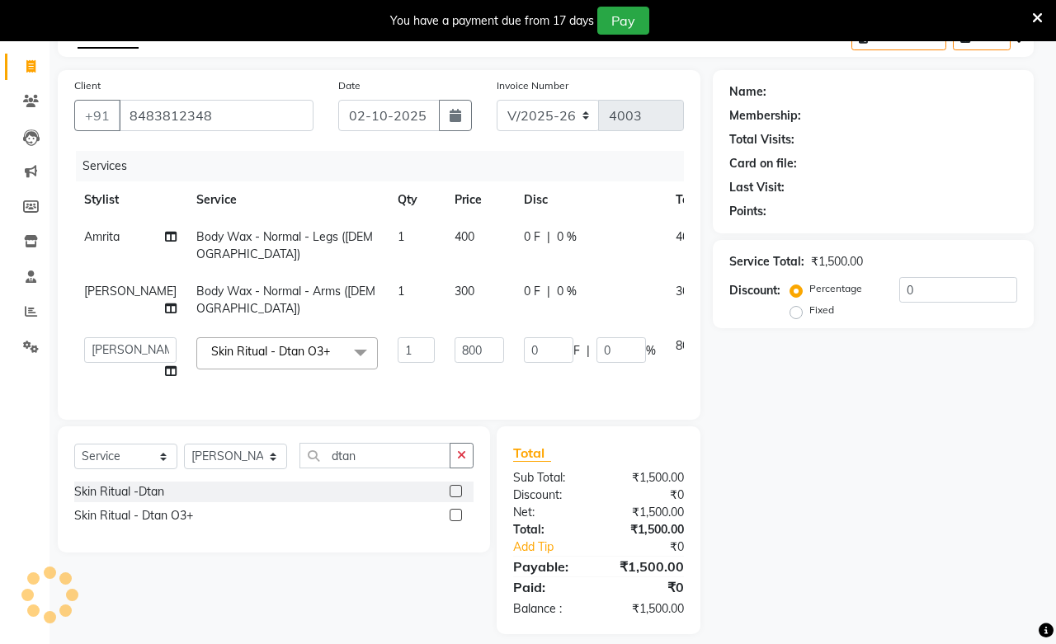
select select
checkbox input "false"
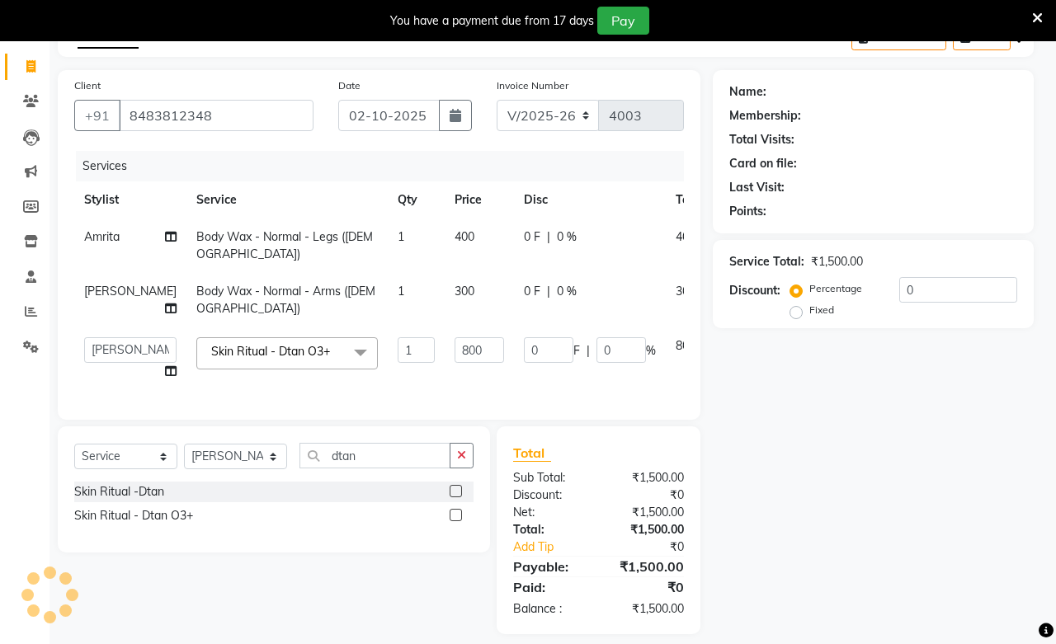
checkbox input "false"
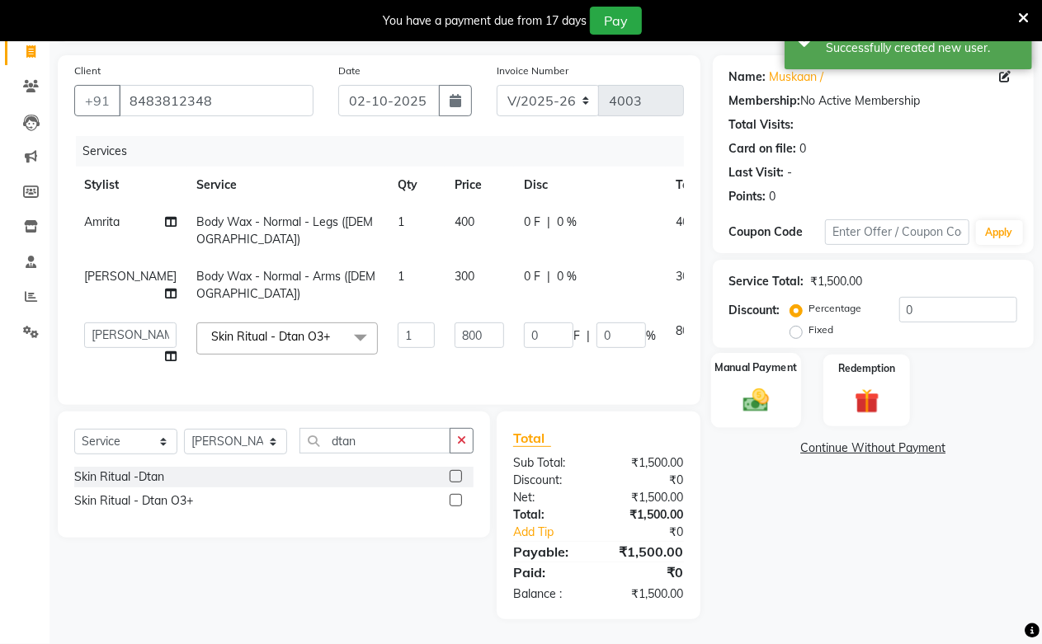
scroll to position [124, 0]
click at [760, 361] on div "Manual Payment" at bounding box center [756, 390] width 90 height 75
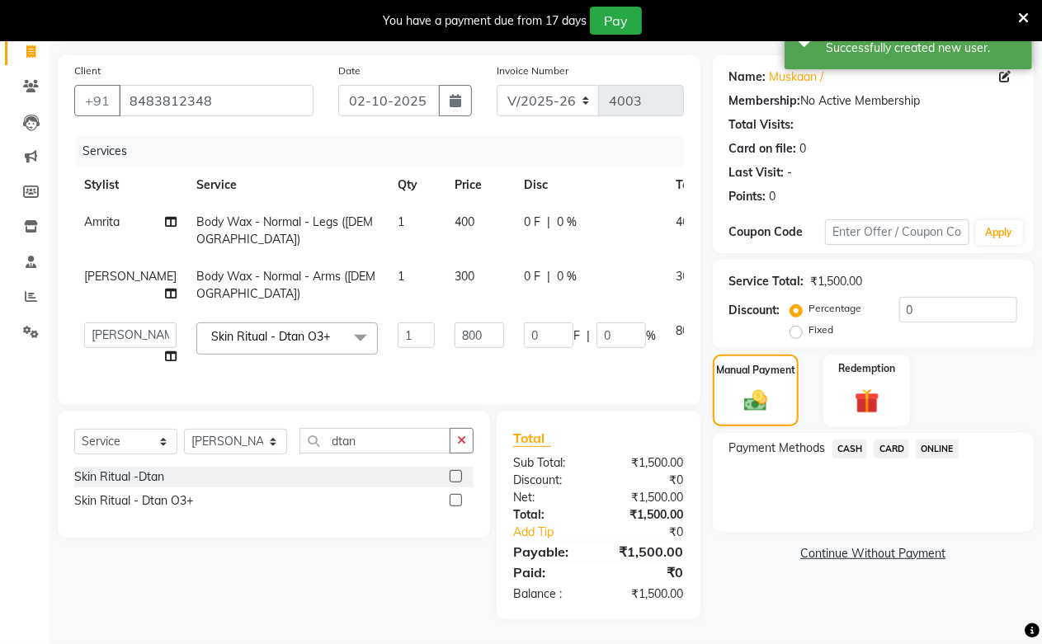
click at [927, 440] on span "ONLINE" at bounding box center [937, 449] width 43 height 19
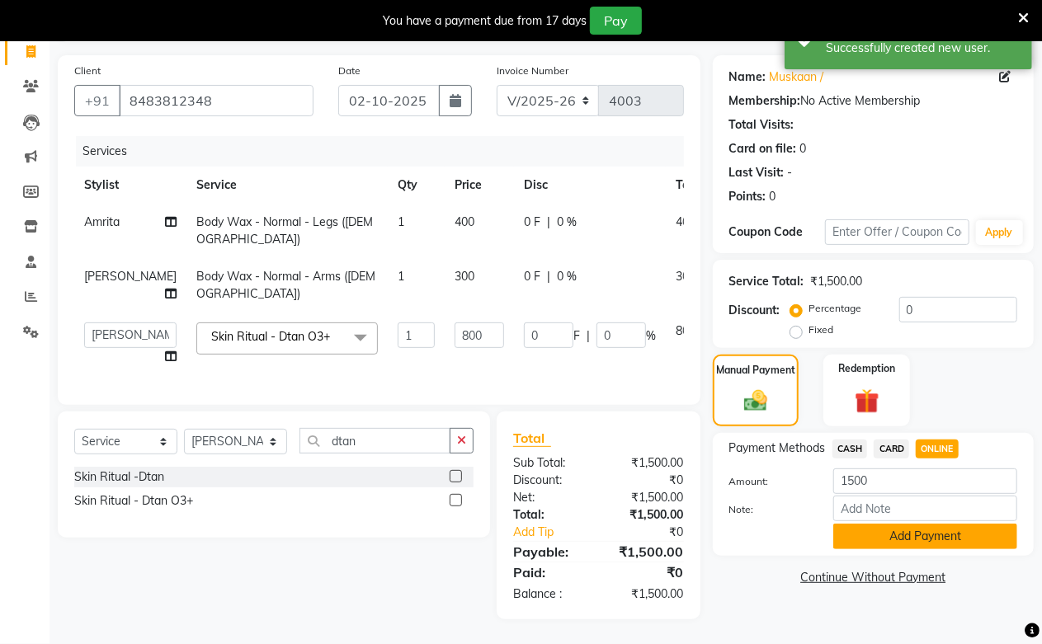
click at [916, 528] on button "Add Payment" at bounding box center [925, 537] width 184 height 26
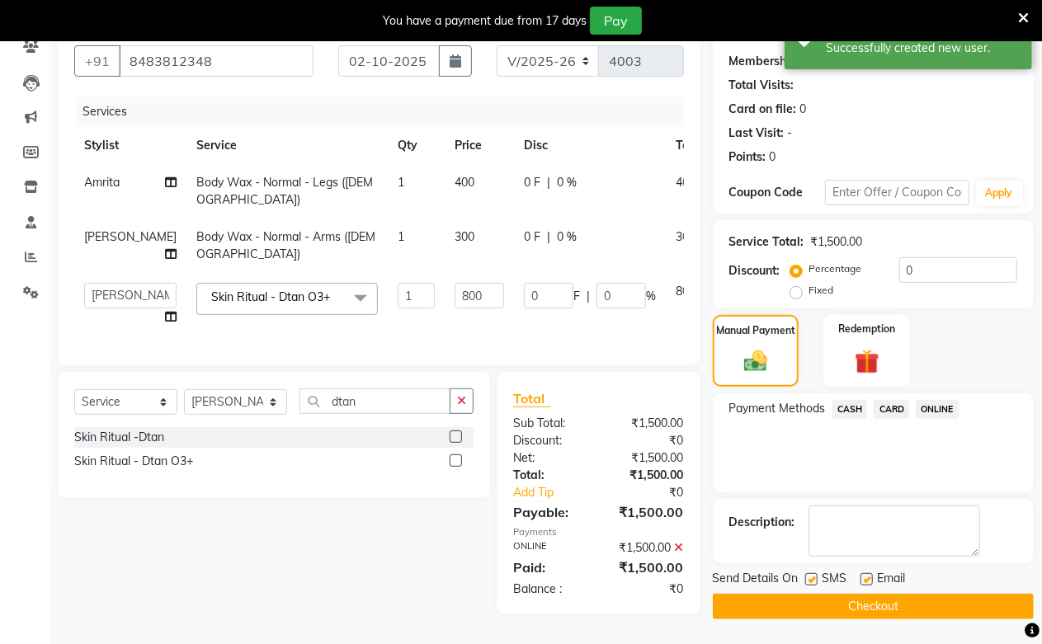
scroll to position [158, 0]
click at [905, 594] on button "Checkout" at bounding box center [873, 607] width 321 height 26
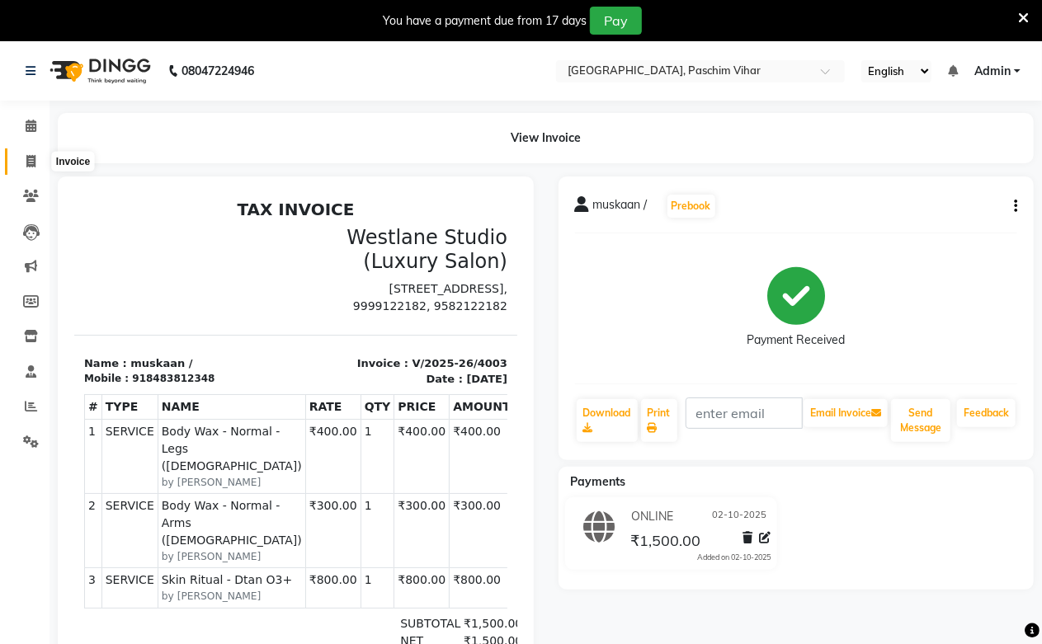
click at [33, 153] on span at bounding box center [30, 162] width 29 height 19
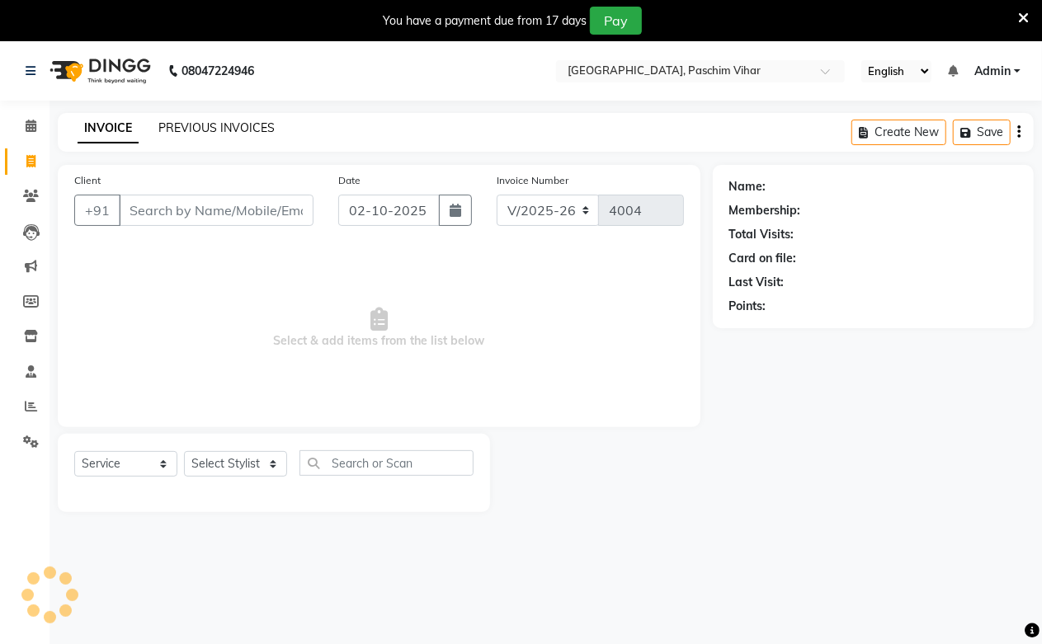
click at [213, 120] on link "PREVIOUS INVOICES" at bounding box center [216, 127] width 116 height 15
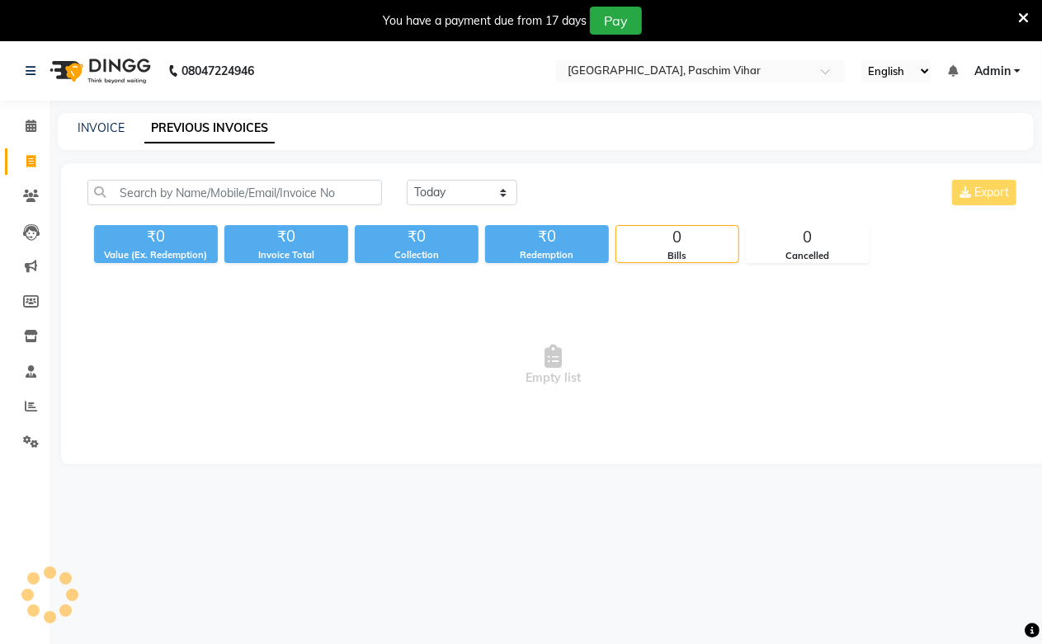
scroll to position [41, 0]
